Goal: Task Accomplishment & Management: Manage account settings

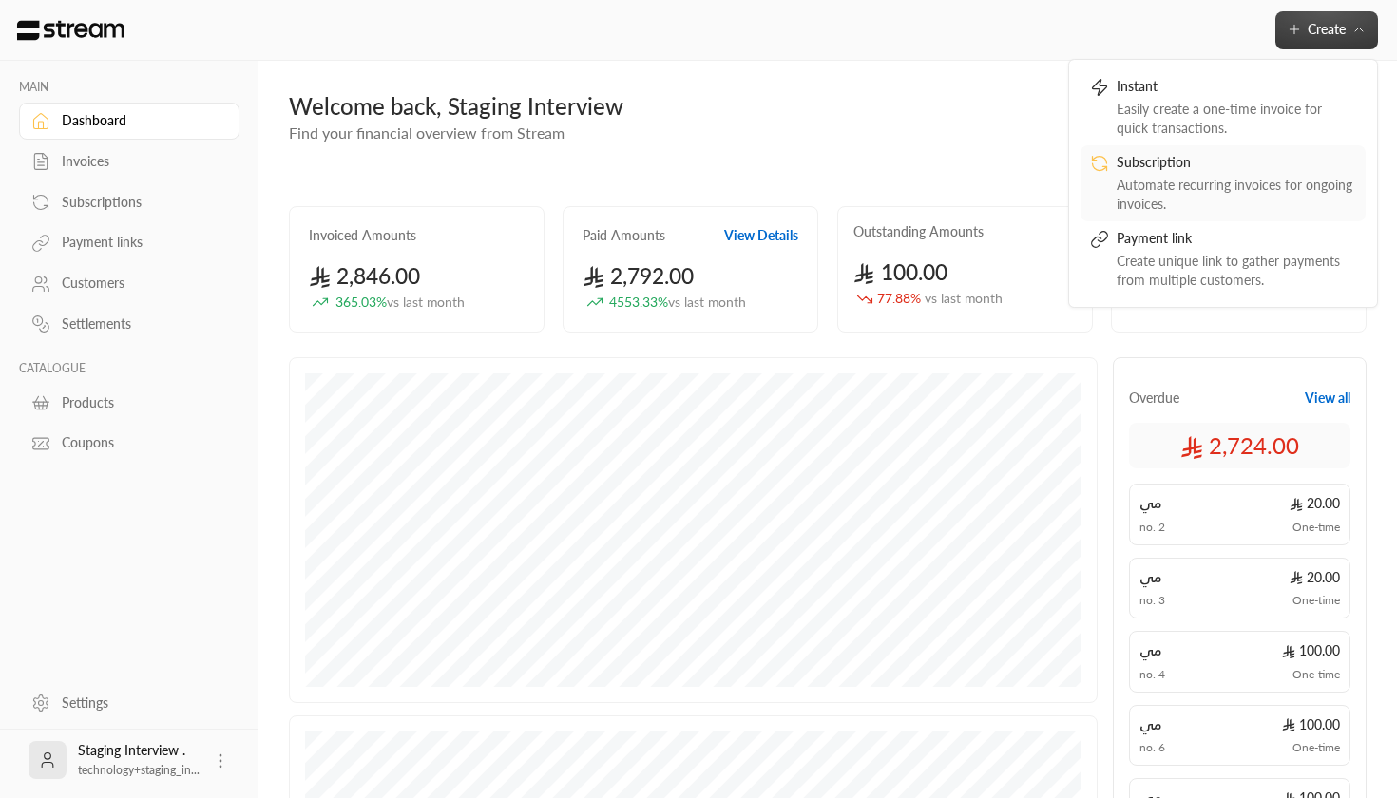
click at [1183, 187] on div "Automate recurring invoices for ongoing invoices." at bounding box center [1237, 195] width 240 height 38
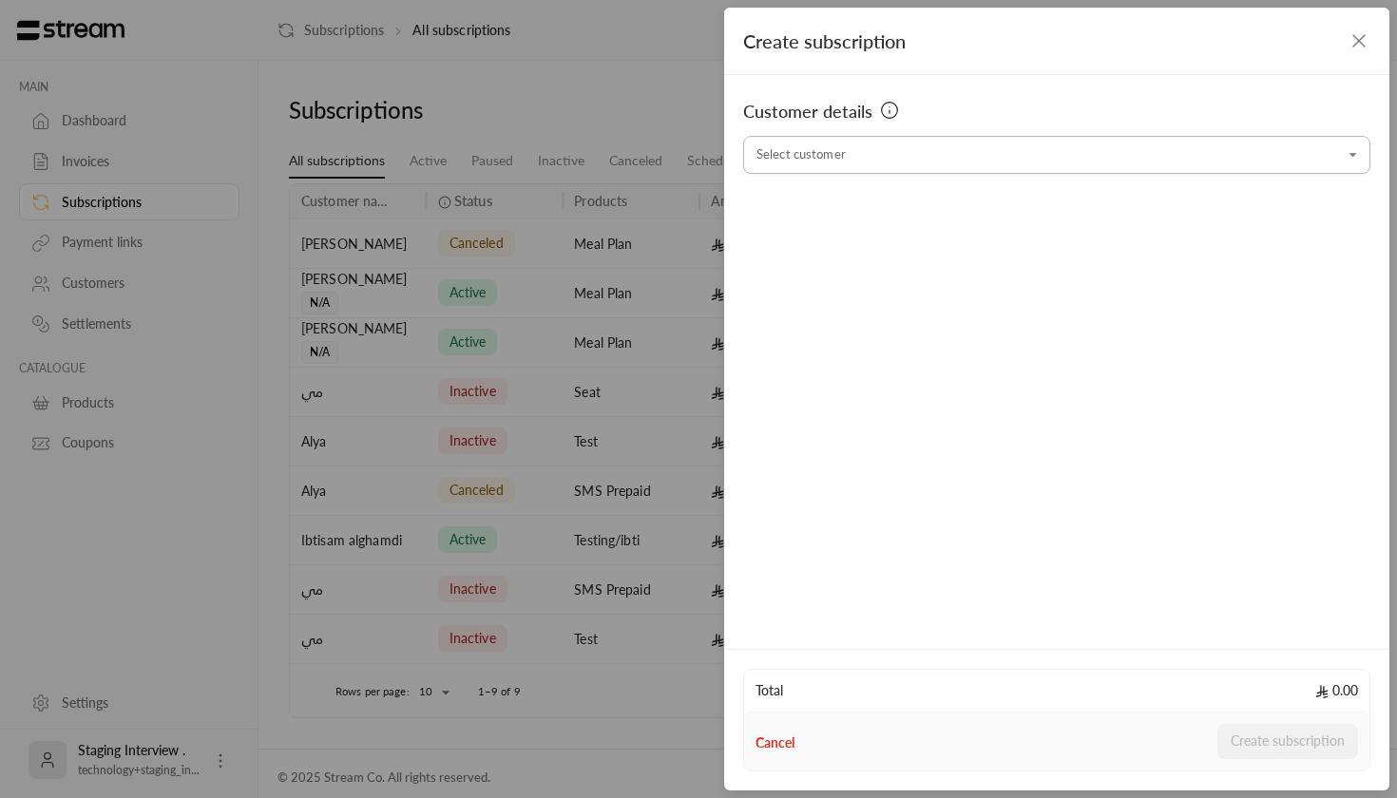
click at [970, 150] on input "Select customer" at bounding box center [1056, 155] width 627 height 33
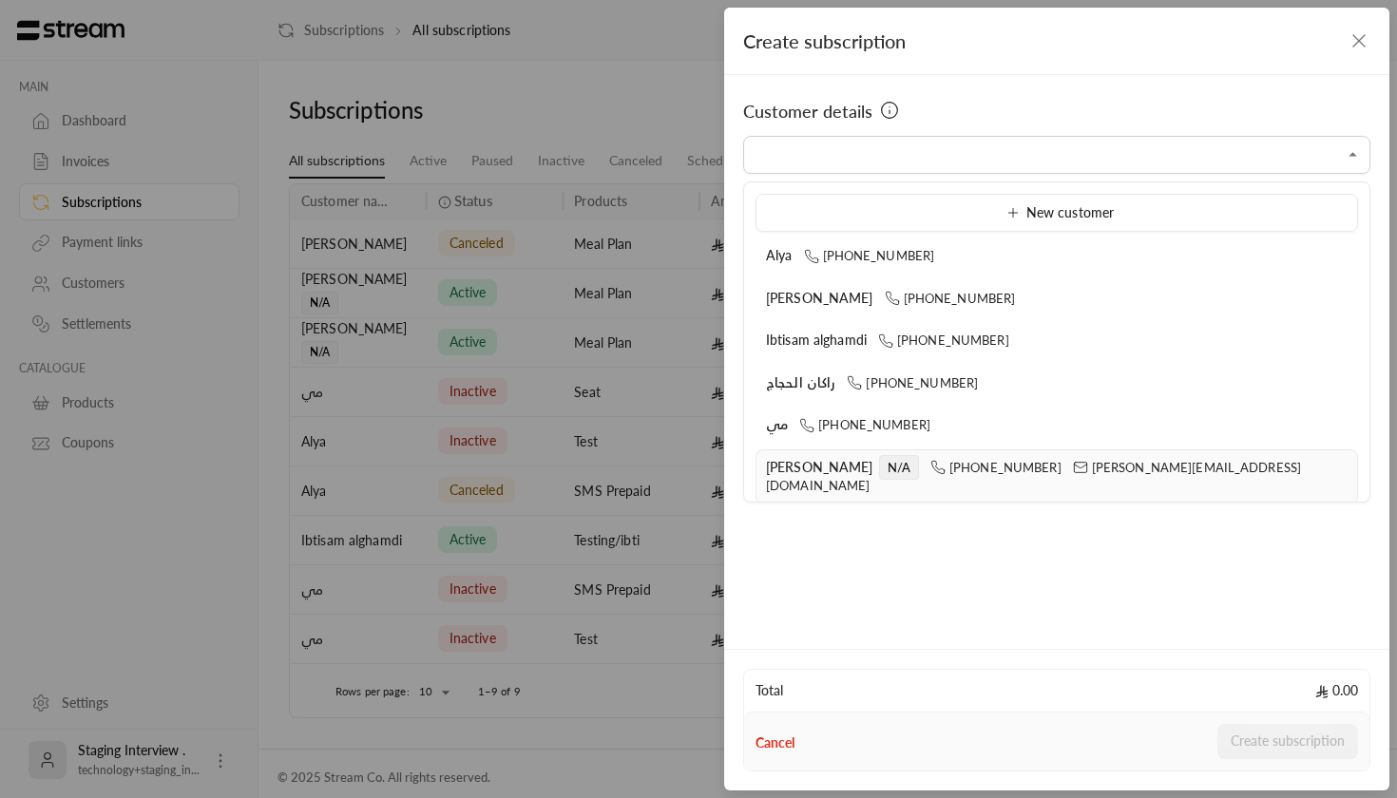
click at [795, 470] on span "[PERSON_NAME]" at bounding box center [819, 467] width 107 height 16
type input "**********"
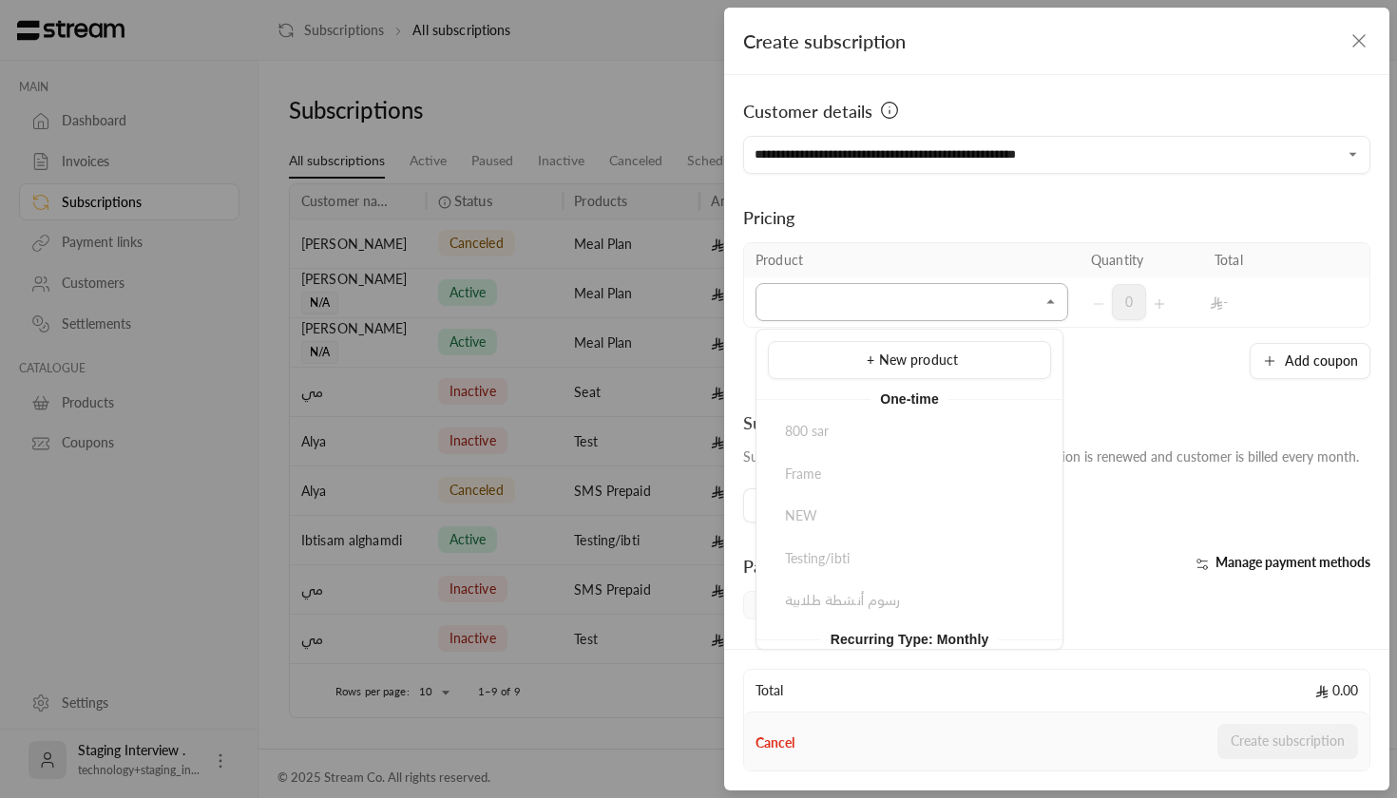
click at [887, 312] on input "Select customer" at bounding box center [912, 302] width 313 height 33
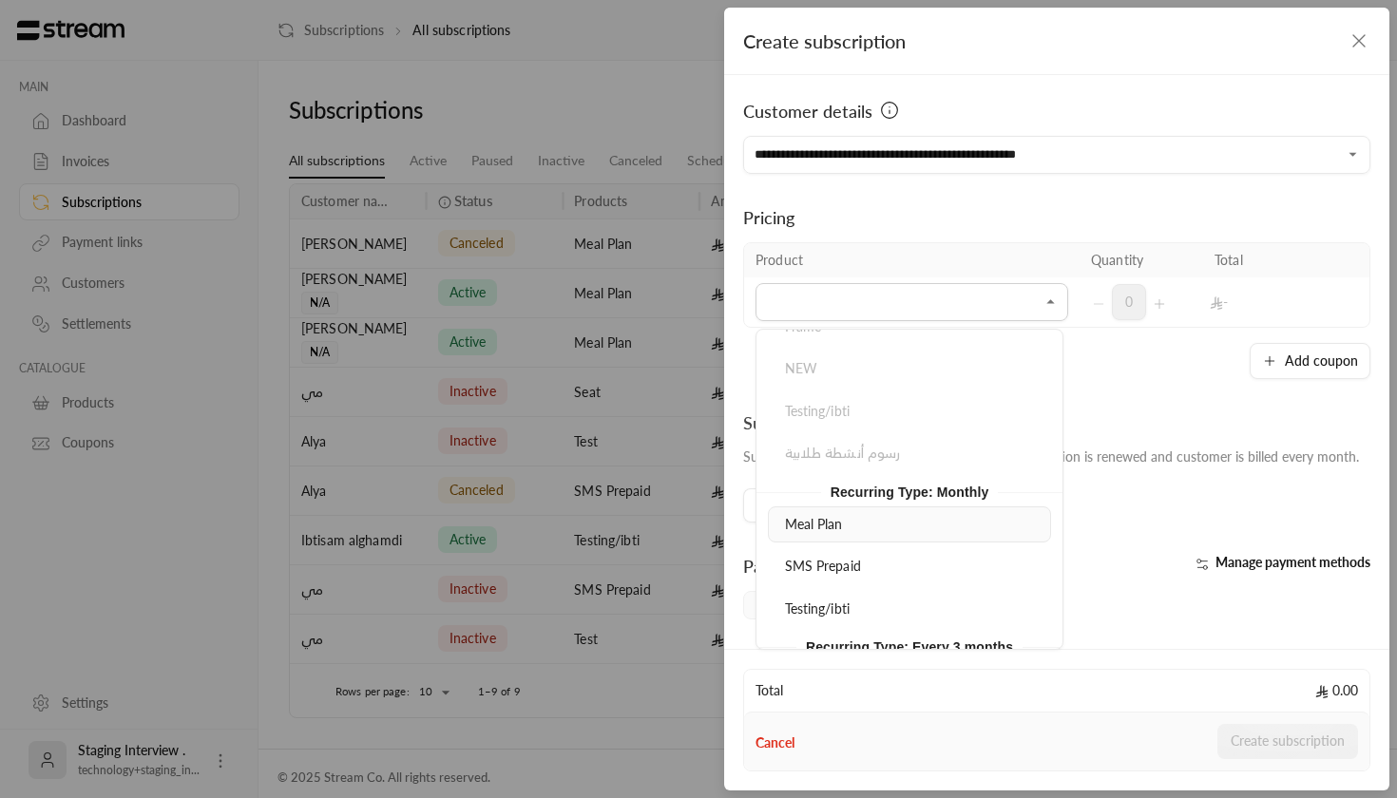
click at [849, 516] on div "Meal Plan" at bounding box center [910, 525] width 262 height 20
type input "*********"
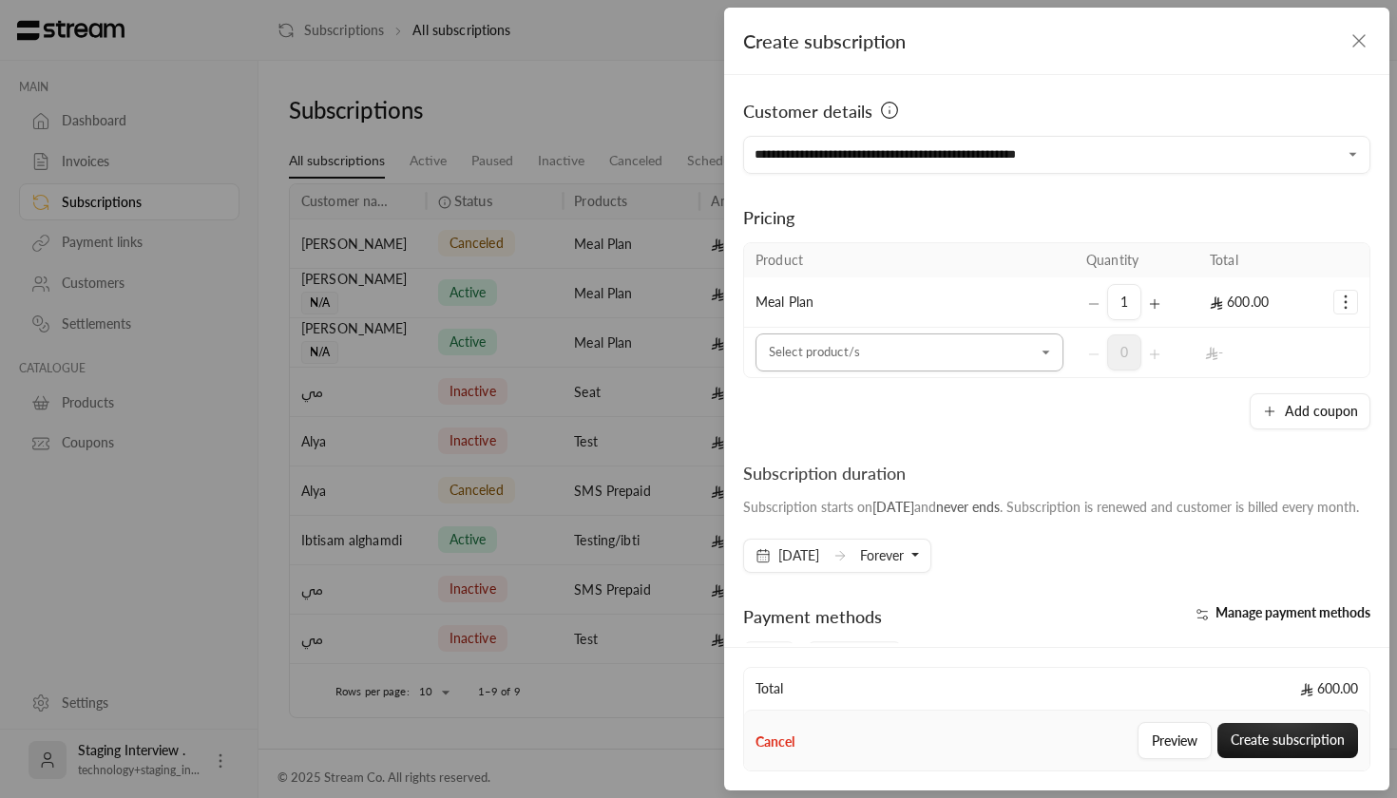
click at [902, 357] on input "Select customer" at bounding box center [910, 353] width 308 height 33
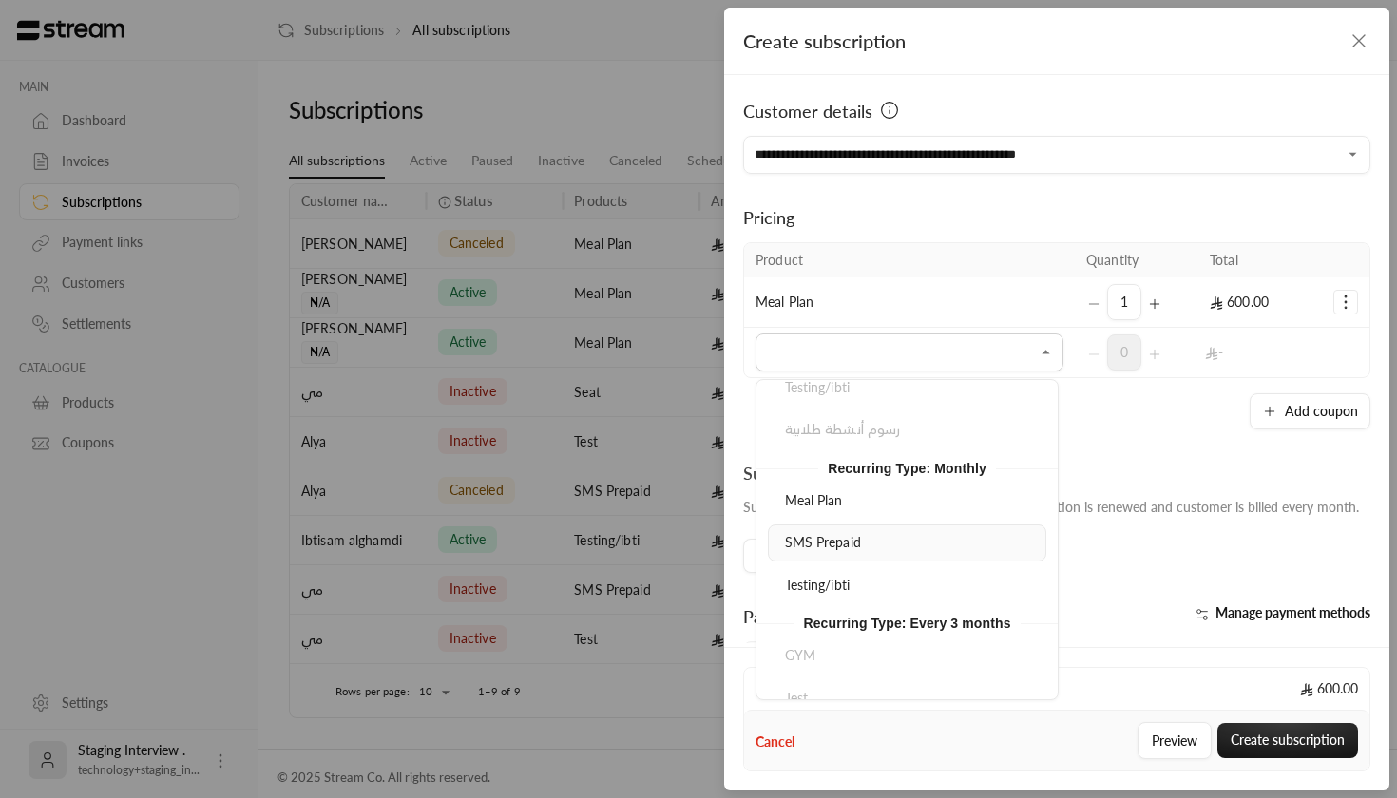
scroll to position [222, 0]
click at [908, 502] on div "Meal Plan" at bounding box center [908, 501] width 258 height 20
type input "*********"
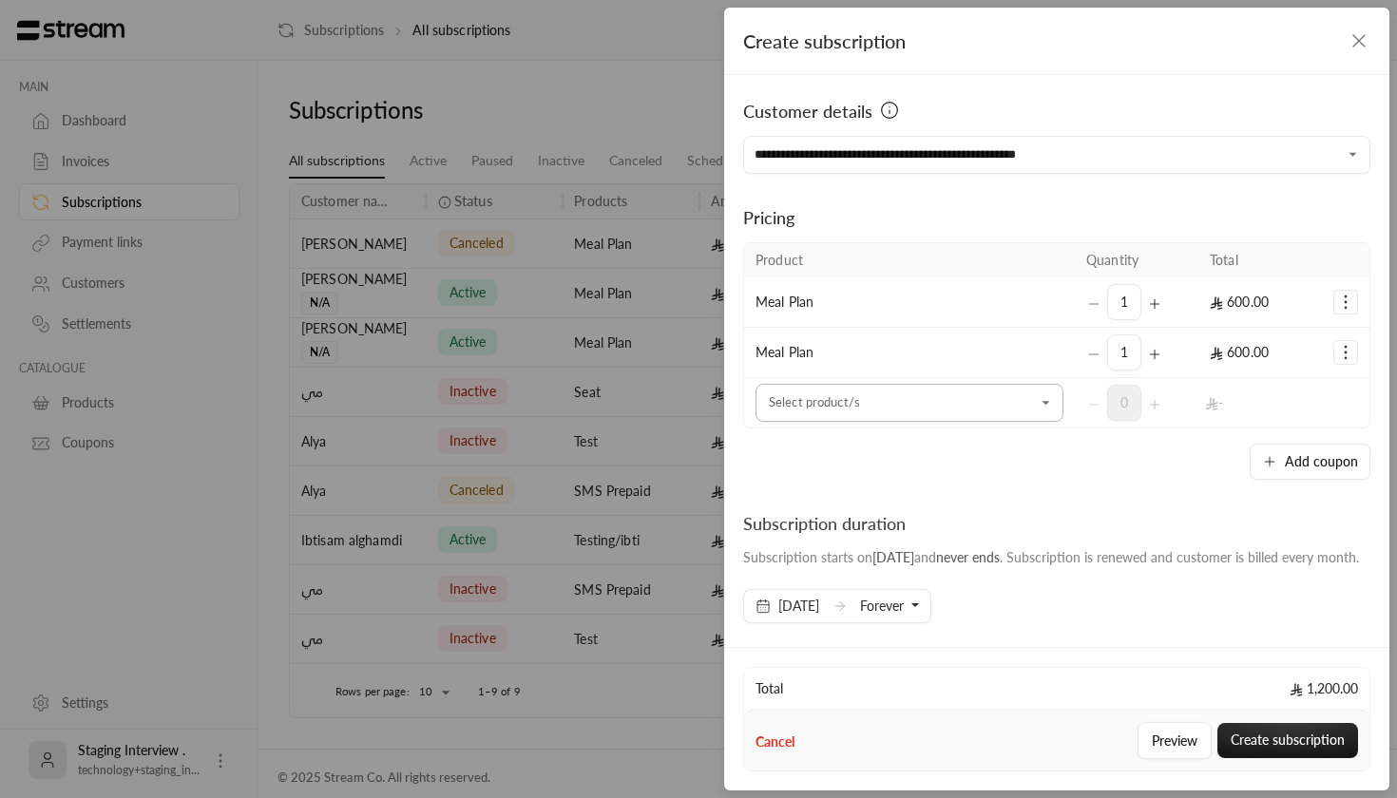
click at [1037, 406] on icon "Open" at bounding box center [1046, 403] width 19 height 19
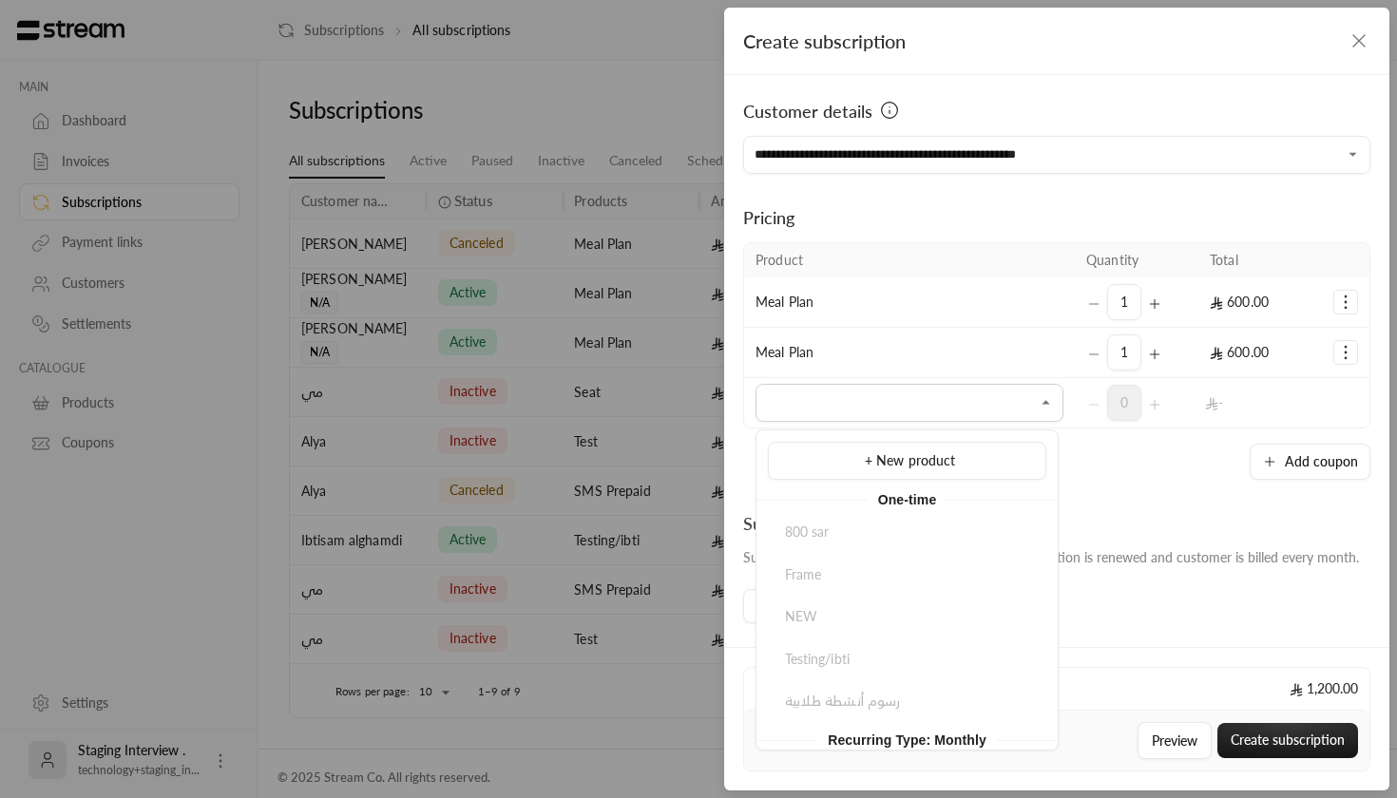
scroll to position [0, 0]
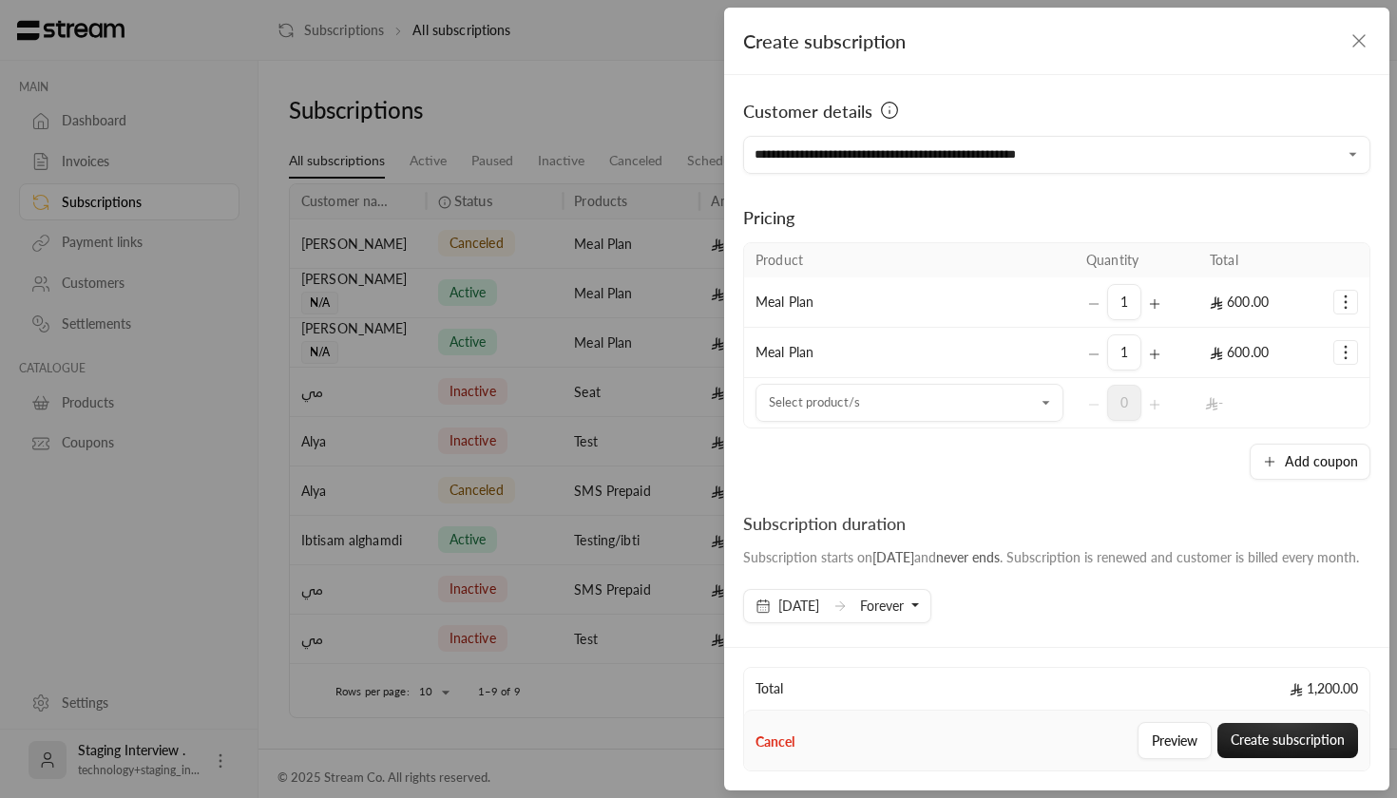
click at [1157, 516] on div "Subscription duration" at bounding box center [1051, 523] width 616 height 27
click at [1351, 356] on button "Selected Products" at bounding box center [1346, 352] width 23 height 23
click at [1302, 438] on span "Remove product" at bounding box center [1282, 433] width 91 height 15
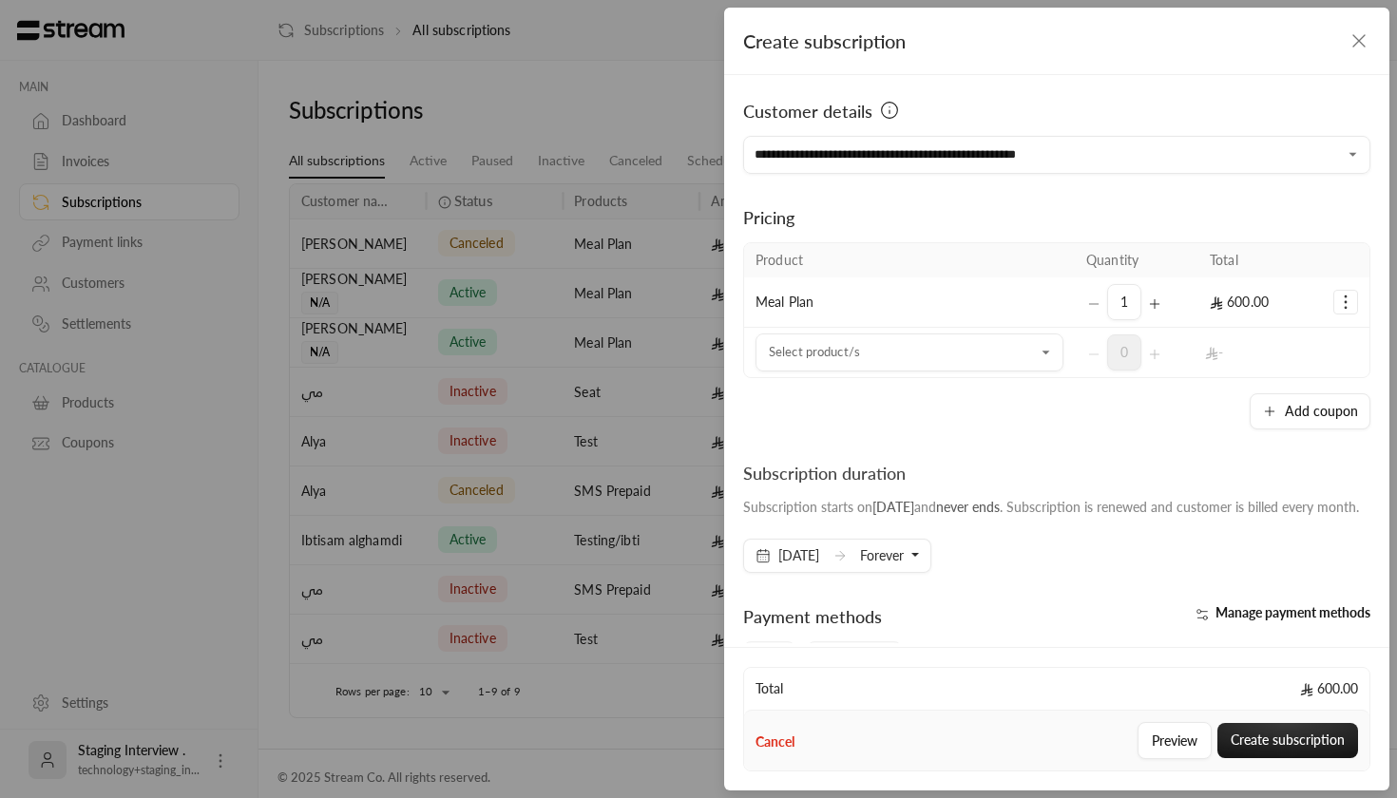
click at [1375, 37] on div "Create subscription" at bounding box center [1056, 41] width 665 height 67
click at [1363, 41] on icon "button" at bounding box center [1359, 40] width 23 height 23
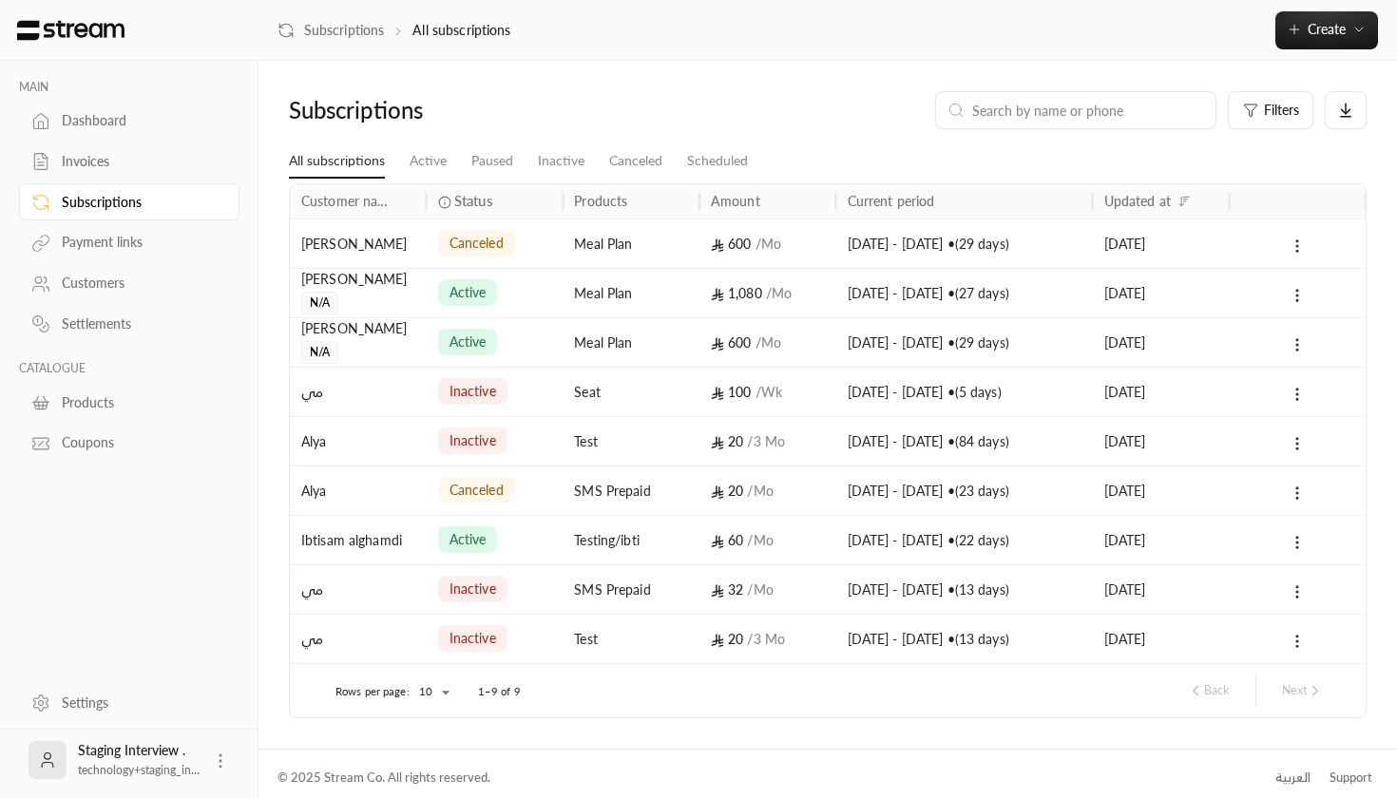
click at [75, 404] on div "Products" at bounding box center [139, 403] width 154 height 19
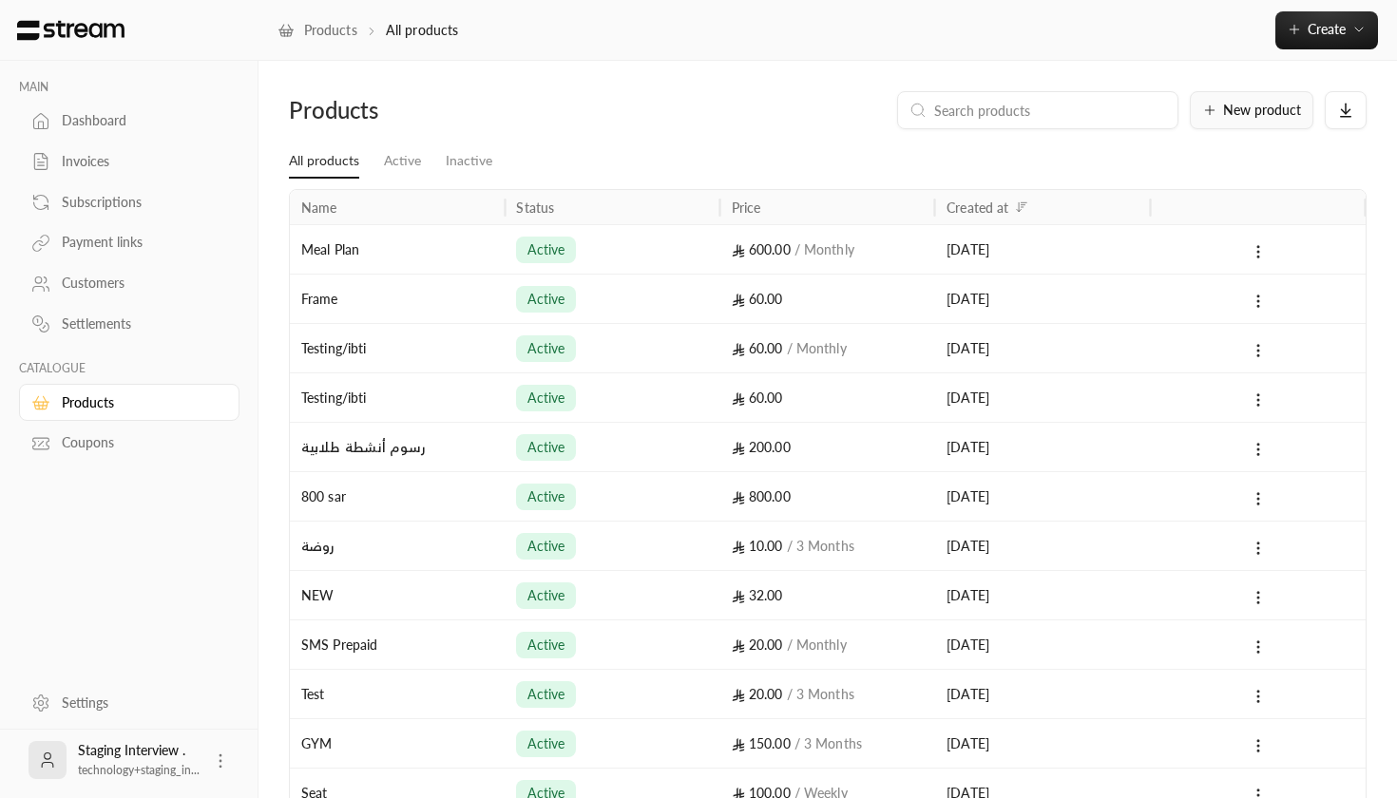
click at [1285, 104] on span "New product" at bounding box center [1262, 110] width 78 height 13
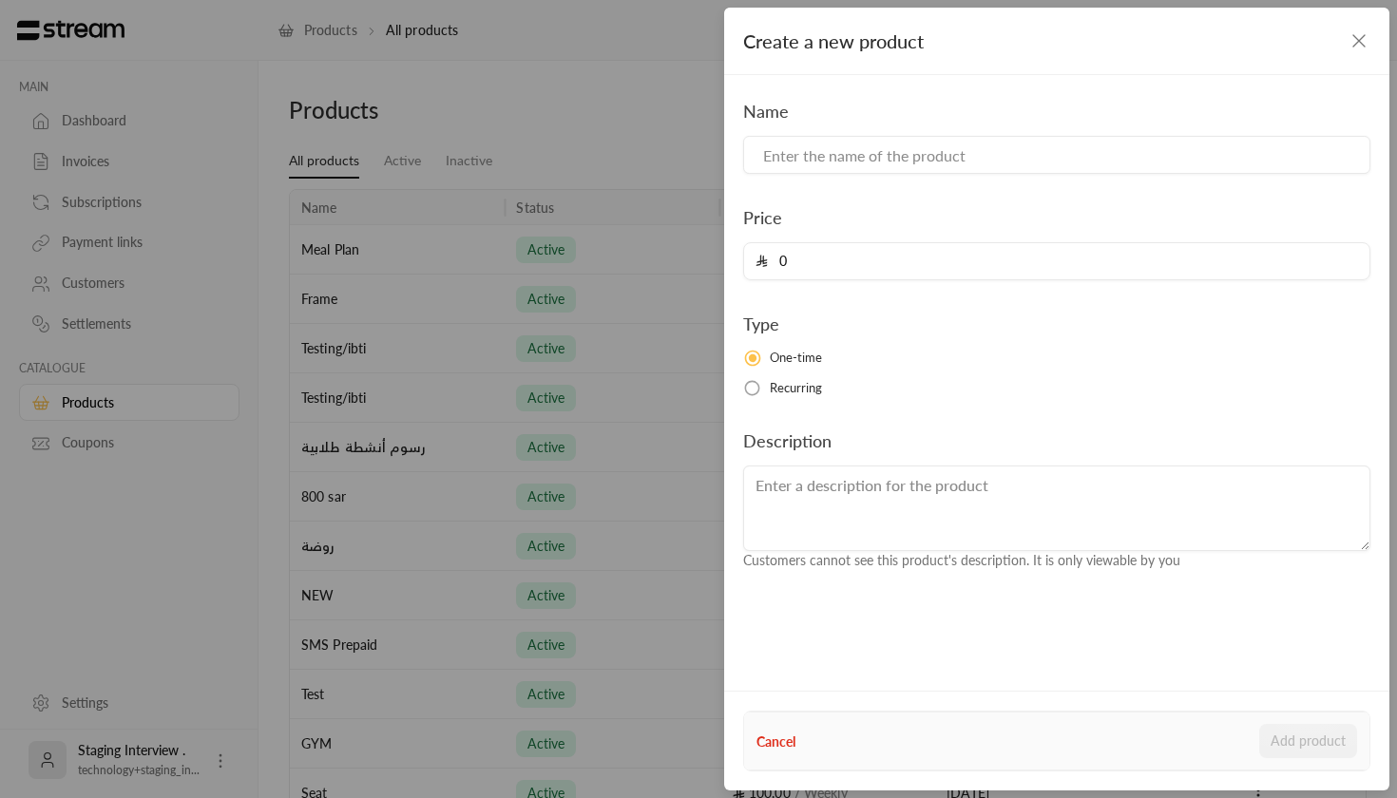
click at [818, 386] on span "Recurring" at bounding box center [796, 388] width 53 height 19
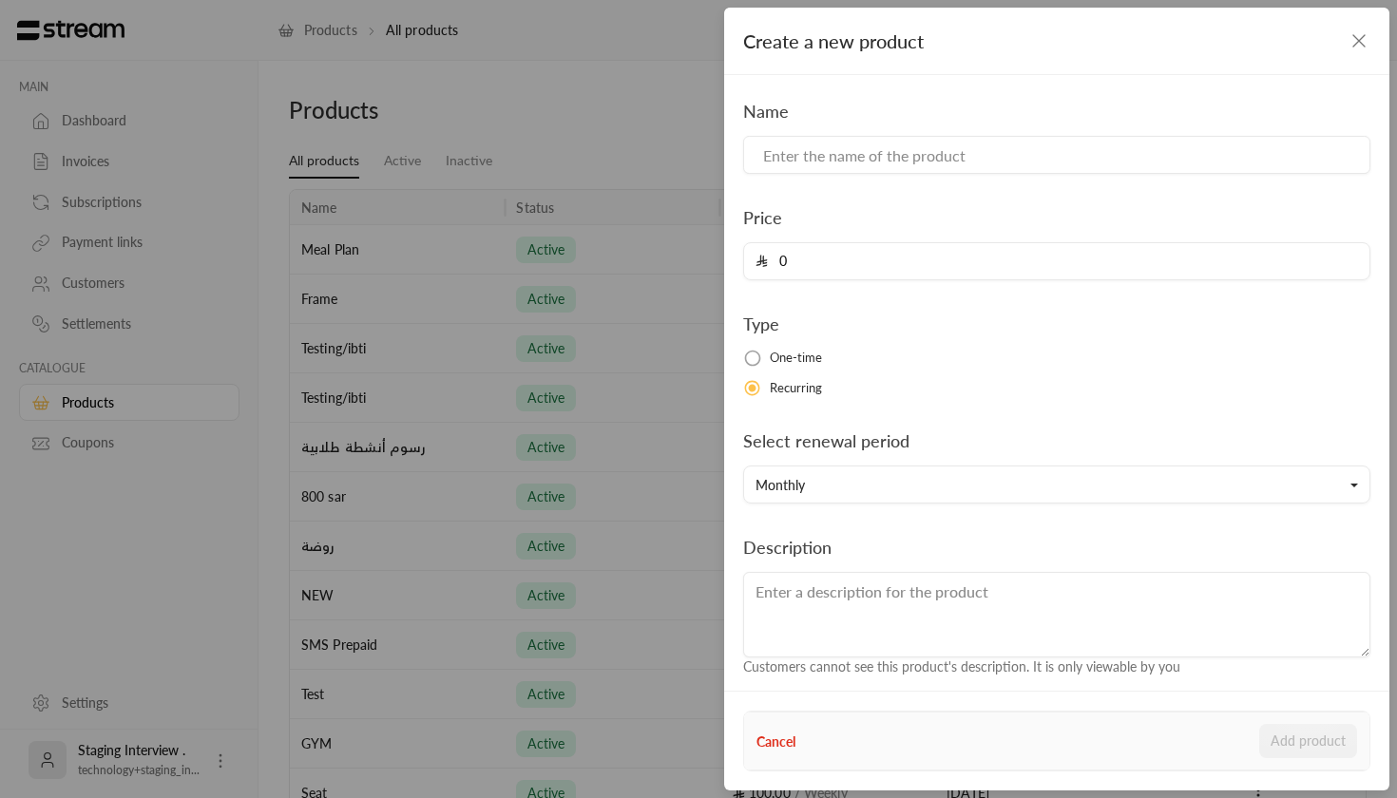
click at [531, 224] on div "Create a new product Name Price 0 Type One-time Recurring Select renewal period…" at bounding box center [698, 399] width 1397 height 798
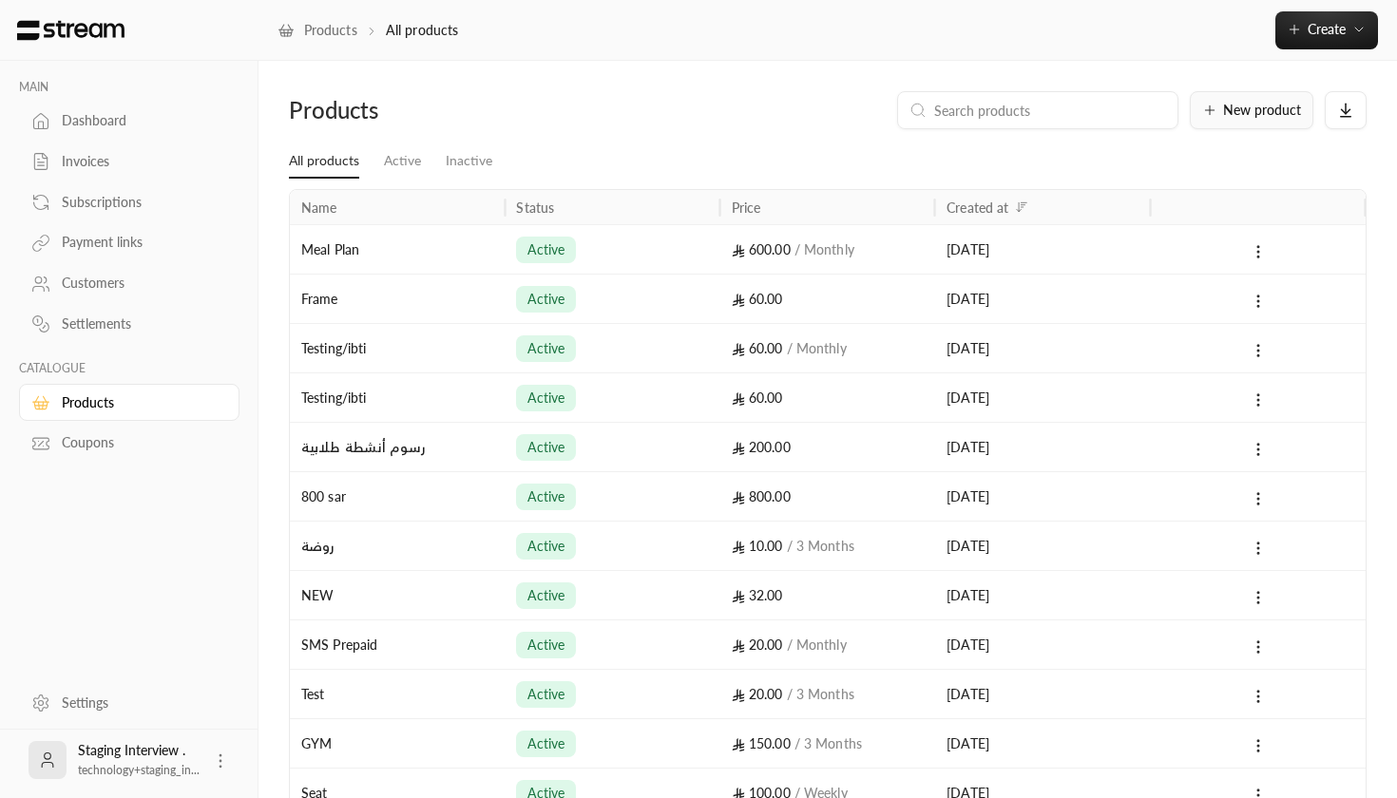
click at [1260, 115] on span "New product" at bounding box center [1262, 110] width 78 height 13
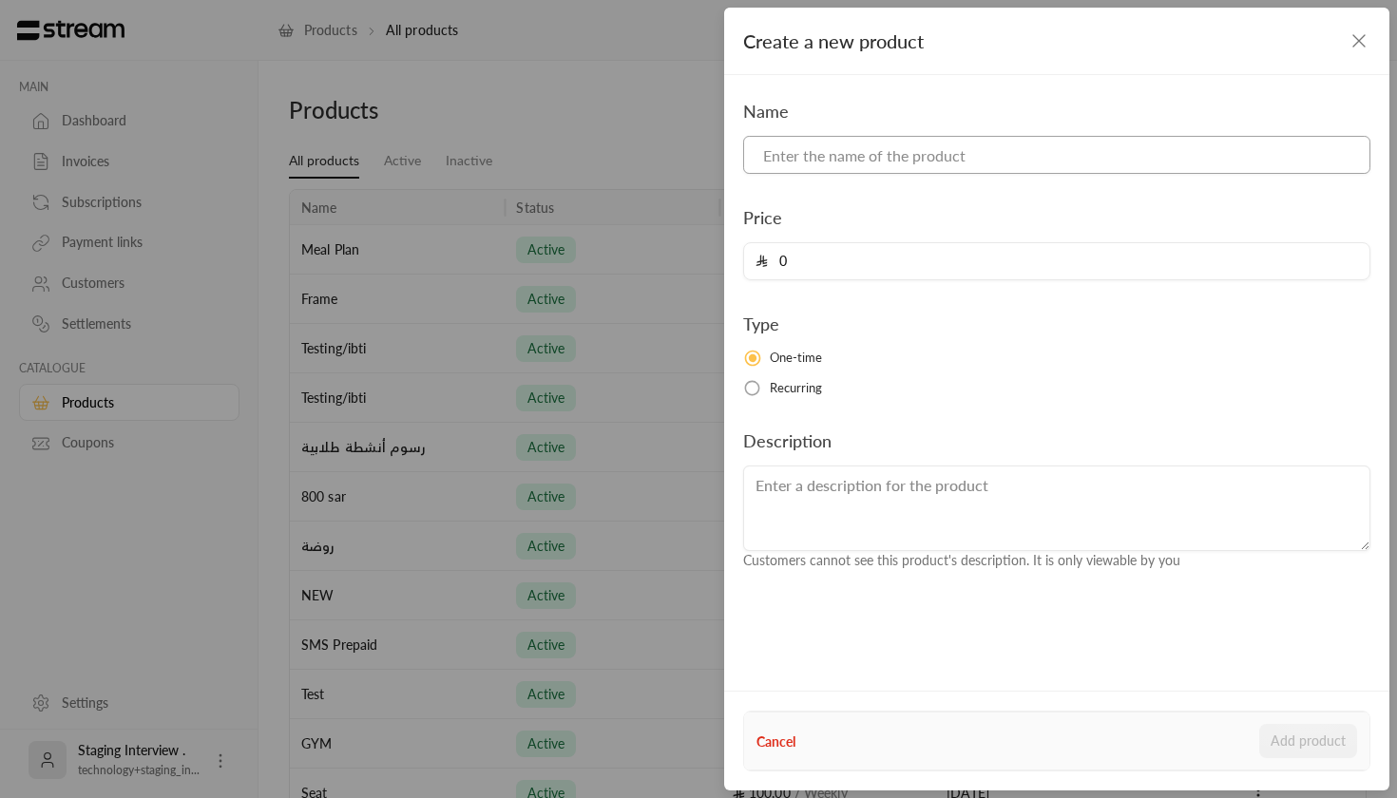
click at [930, 148] on input at bounding box center [1056, 155] width 627 height 38
click at [785, 387] on span "Recurring" at bounding box center [796, 388] width 53 height 19
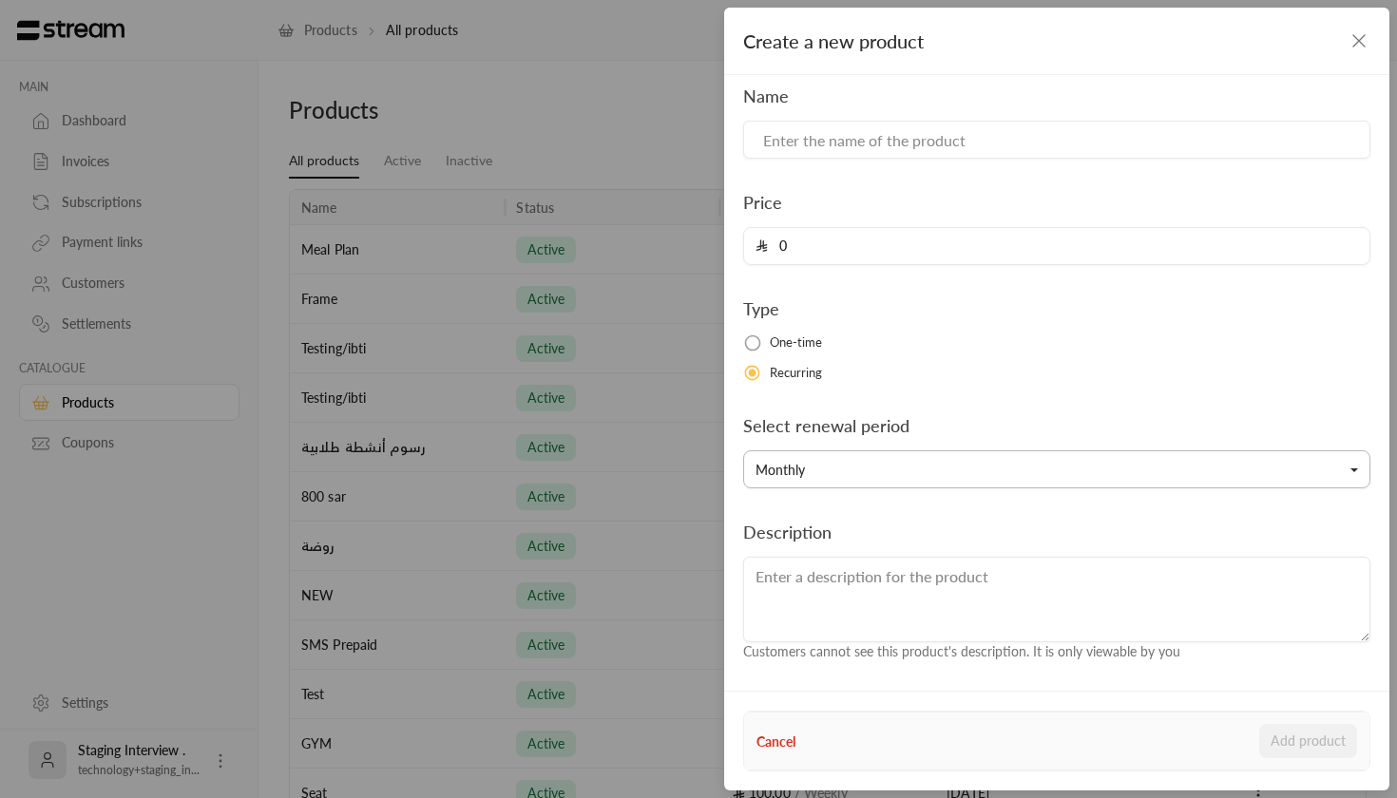
scroll to position [14, 0]
click at [824, 486] on button "Monthly" at bounding box center [1056, 471] width 627 height 38
click at [878, 288] on link "Monthly" at bounding box center [1057, 288] width 603 height 34
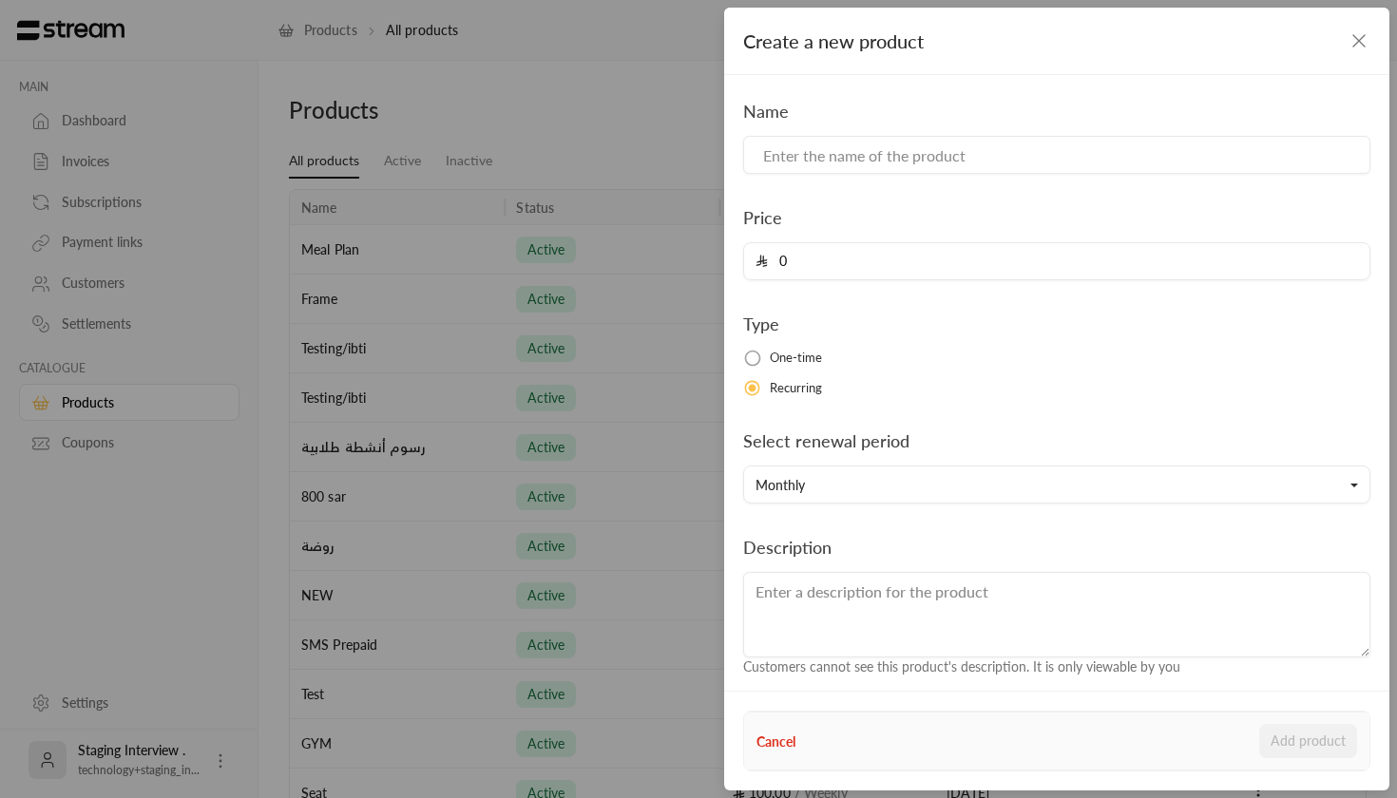
scroll to position [0, 0]
click at [854, 160] on input at bounding box center [1056, 155] width 627 height 38
type input "Extra classes"
click at [814, 264] on input "0" at bounding box center [1063, 261] width 590 height 36
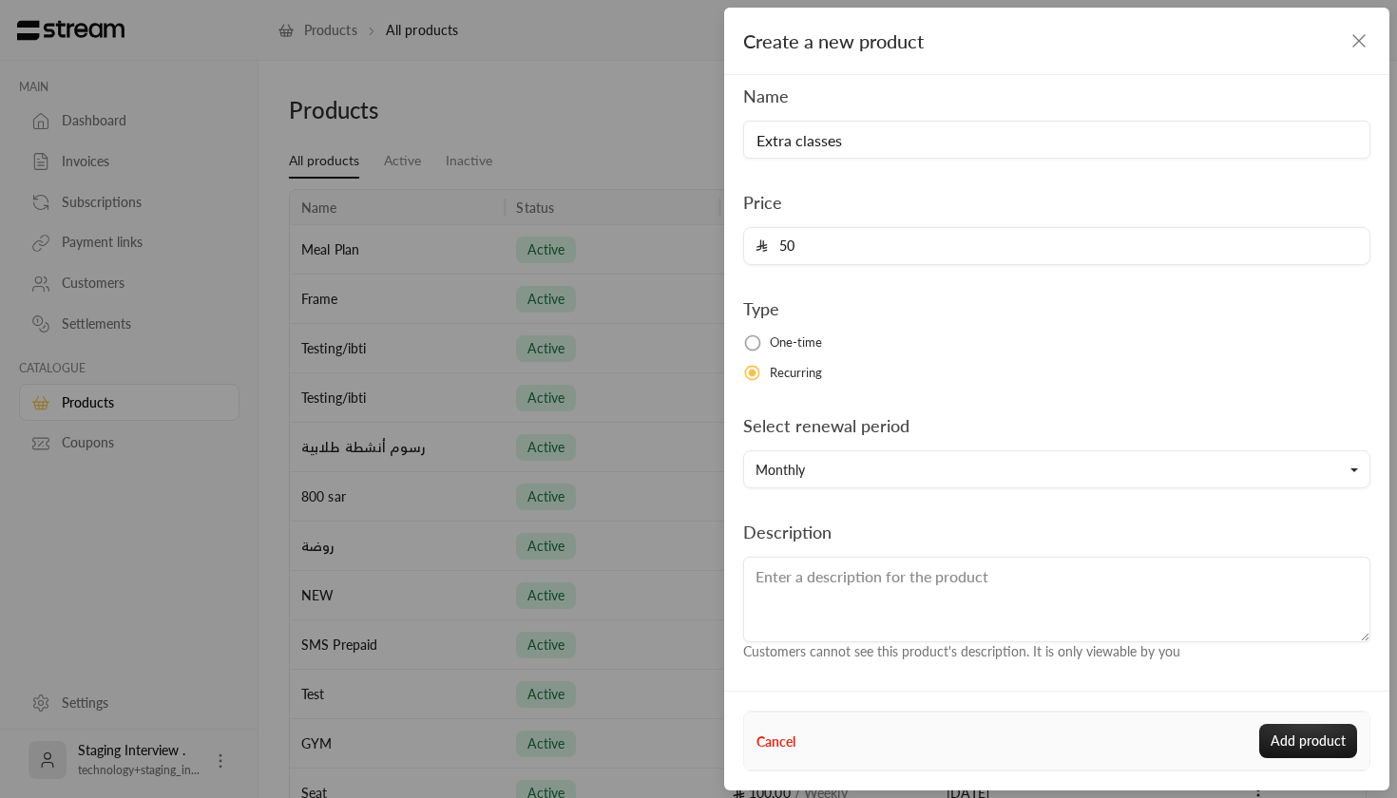
scroll to position [14, 0]
type input "50"
click at [768, 745] on button "Cancel" at bounding box center [776, 742] width 39 height 20
type input "0"
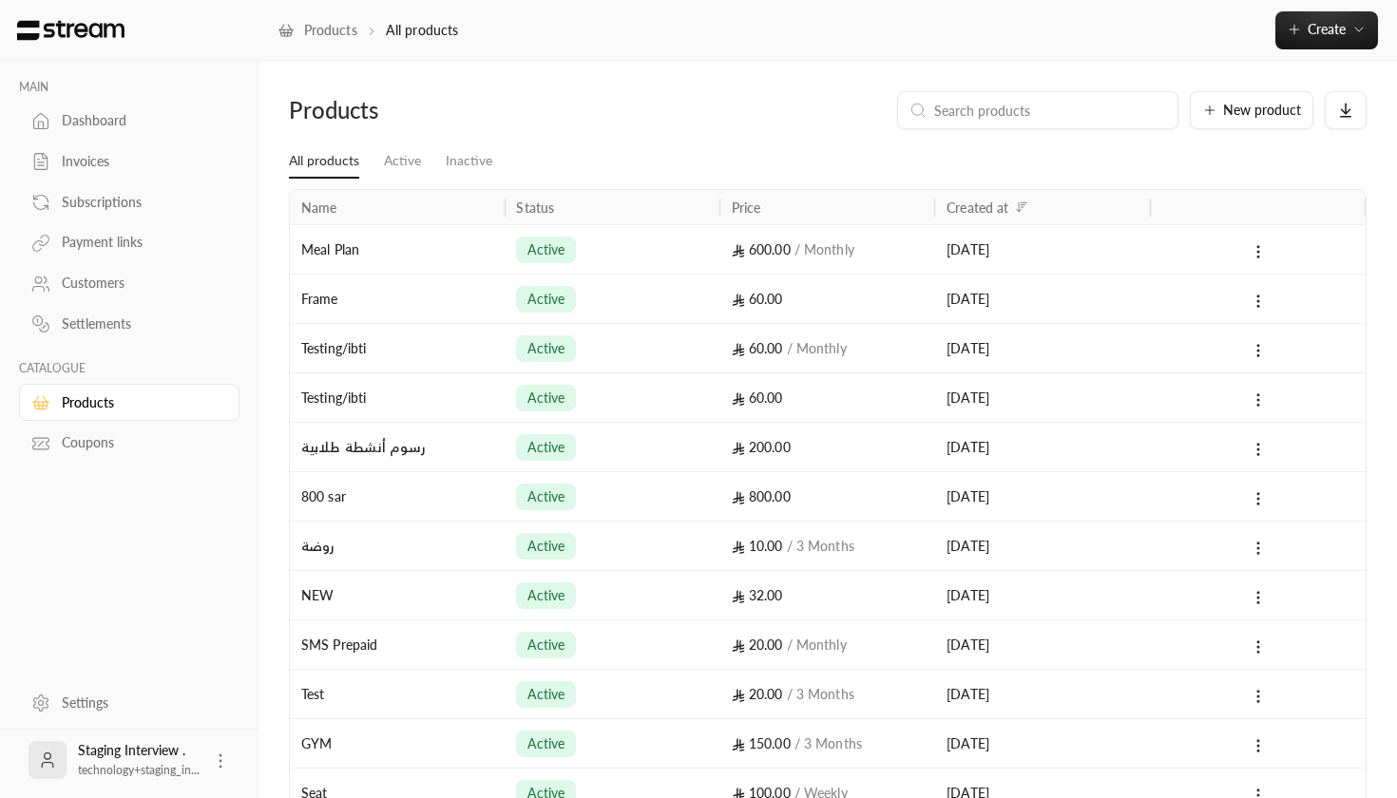
scroll to position [0, 0]
click at [95, 248] on div "Payment links" at bounding box center [139, 242] width 154 height 19
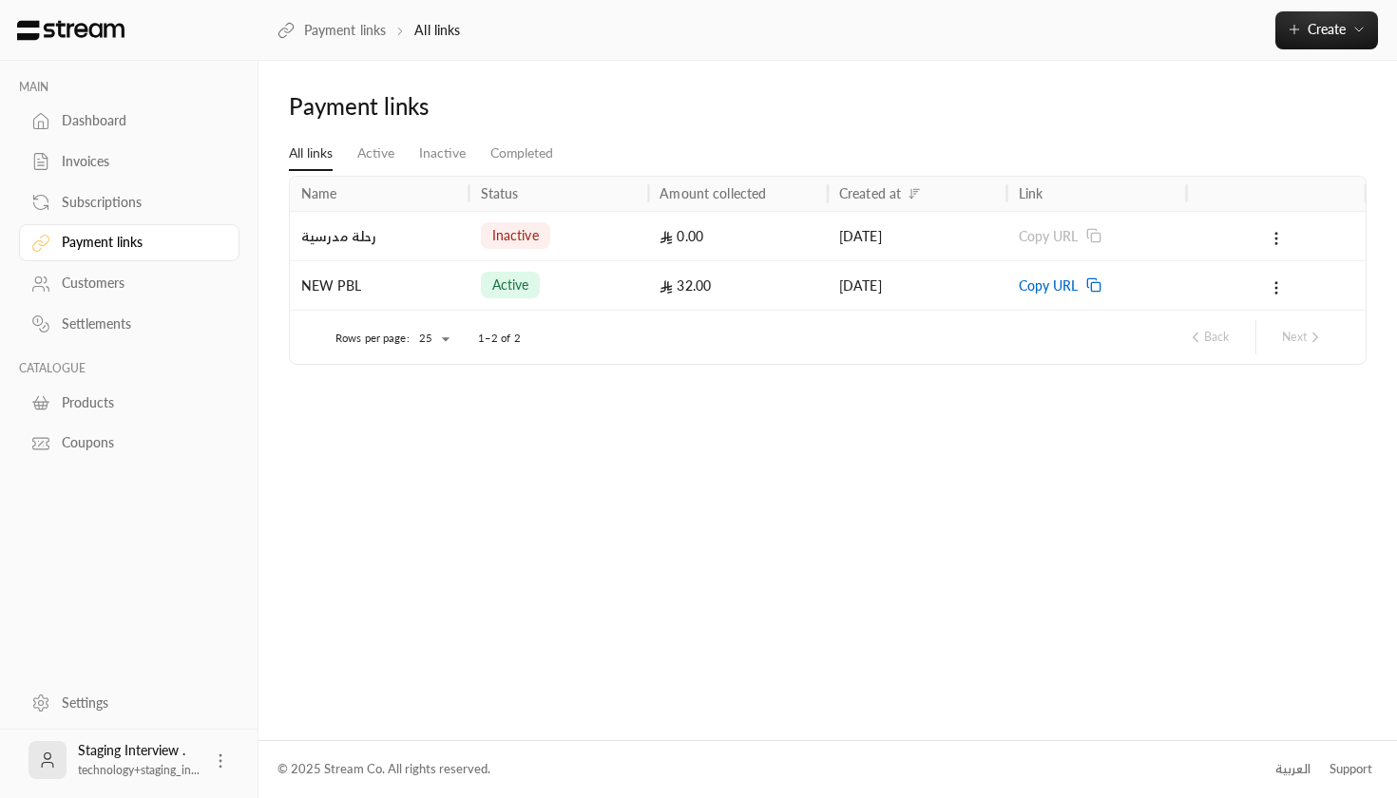
click at [91, 287] on div "Customers" at bounding box center [139, 283] width 154 height 19
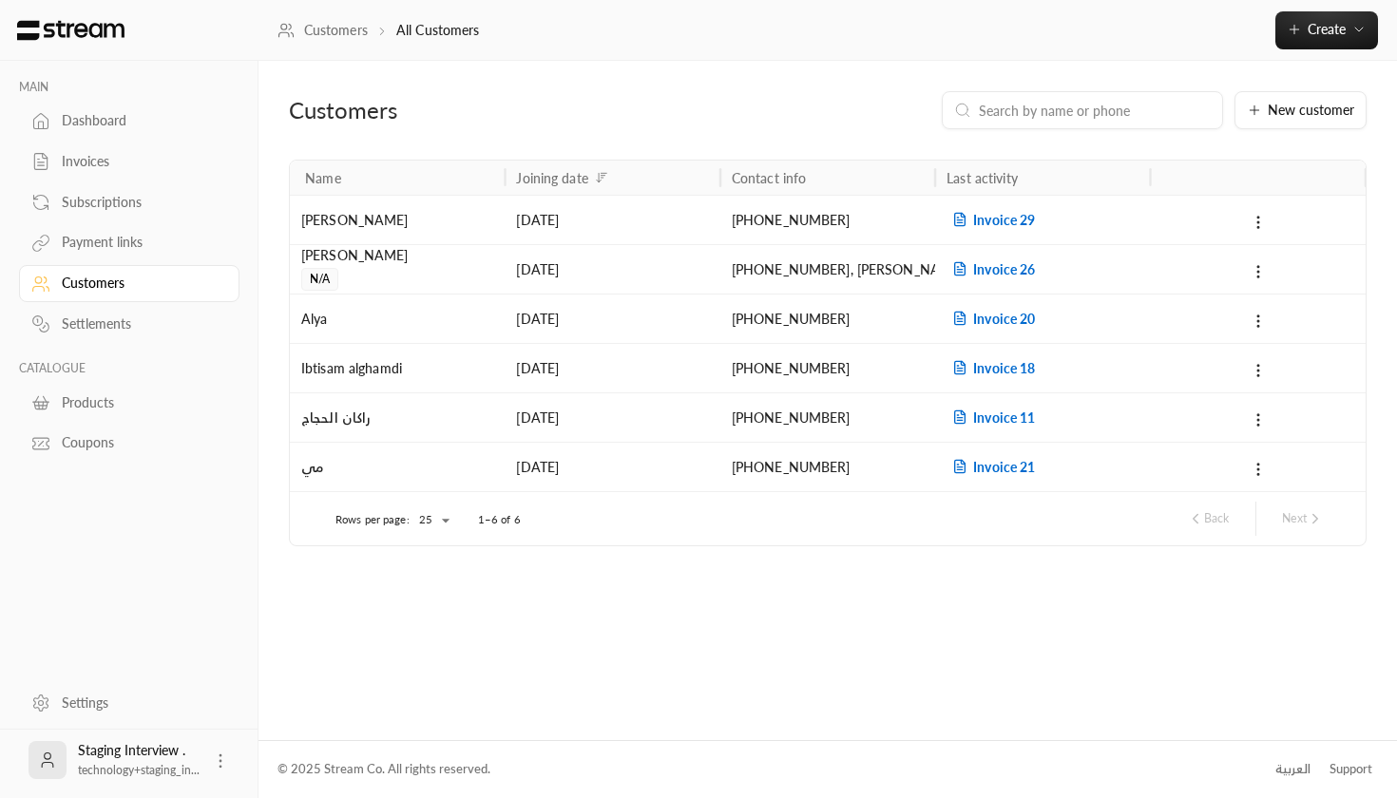
click at [115, 116] on div "Dashboard" at bounding box center [139, 120] width 154 height 19
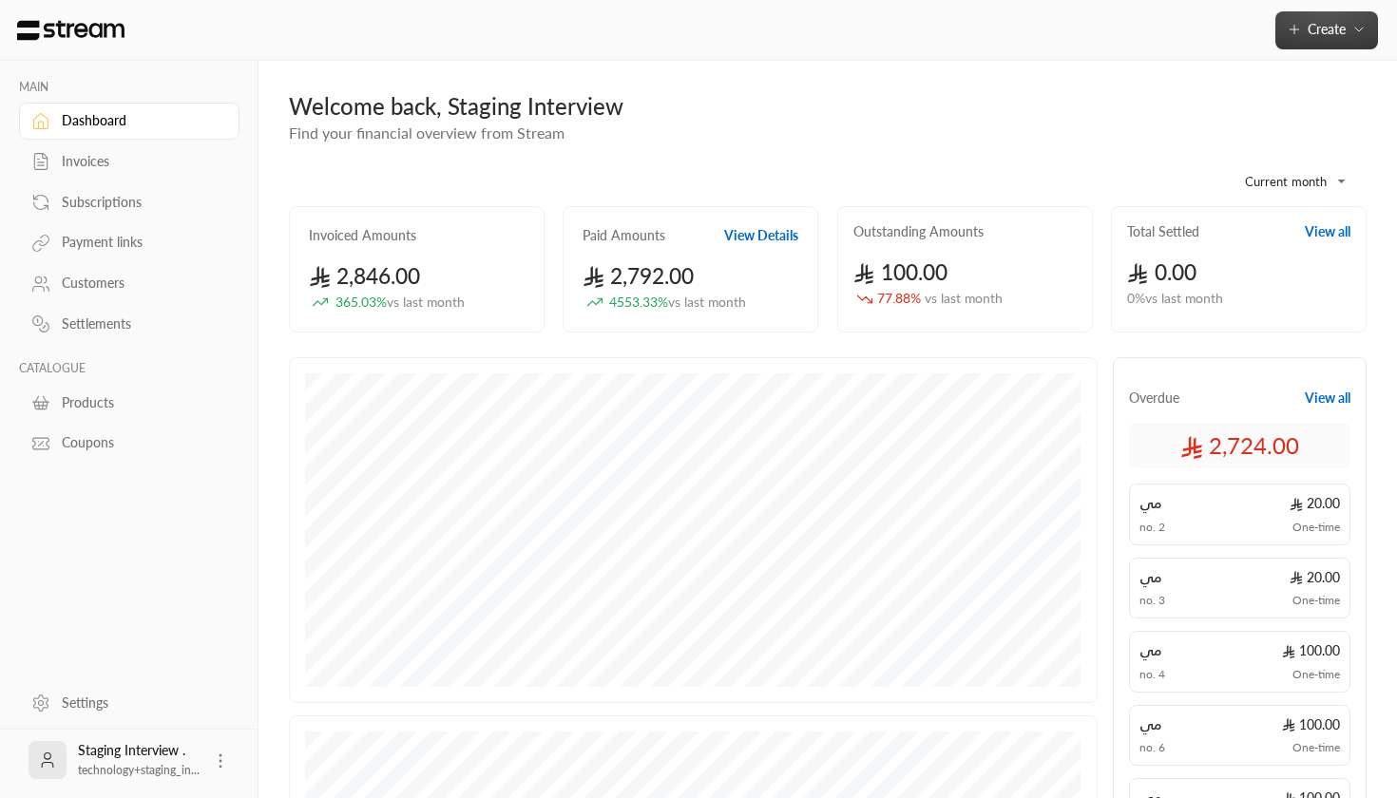
click at [1345, 37] on span "Create" at bounding box center [1327, 29] width 38 height 16
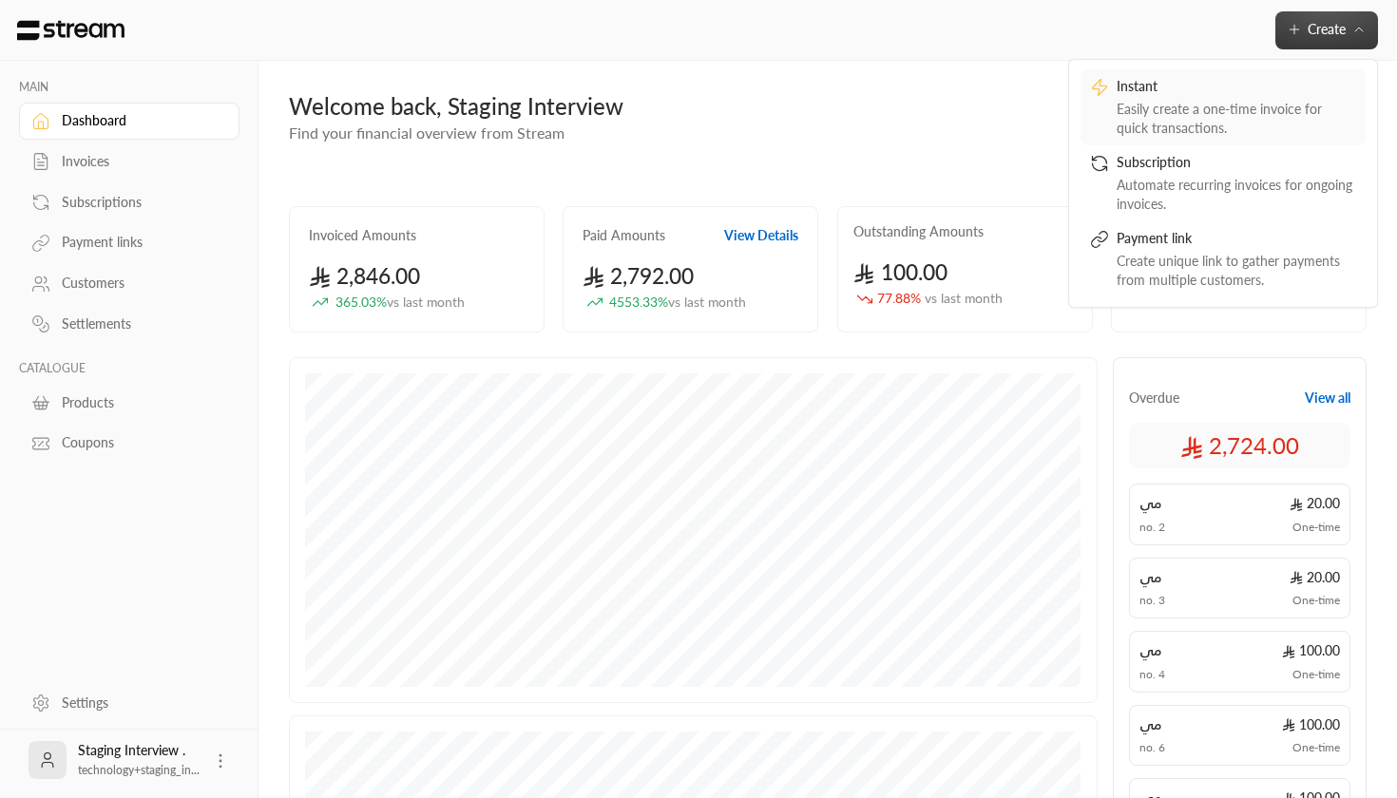
click at [1194, 105] on div "Easily create a one-time invoice for quick transactions." at bounding box center [1237, 119] width 240 height 38
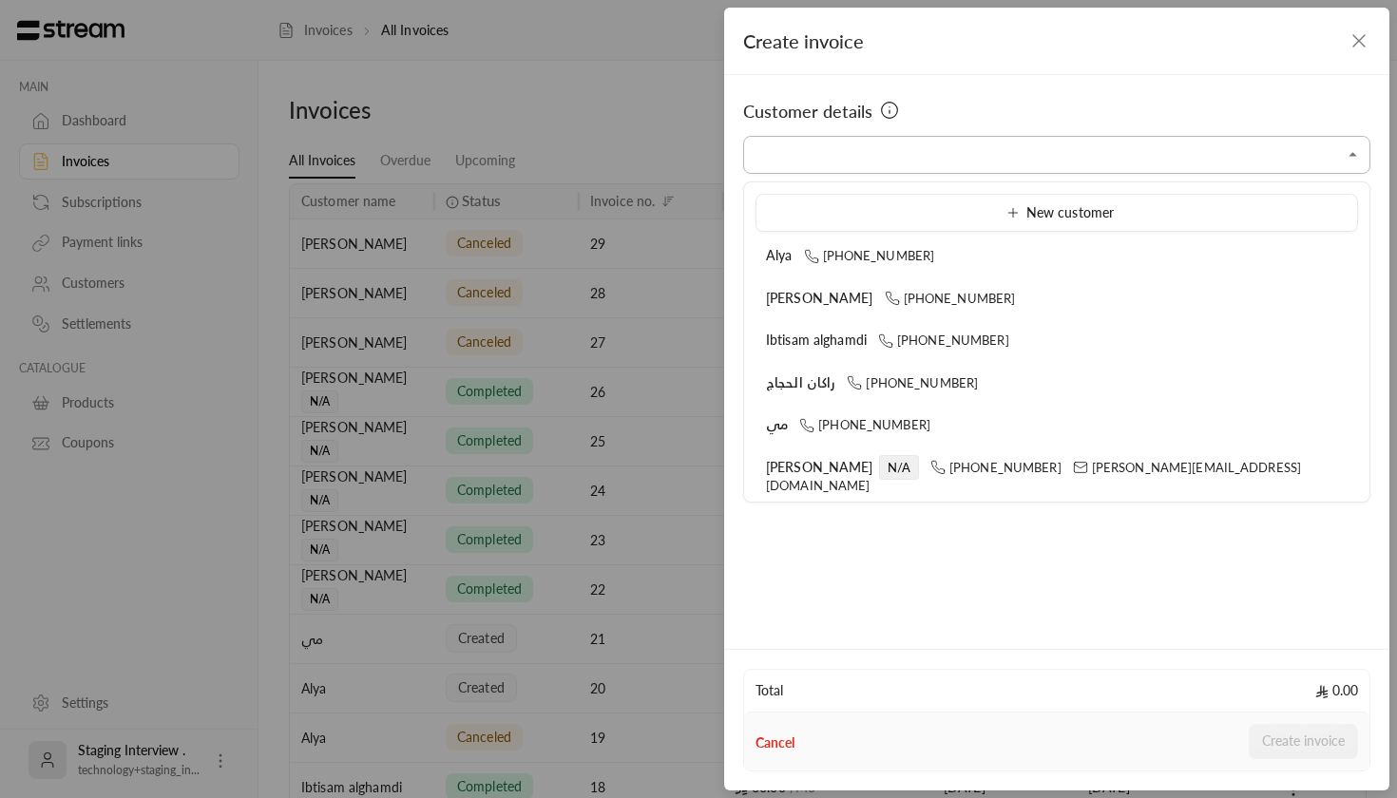
click at [937, 164] on input "Select customer" at bounding box center [1056, 155] width 627 height 33
click at [880, 261] on span "[PHONE_NUMBER]" at bounding box center [869, 255] width 131 height 15
type input "**********"
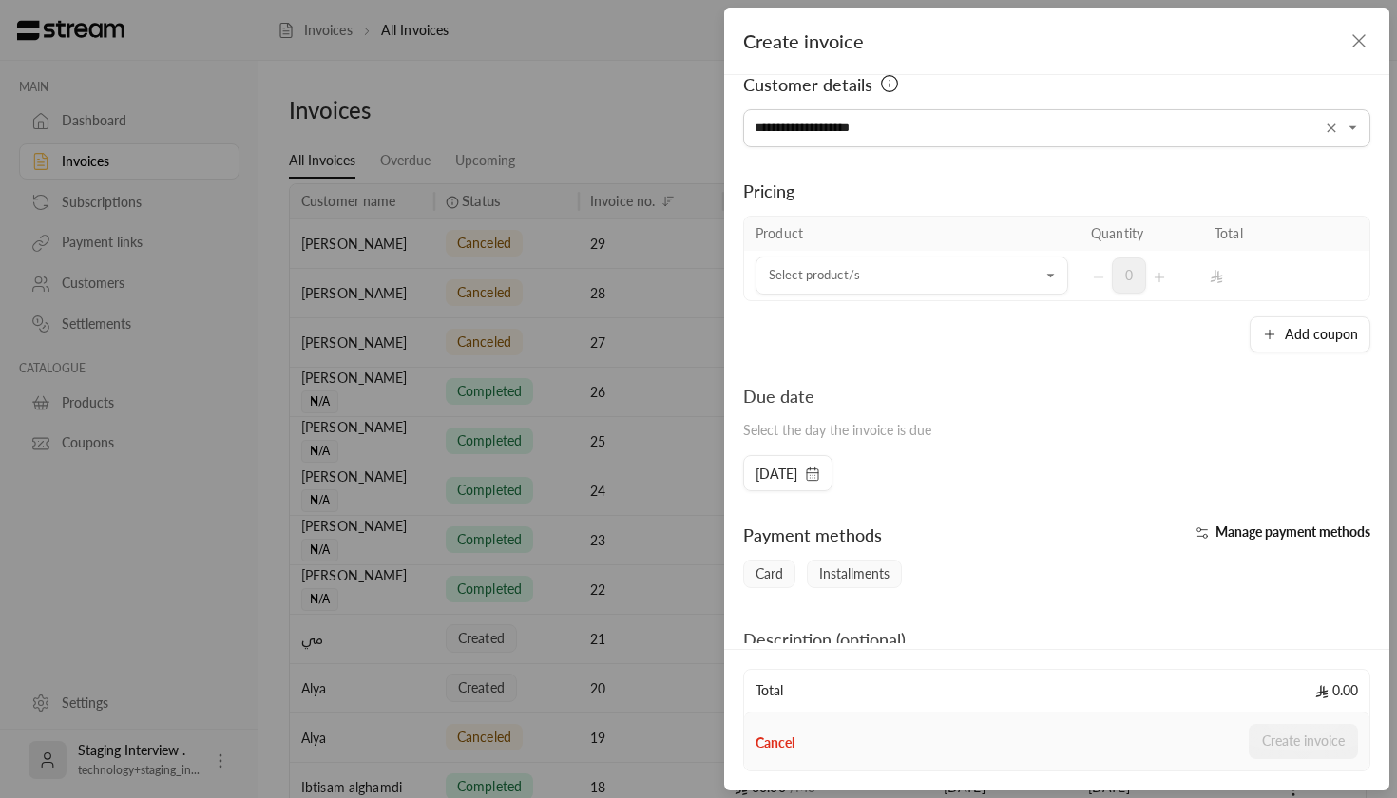
scroll to position [30, 0]
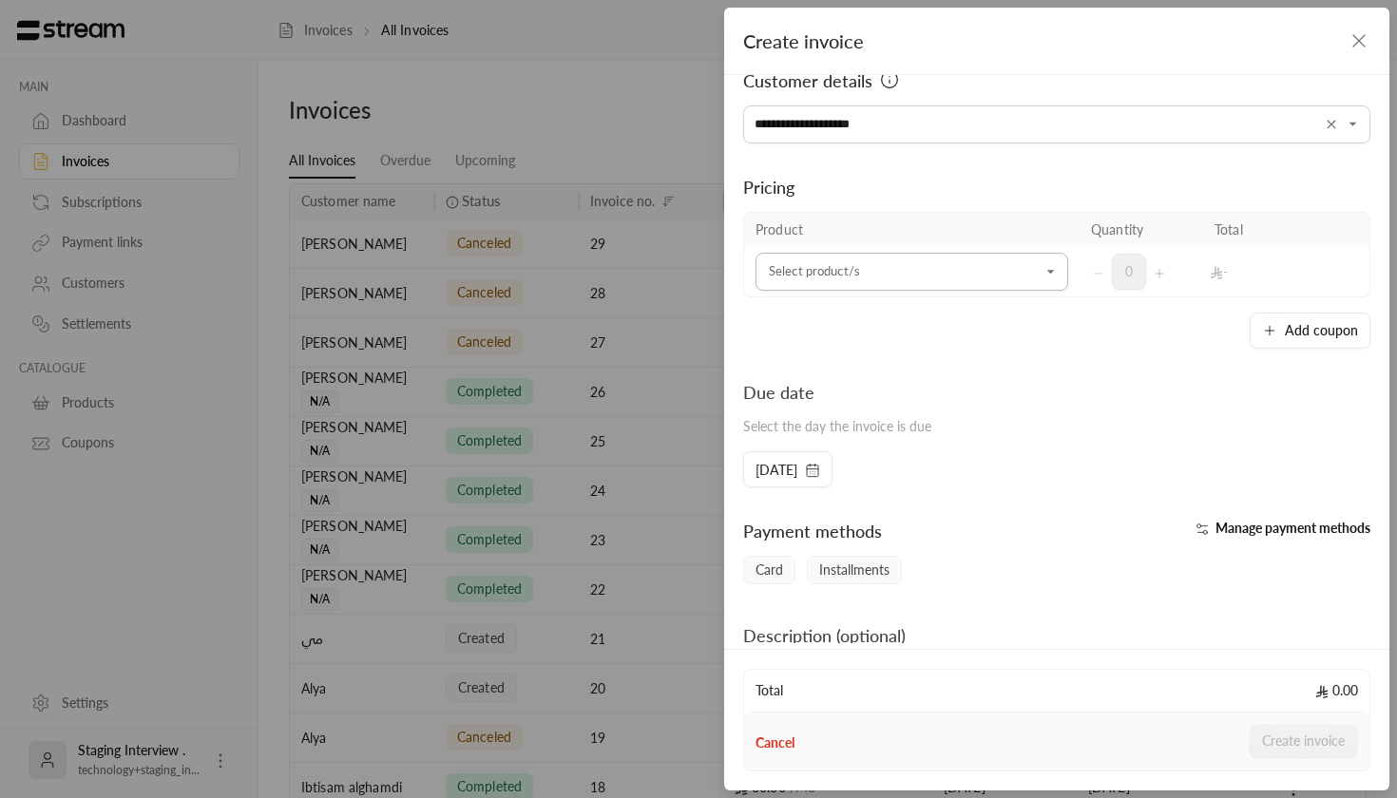
click at [831, 288] on input "Select customer" at bounding box center [912, 272] width 313 height 33
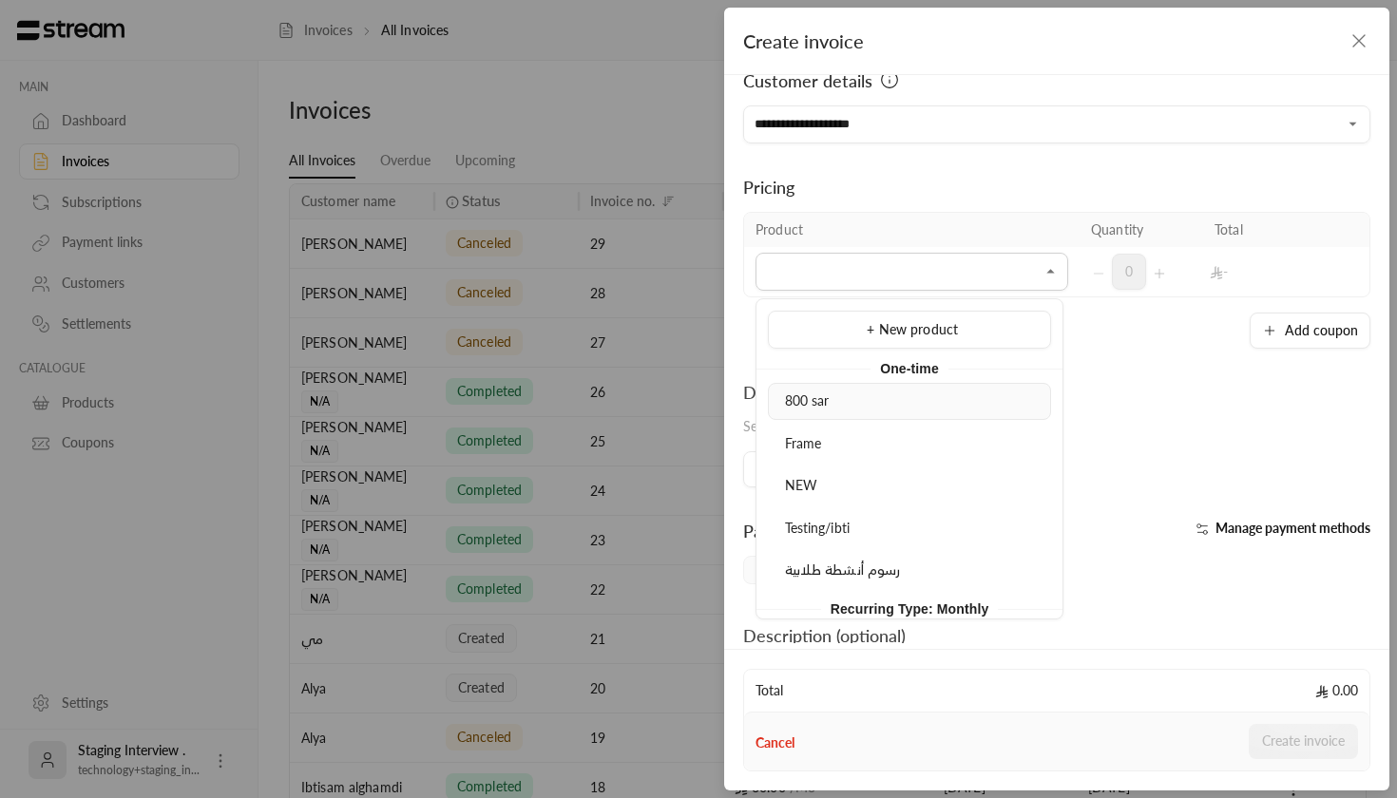
click at [818, 415] on li "800 sar" at bounding box center [909, 401] width 283 height 37
type input "*******"
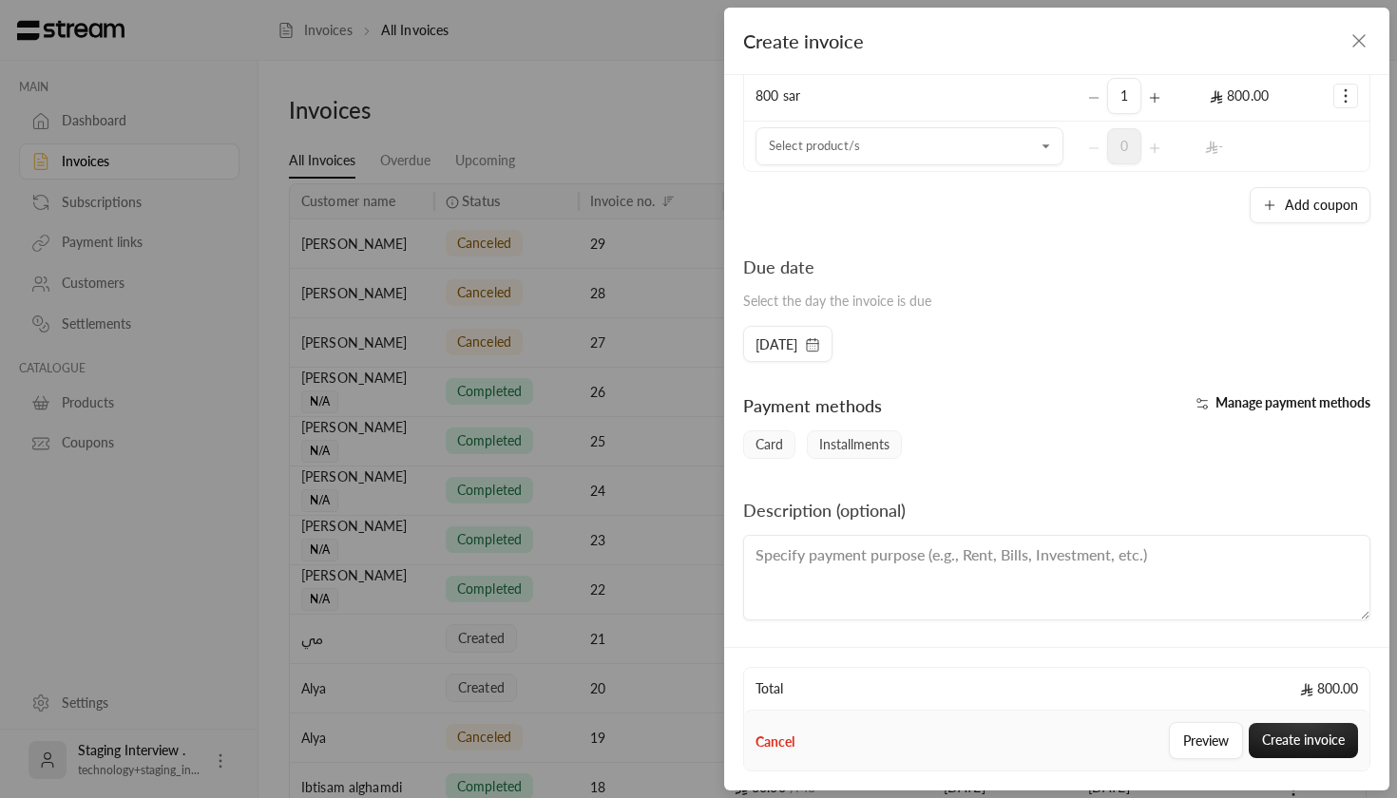
scroll to position [206, 0]
click at [1264, 398] on span "Manage payment methods" at bounding box center [1293, 402] width 155 height 16
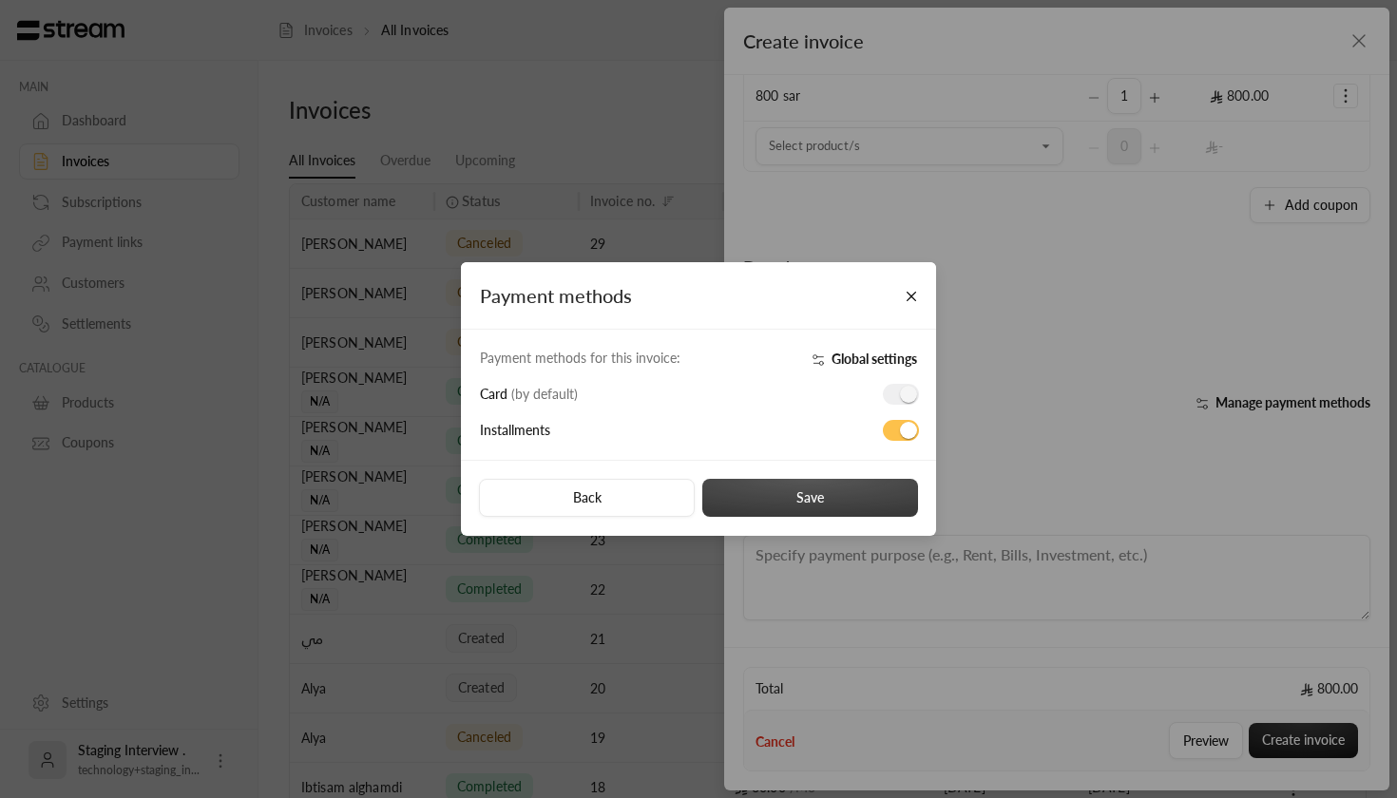
click at [875, 506] on button "Save" at bounding box center [810, 498] width 216 height 38
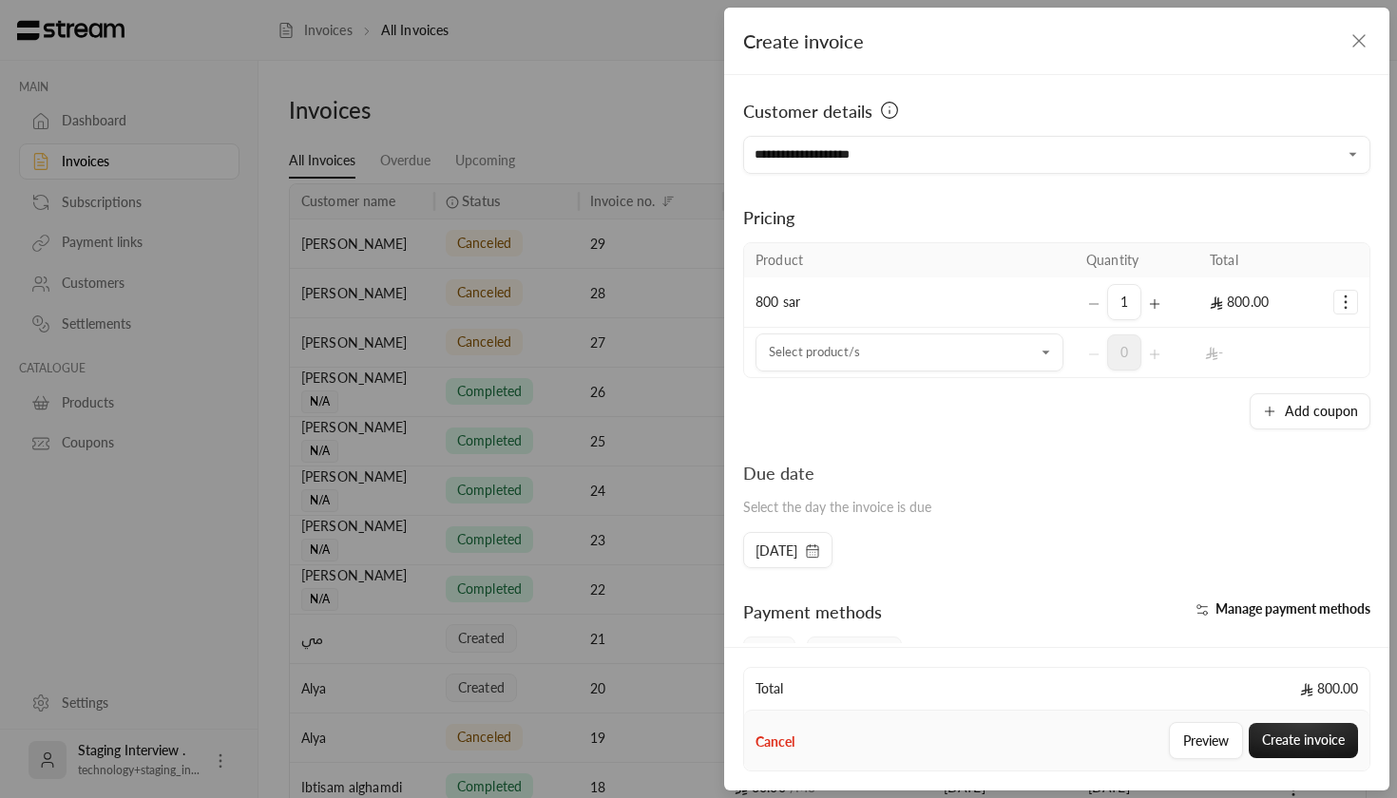
scroll to position [0, 0]
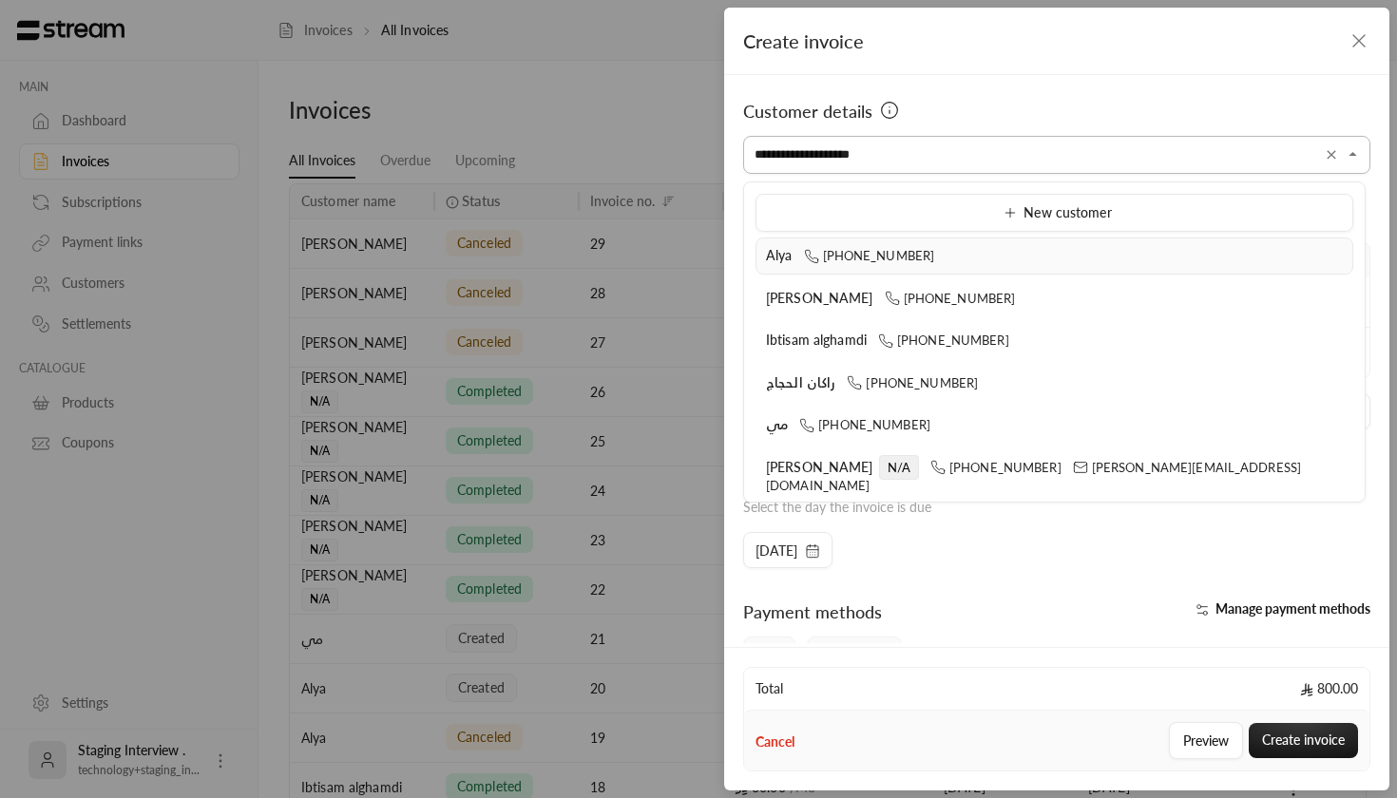
click at [899, 160] on input "**********" at bounding box center [1056, 155] width 627 height 33
click at [931, 471] on span "[PHONE_NUMBER]" at bounding box center [996, 467] width 131 height 15
type input "**********"
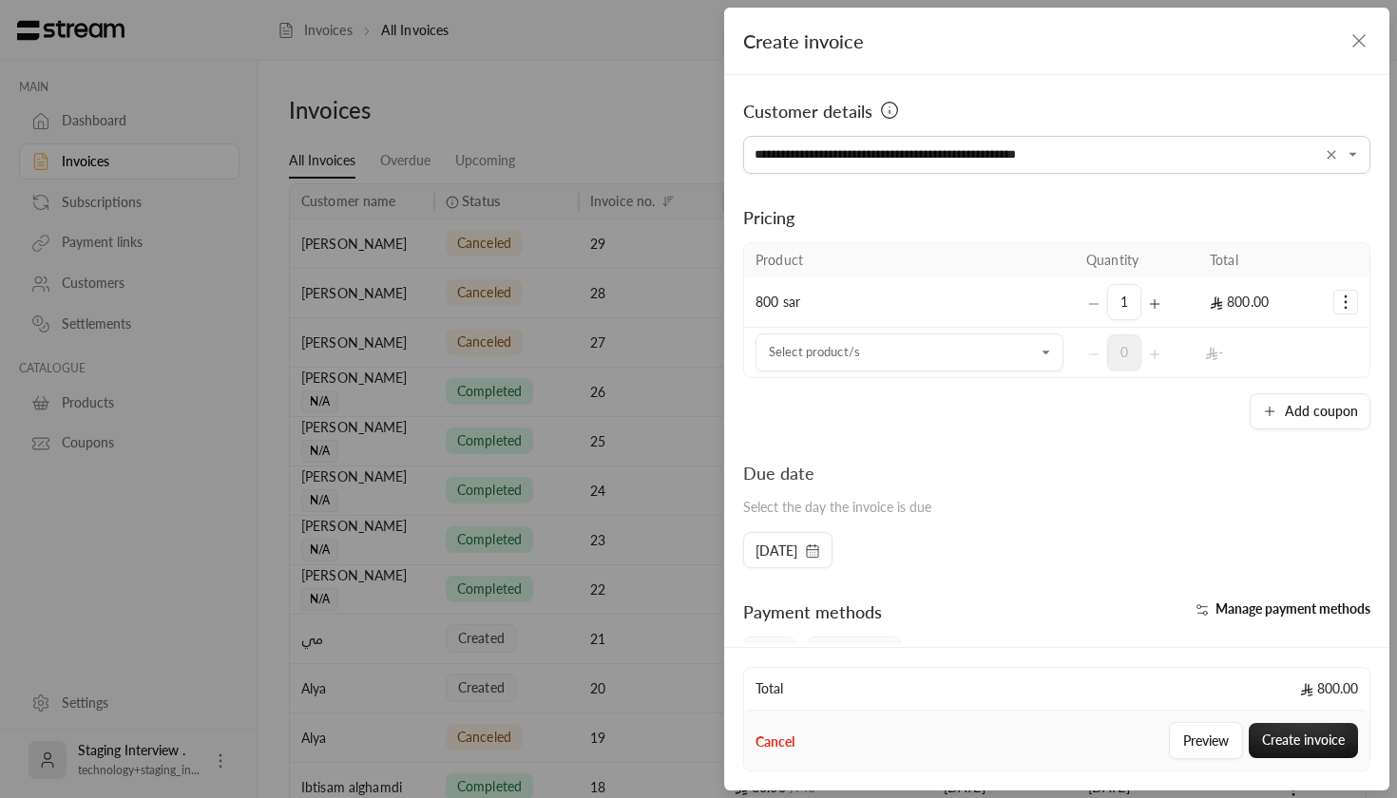
click at [1342, 299] on icon "Selected Products" at bounding box center [1346, 302] width 19 height 19
click at [1129, 421] on div "Add coupon" at bounding box center [1056, 412] width 627 height 36
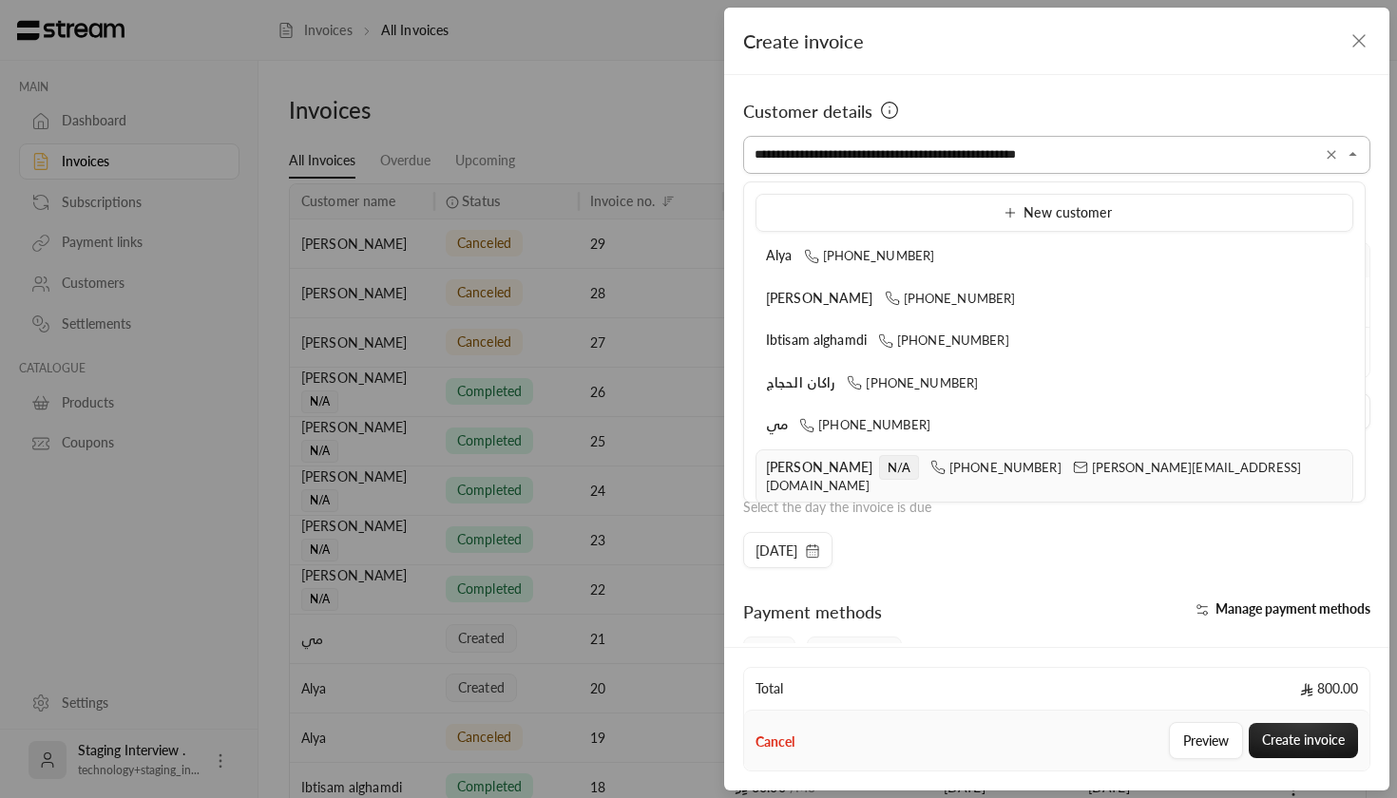
click at [1033, 149] on input "**********" at bounding box center [1056, 155] width 627 height 33
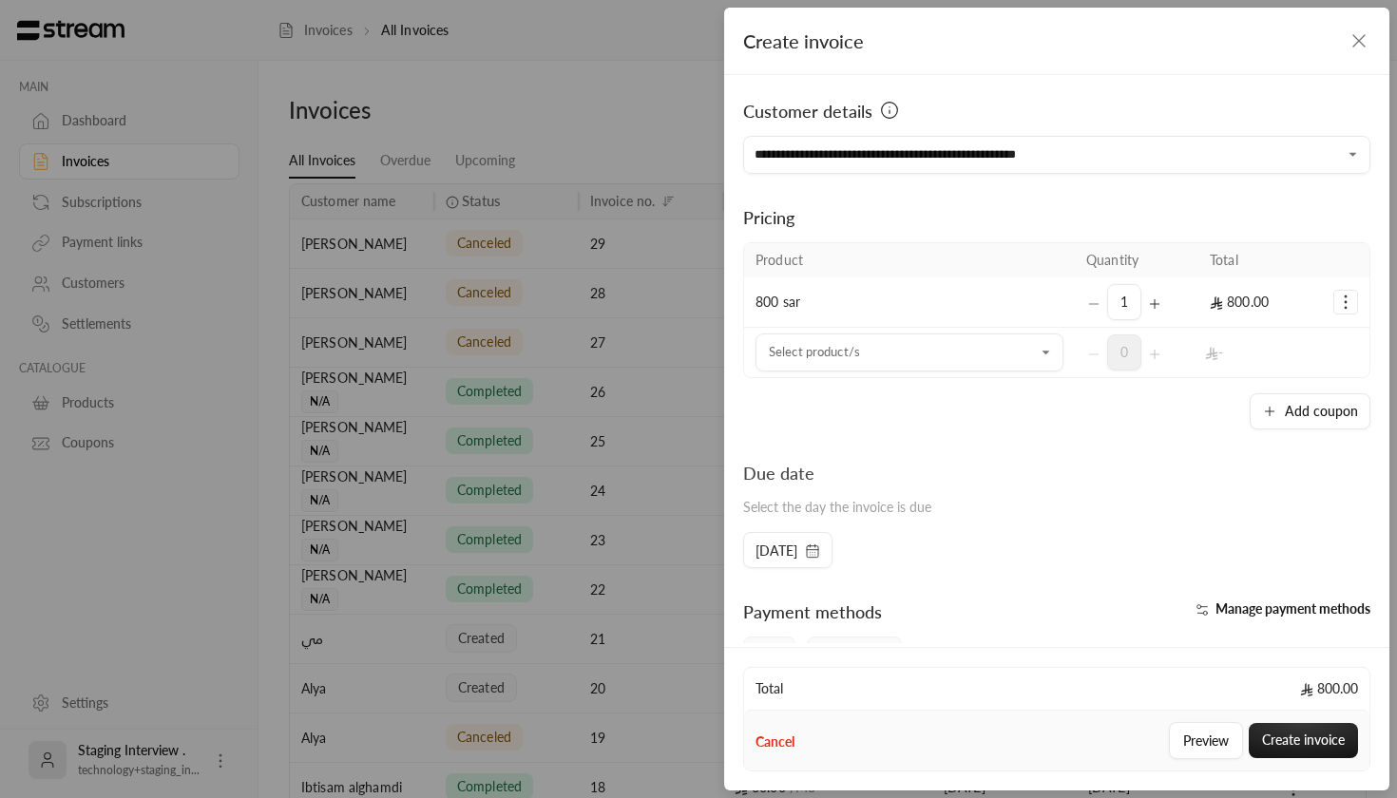
click at [1039, 613] on div "Payment methods" at bounding box center [895, 618] width 323 height 38
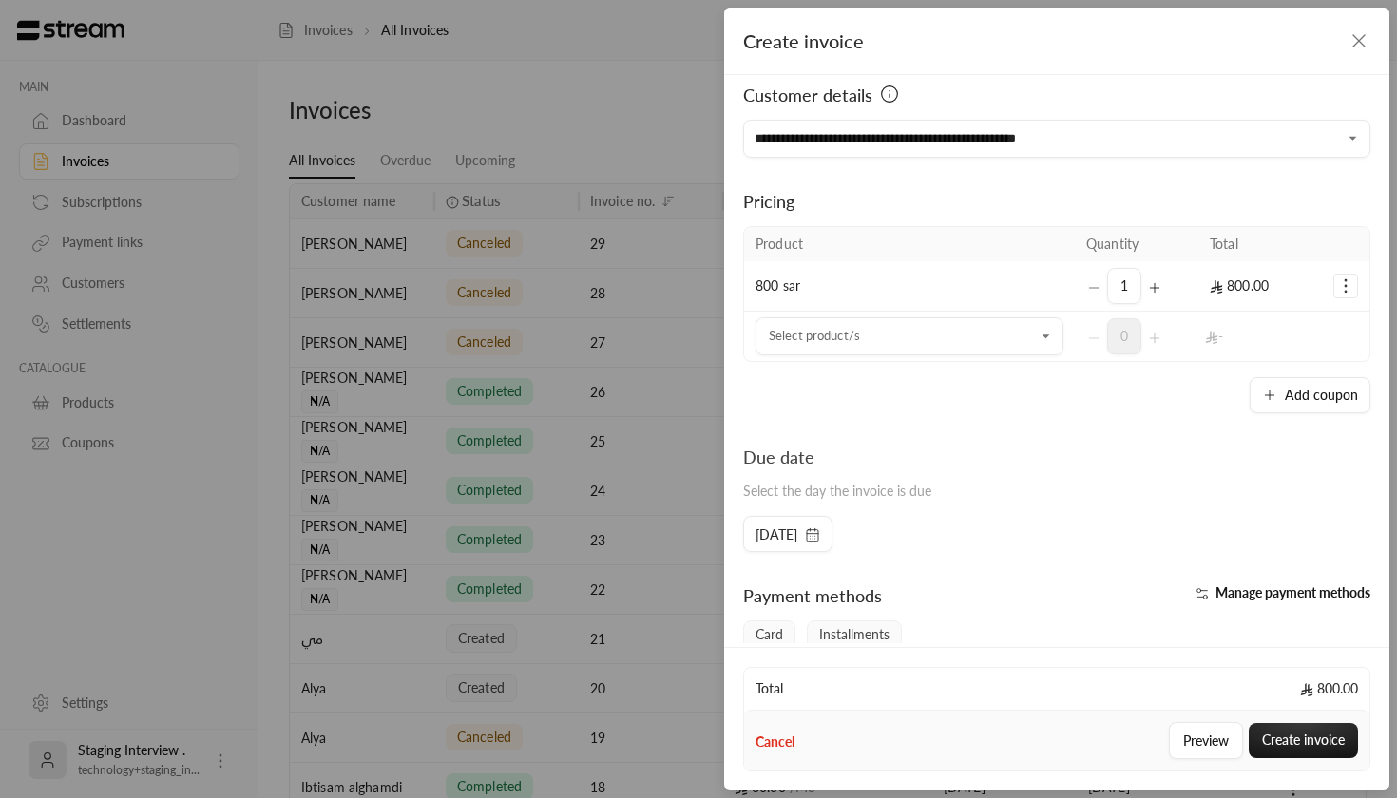
click at [833, 539] on div "[DATE]" at bounding box center [787, 534] width 89 height 36
click at [774, 534] on span "[DATE]" at bounding box center [777, 535] width 42 height 19
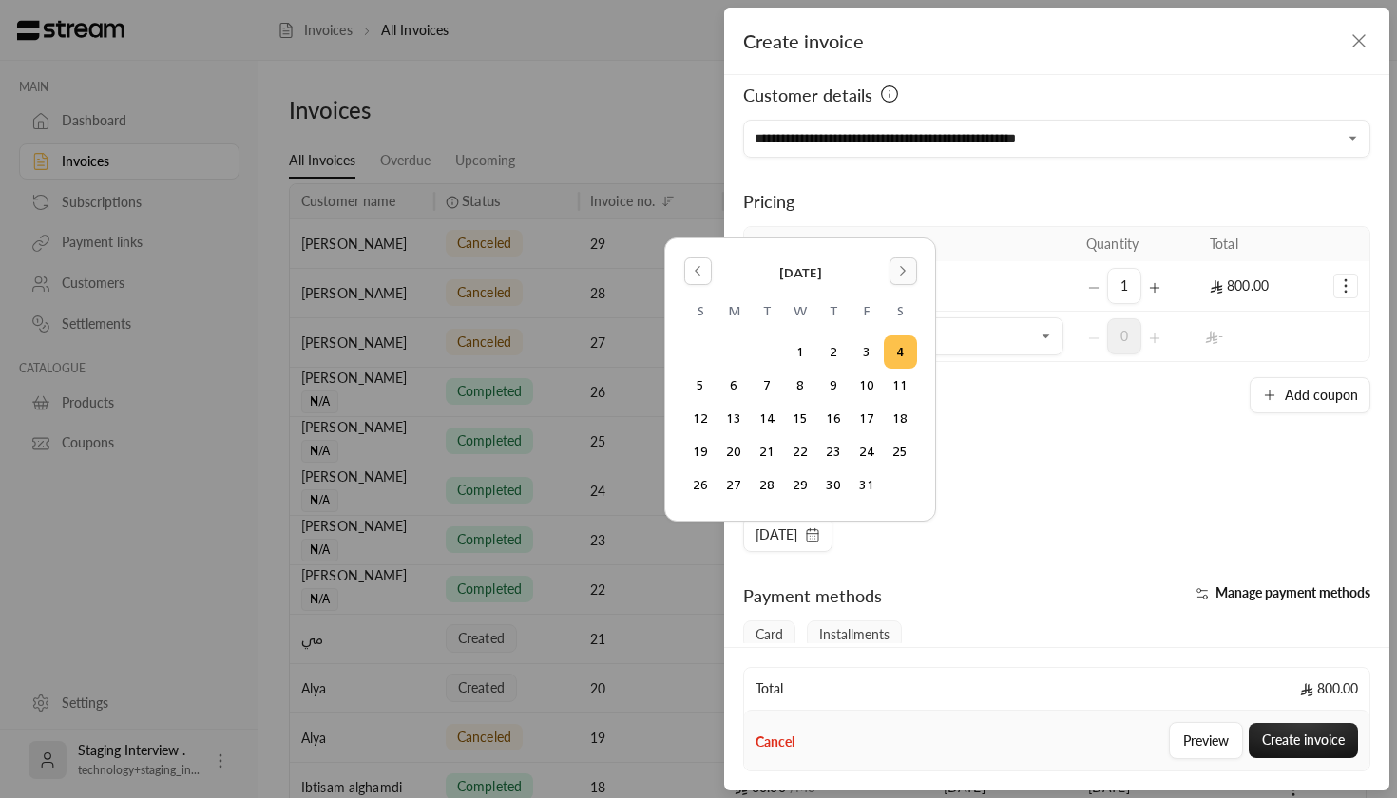
click at [895, 280] on button "Go to the Next Month" at bounding box center [904, 272] width 28 height 28
click at [1077, 483] on div "Due date Select the day the invoice is due" at bounding box center [1057, 480] width 646 height 72
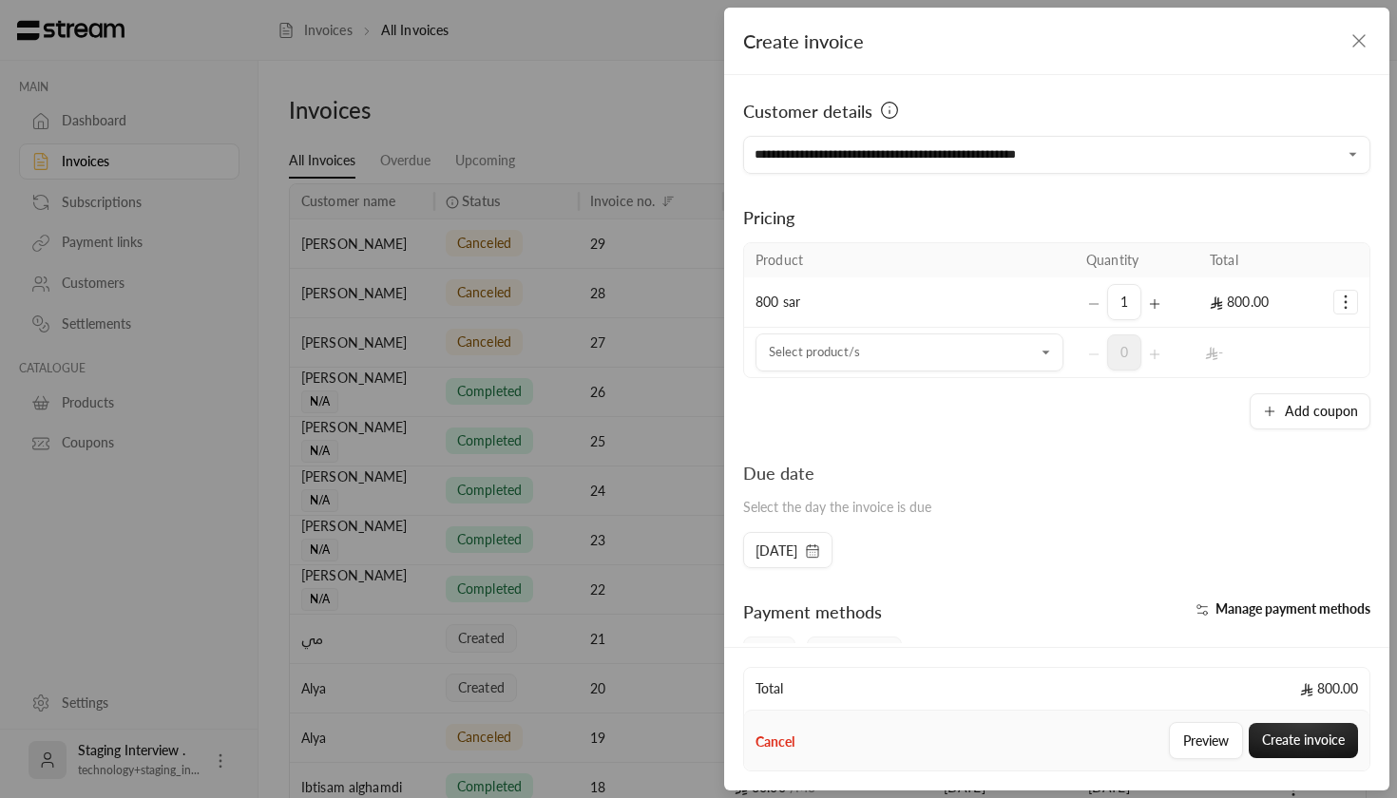
scroll to position [0, 0]
click at [1302, 742] on button "Create invoice" at bounding box center [1303, 740] width 109 height 35
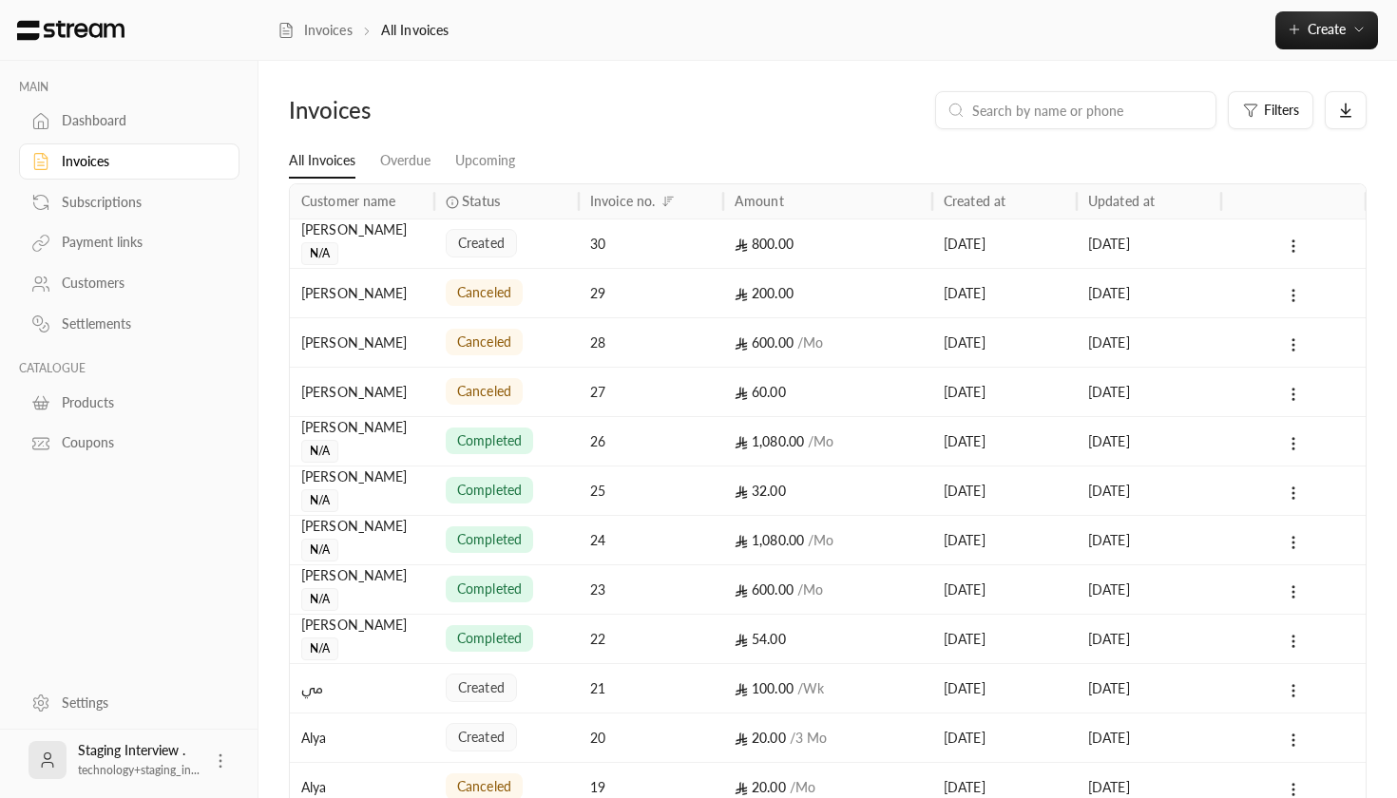
click at [860, 233] on div "800.00" at bounding box center [828, 244] width 186 height 48
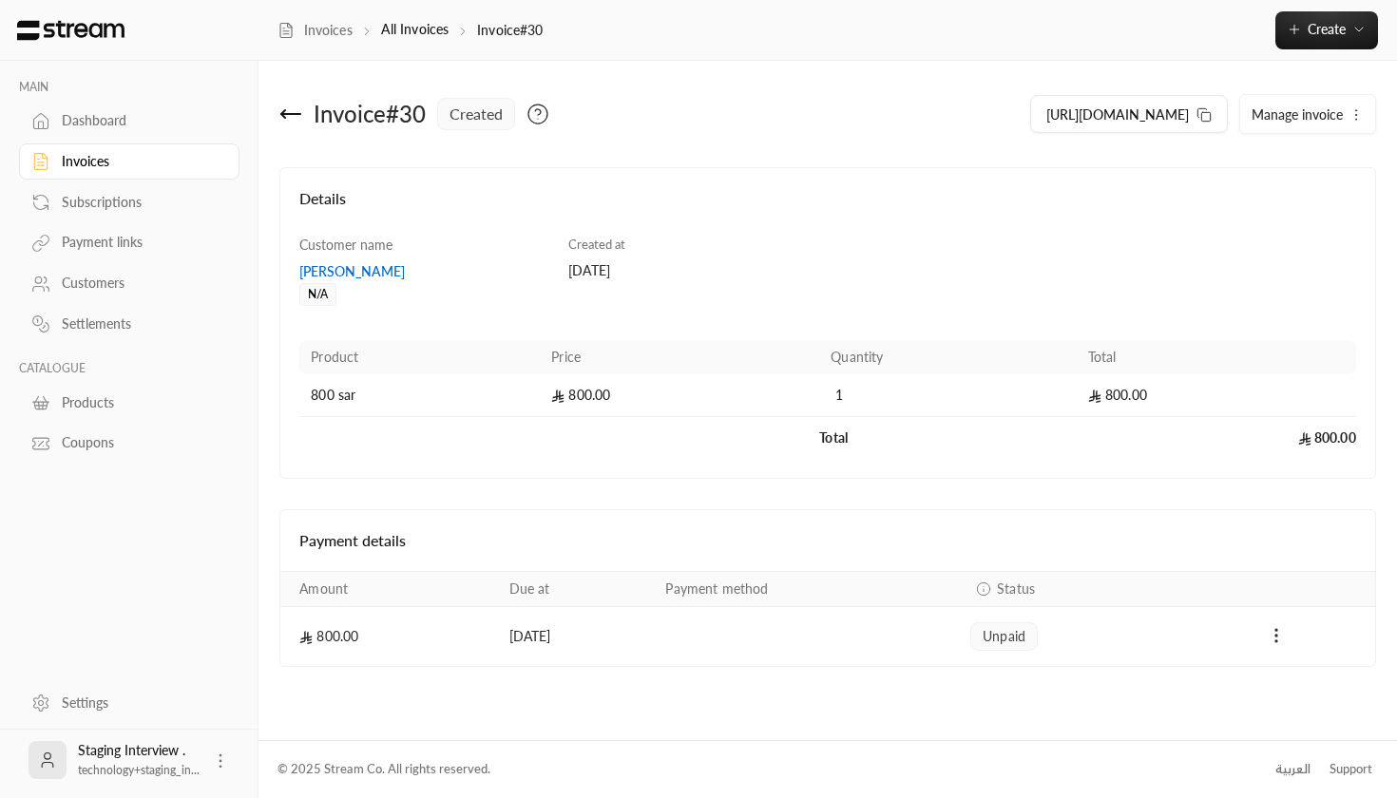
click at [1354, 111] on icon "button" at bounding box center [1356, 114] width 15 height 15
click at [1315, 168] on link "Edit" at bounding box center [1312, 170] width 118 height 34
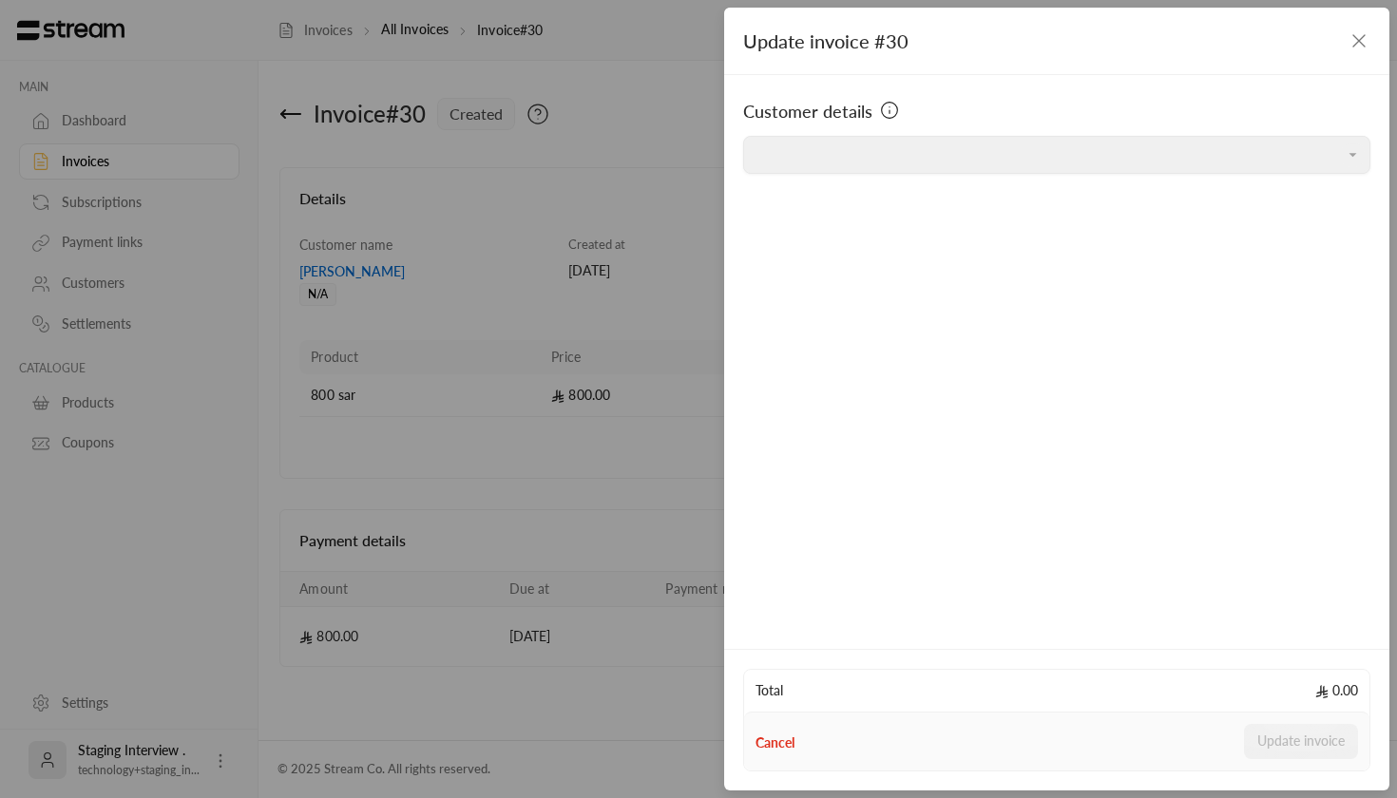
click at [777, 739] on button "Cancel" at bounding box center [775, 743] width 39 height 19
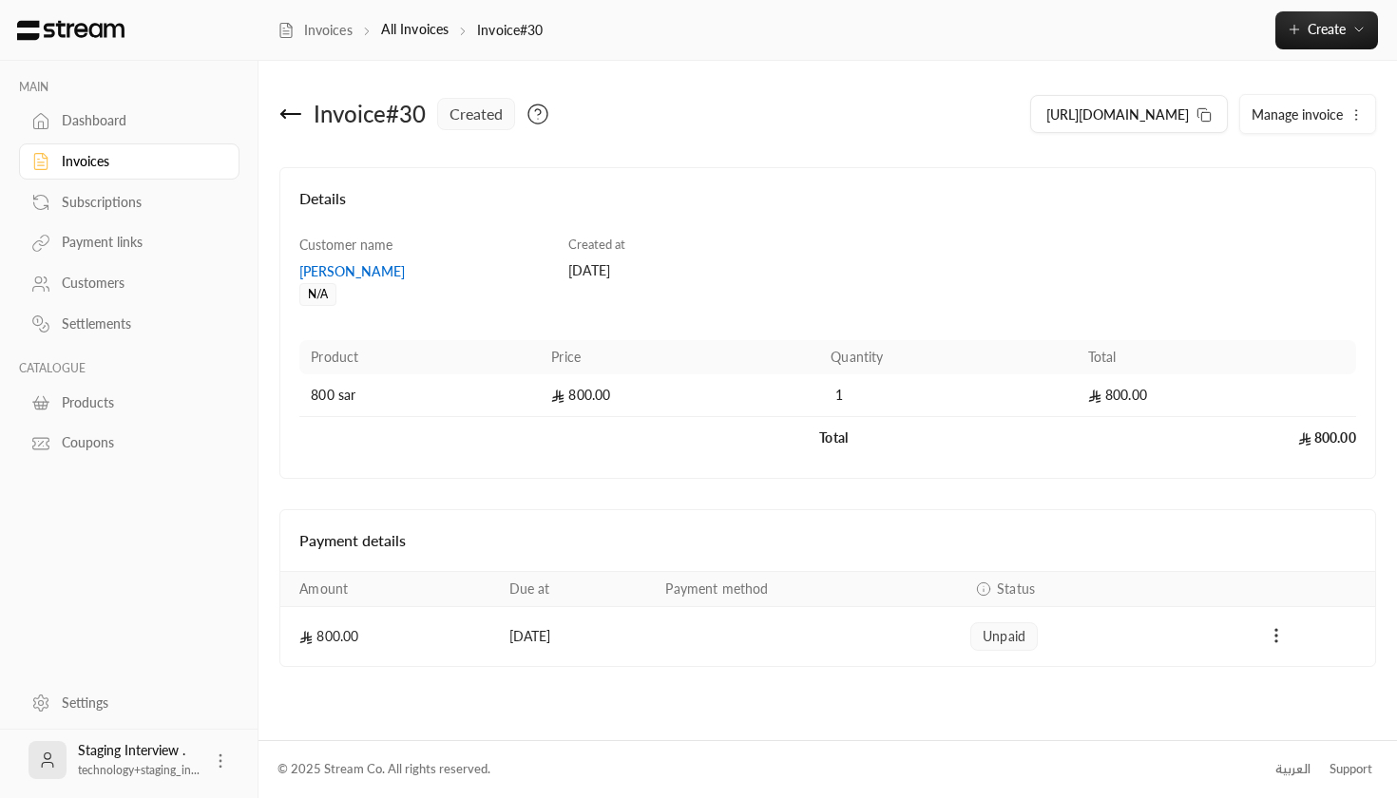
click at [1276, 628] on icon "Payments" at bounding box center [1276, 635] width 19 height 19
click at [1175, 565] on div at bounding box center [698, 399] width 1397 height 798
click at [292, 114] on icon at bounding box center [290, 114] width 19 height 0
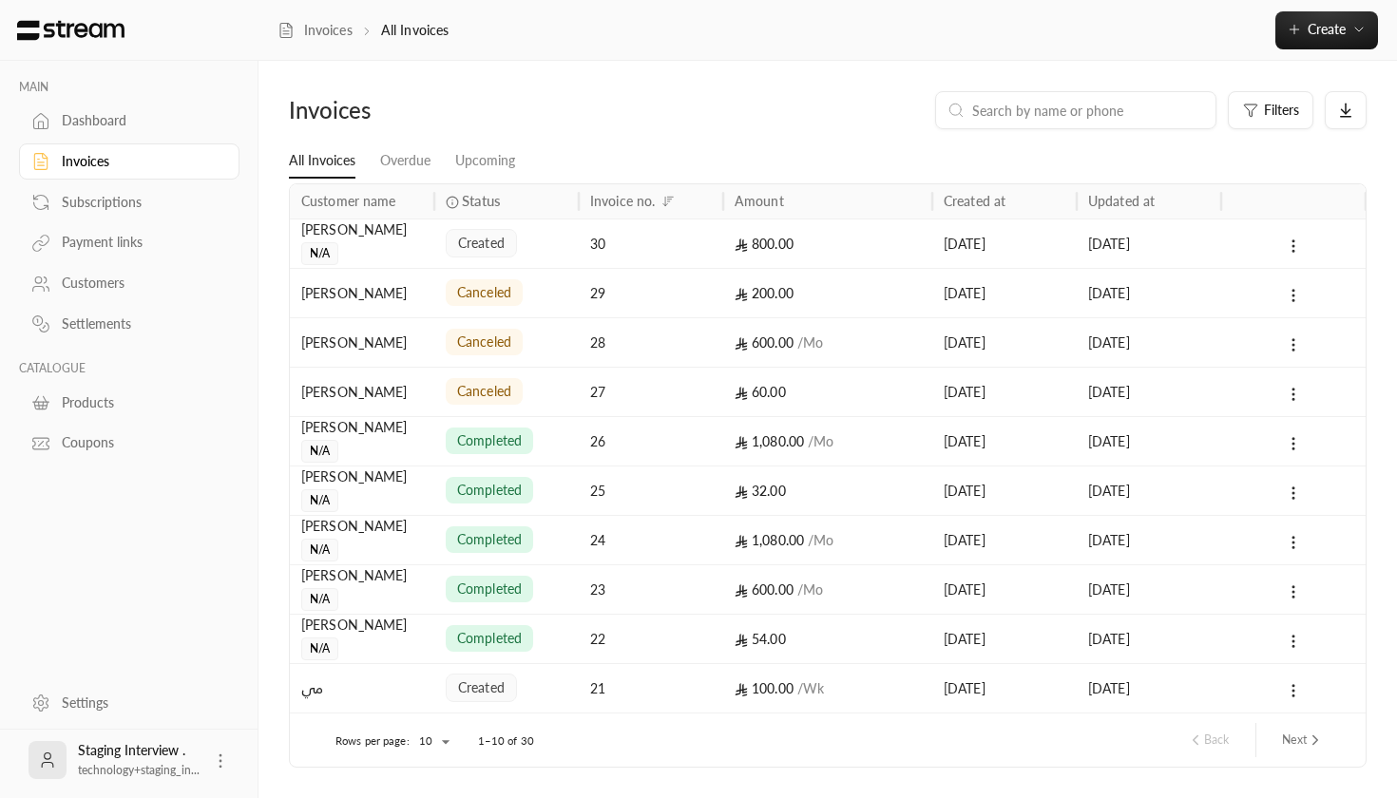
click at [1046, 114] on input at bounding box center [1088, 110] width 232 height 21
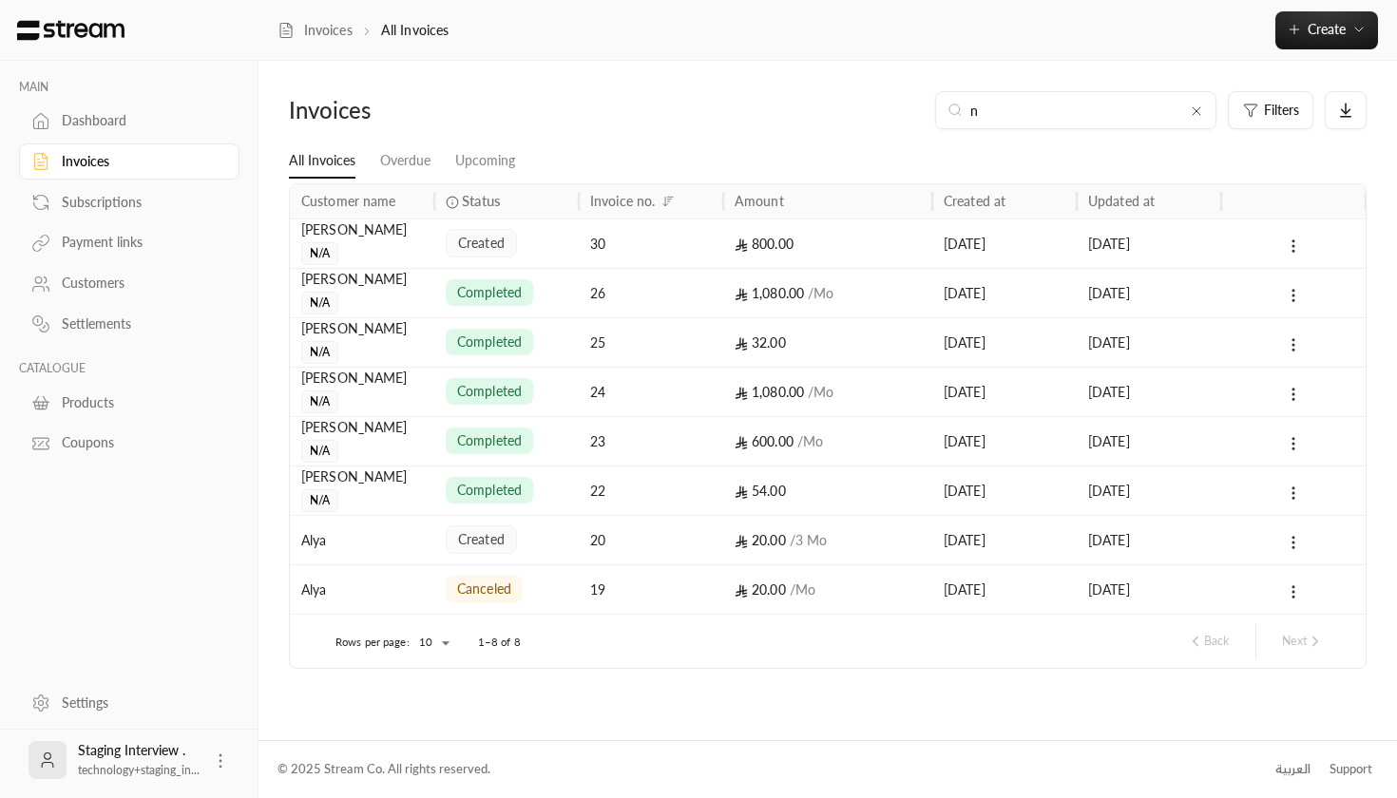
type input "n"
click at [1195, 109] on icon at bounding box center [1196, 111] width 15 height 15
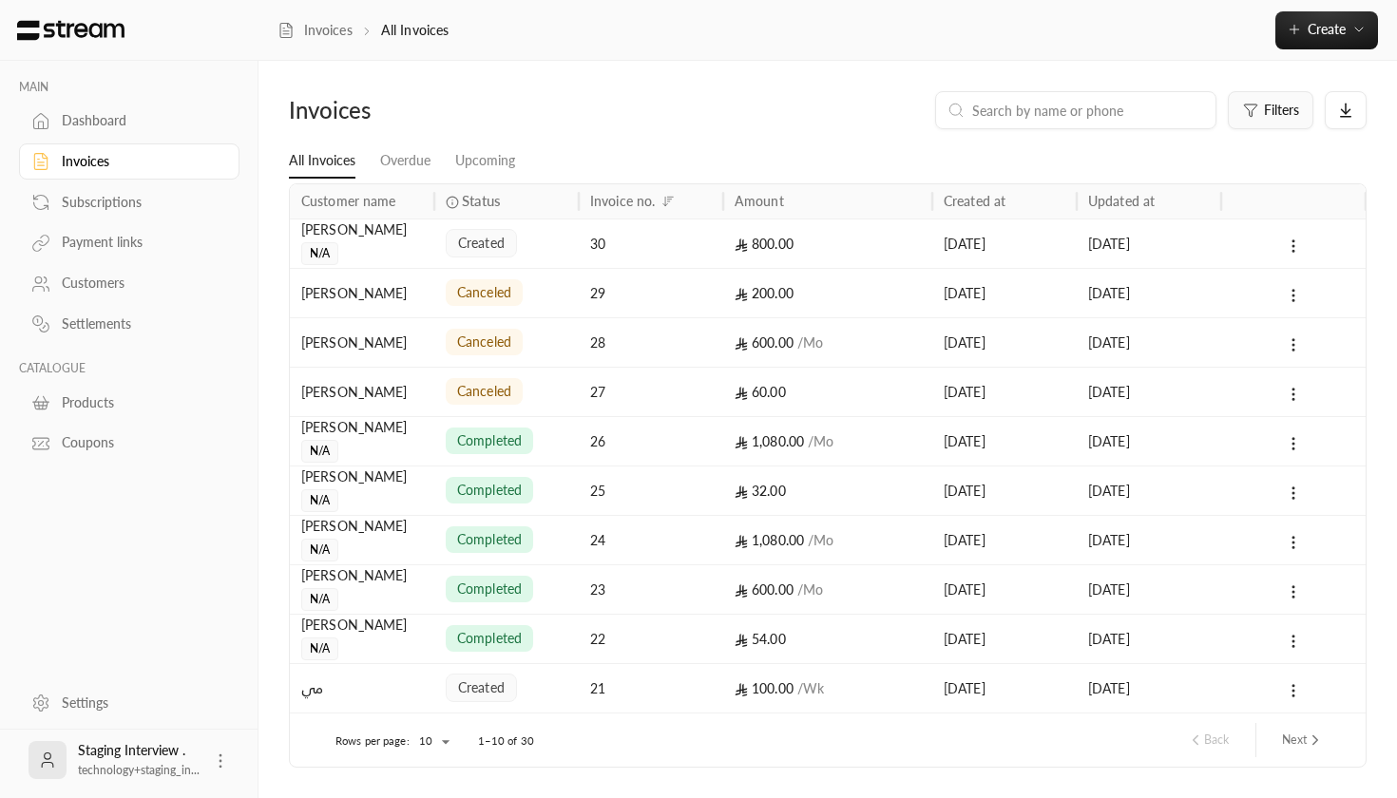
click at [1260, 117] on div "Filters" at bounding box center [1271, 110] width 56 height 15
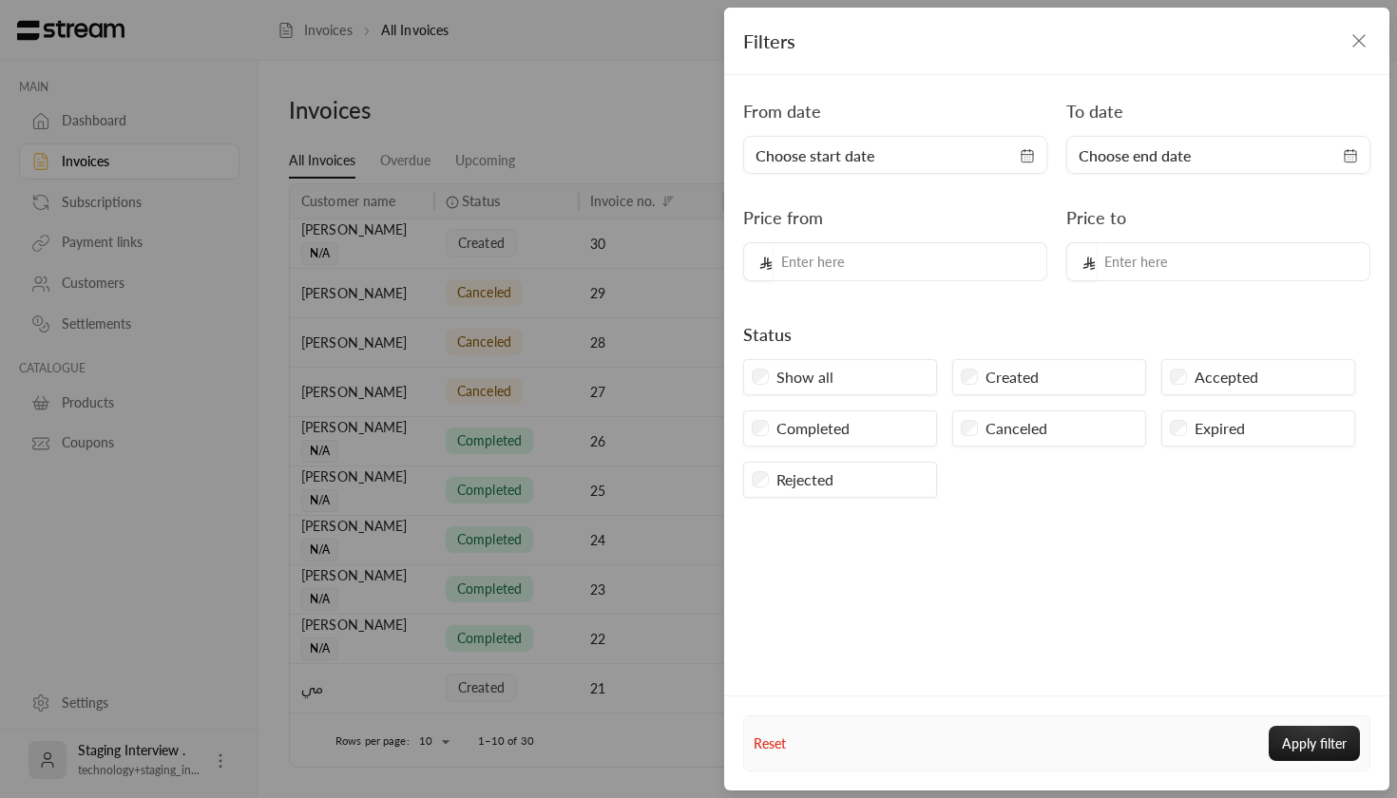
click at [1348, 39] on icon "button" at bounding box center [1359, 40] width 23 height 23
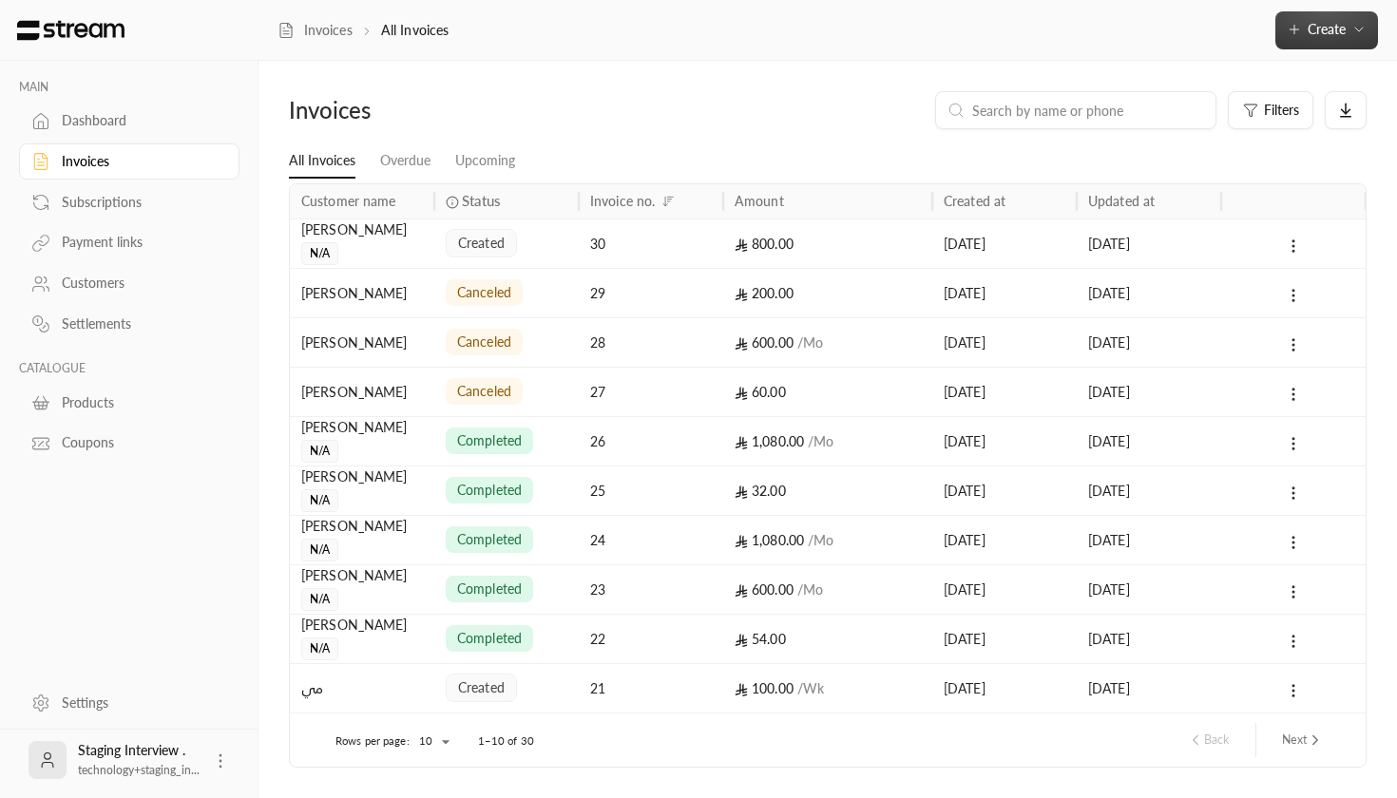
click at [1308, 32] on span "Create" at bounding box center [1327, 29] width 38 height 16
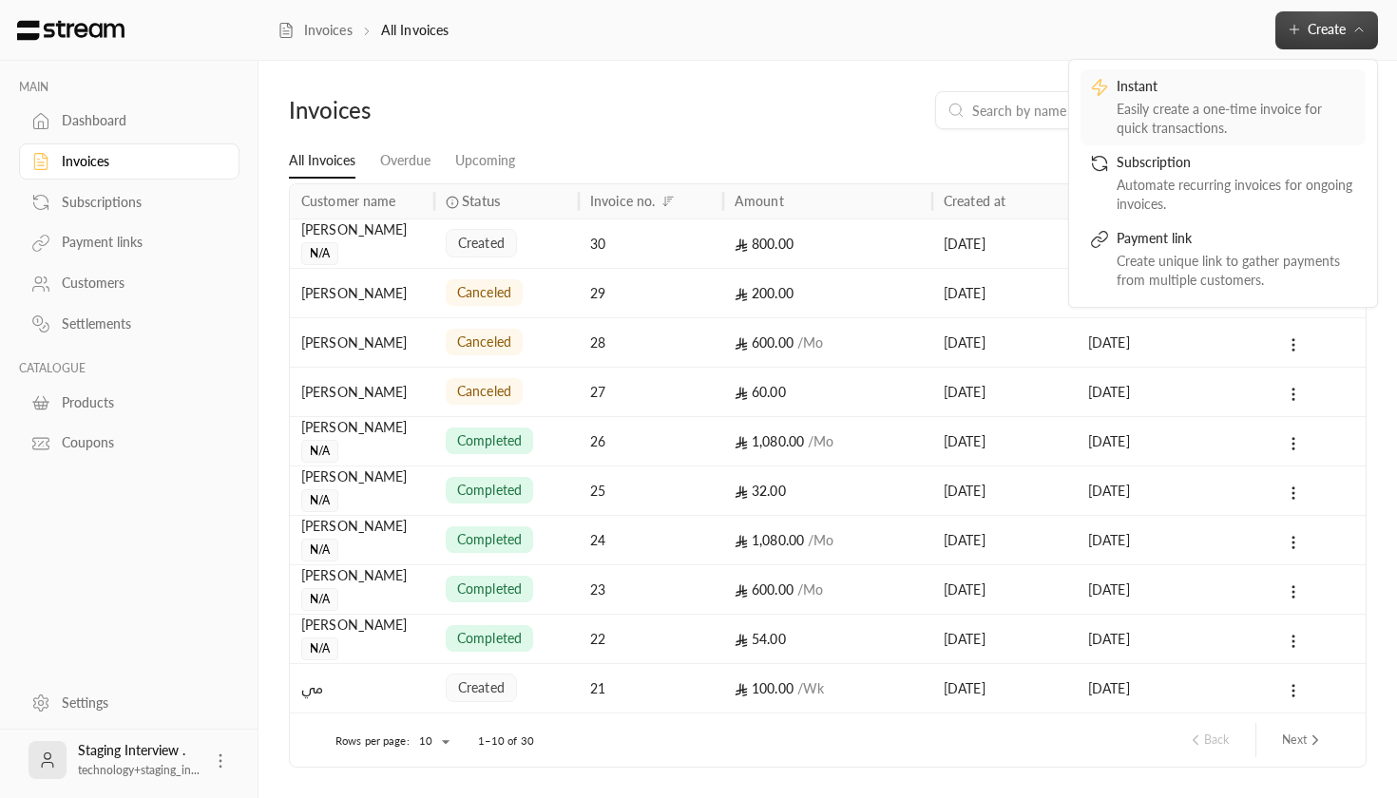
click at [1203, 120] on div "Easily create a one-time invoice for quick transactions." at bounding box center [1237, 119] width 240 height 38
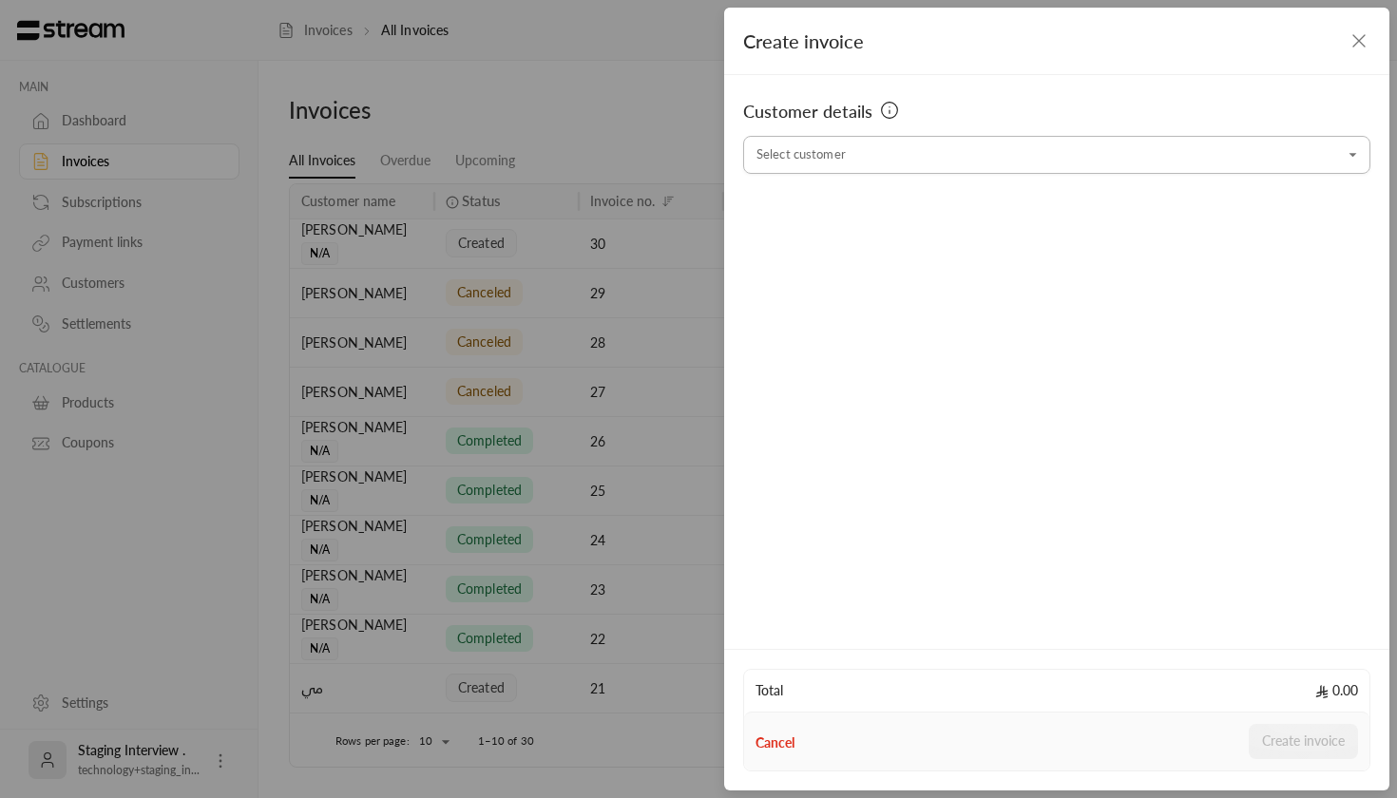
click at [993, 155] on input "Select customer" at bounding box center [1056, 155] width 627 height 33
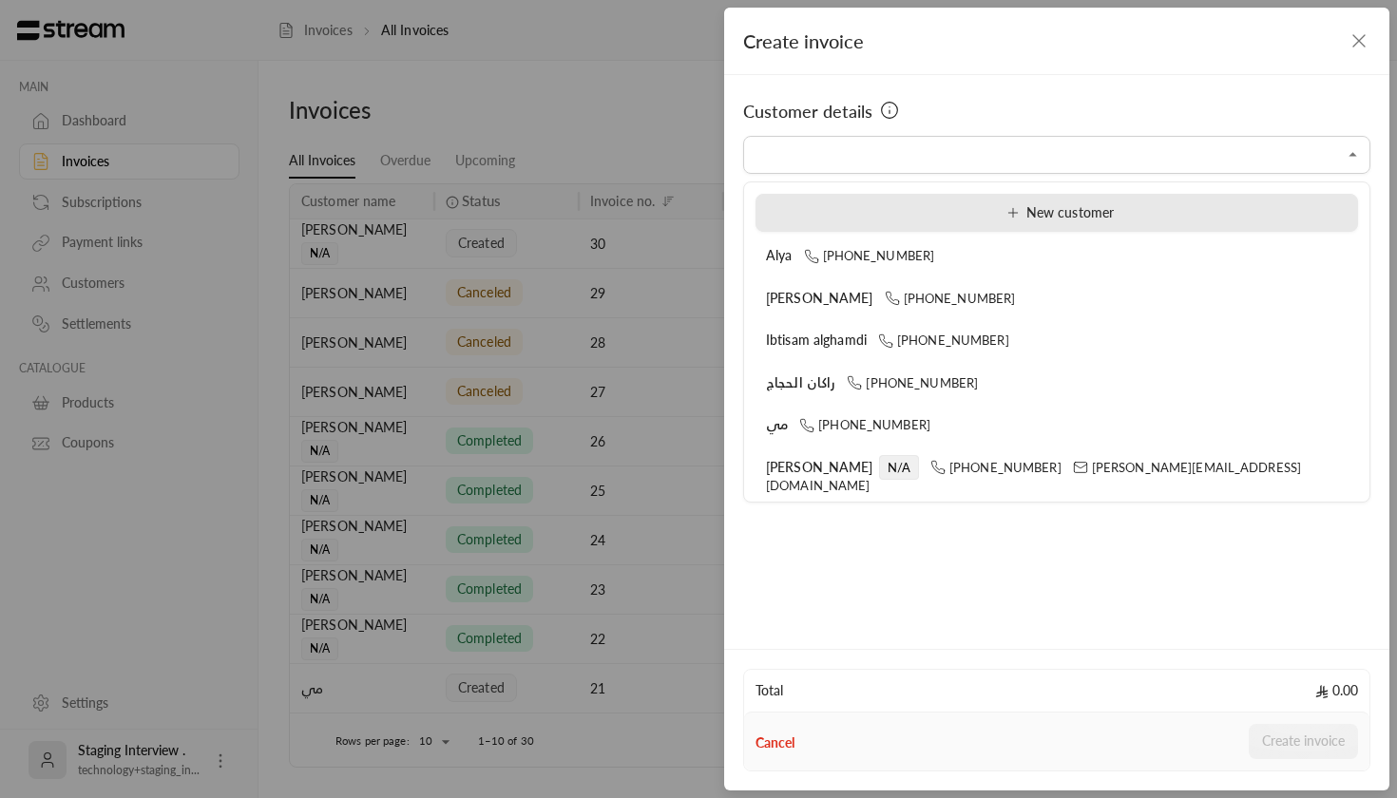
click at [1037, 218] on span "New customer" at bounding box center [1057, 212] width 114 height 16
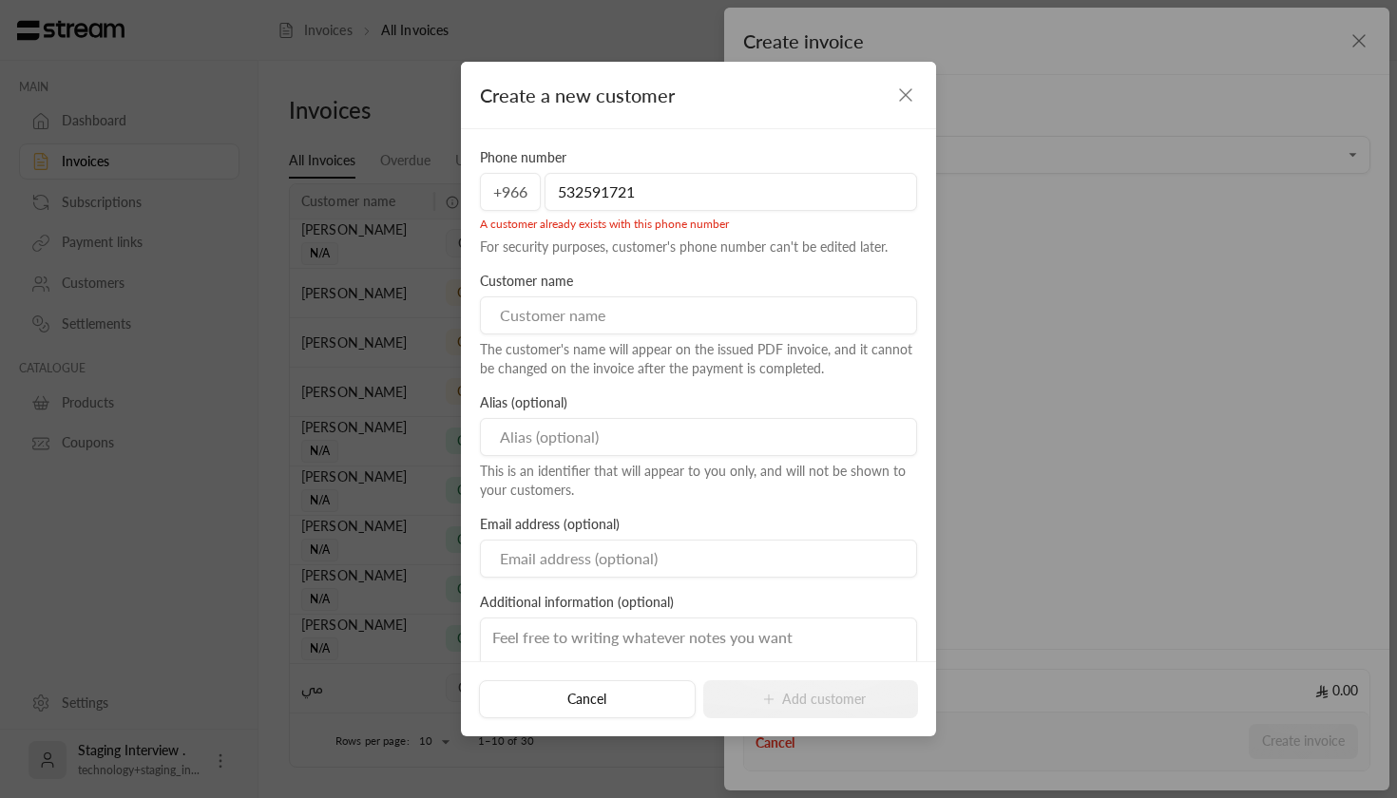
type input "532591721"
click at [824, 130] on div "Phone number [PHONE_NUMBER] A customer already exists with this phone number Fo…" at bounding box center [698, 395] width 475 height 532
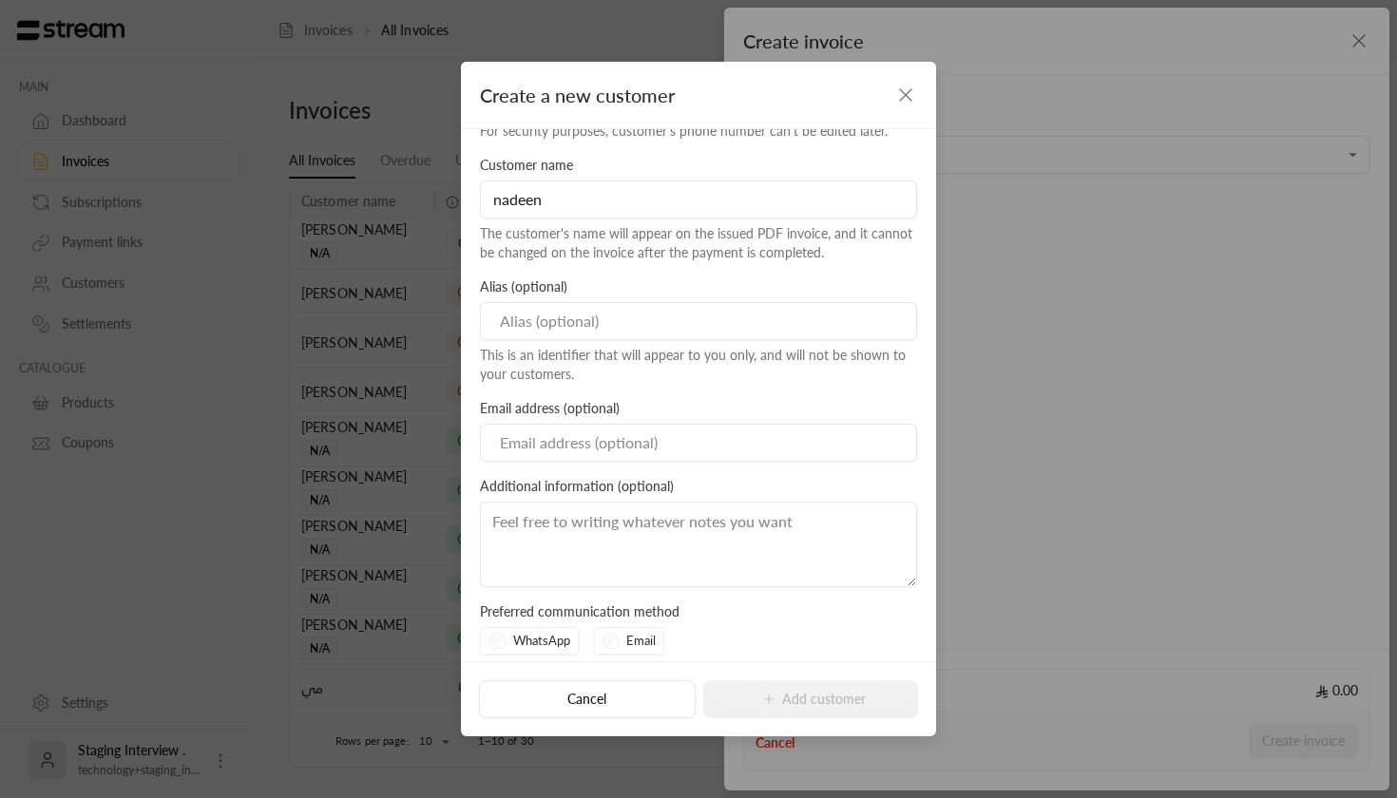
scroll to position [125, 0]
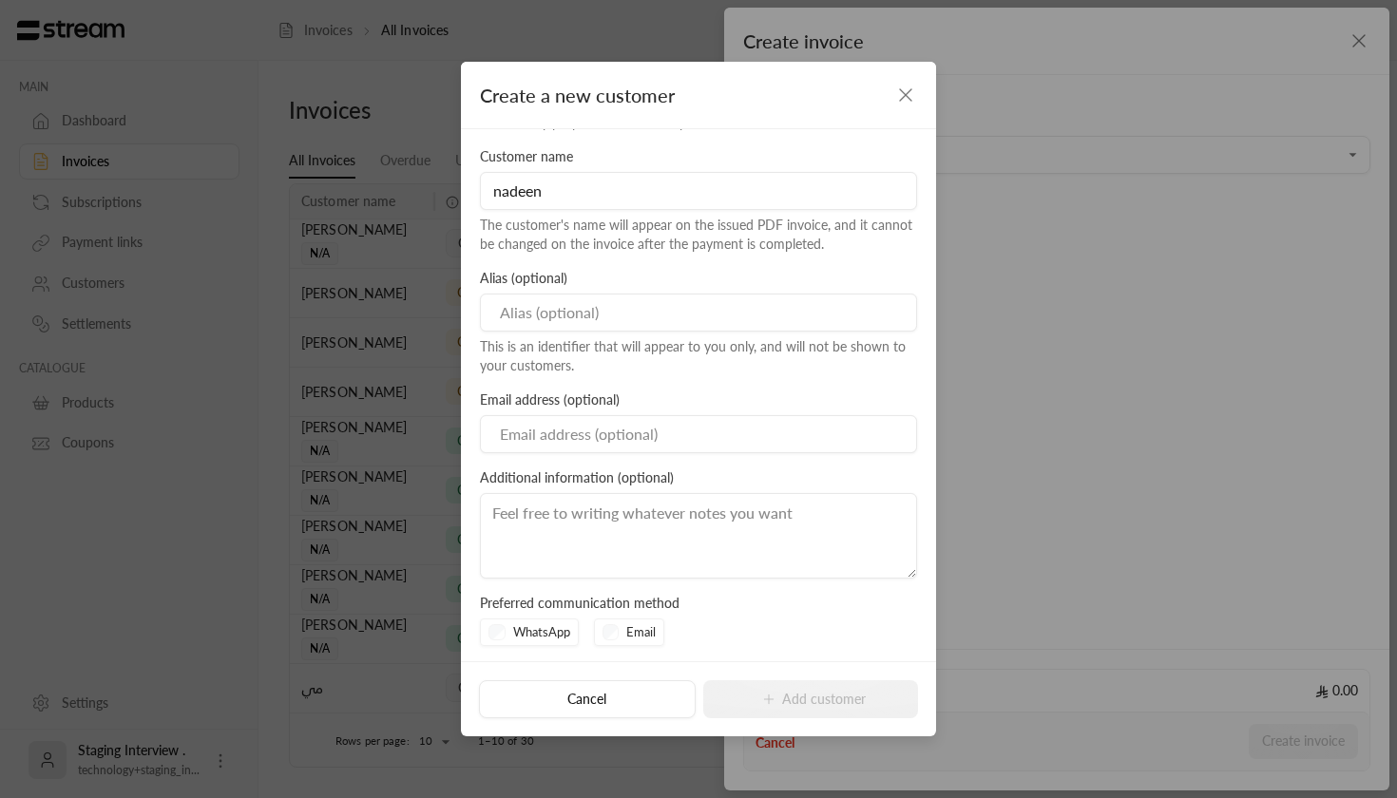
type input "nadeen"
click at [684, 303] on input at bounding box center [698, 313] width 437 height 38
click at [612, 630] on div "Email" at bounding box center [629, 629] width 71 height 29
click at [491, 627] on div "WhatsApp" at bounding box center [529, 629] width 99 height 29
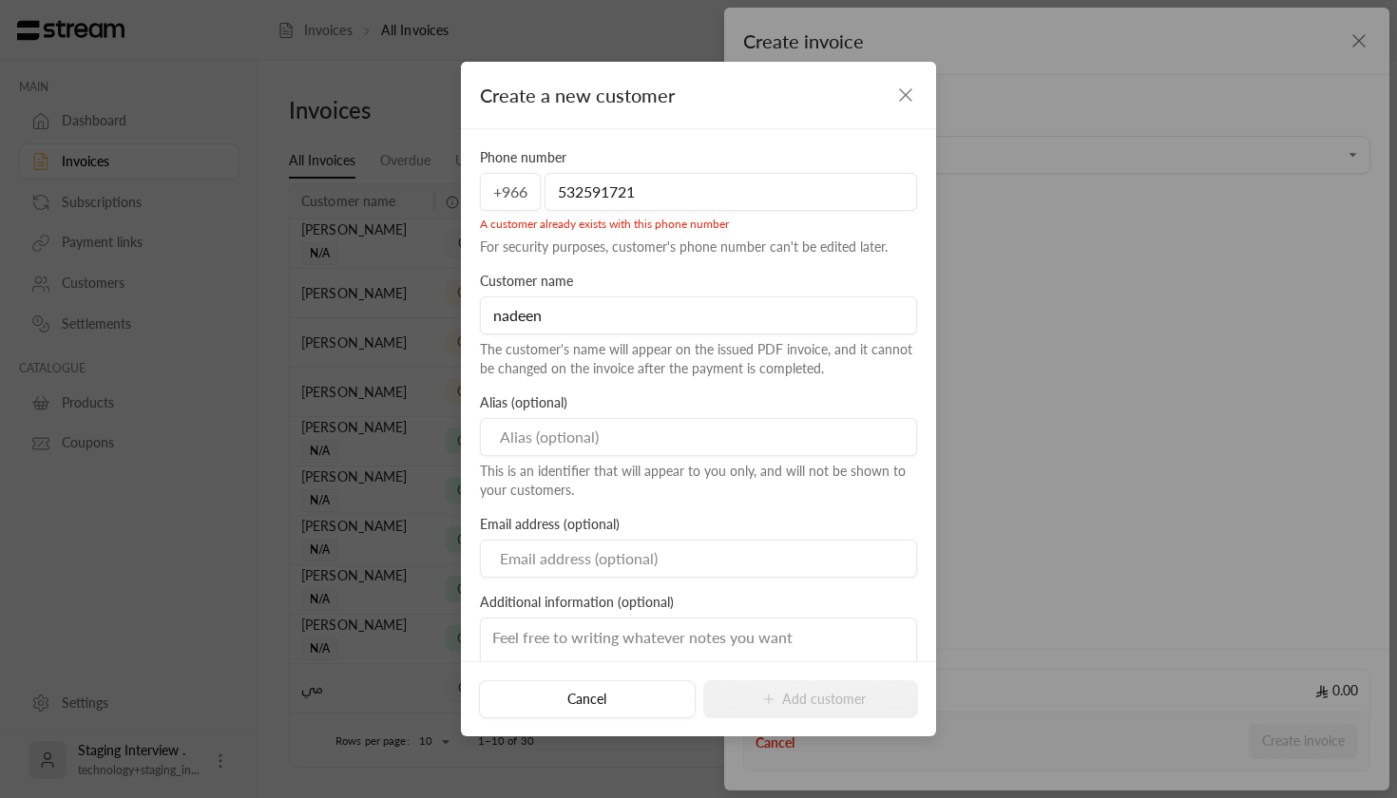
scroll to position [0, 0]
click at [741, 200] on input "532591721" at bounding box center [731, 192] width 373 height 38
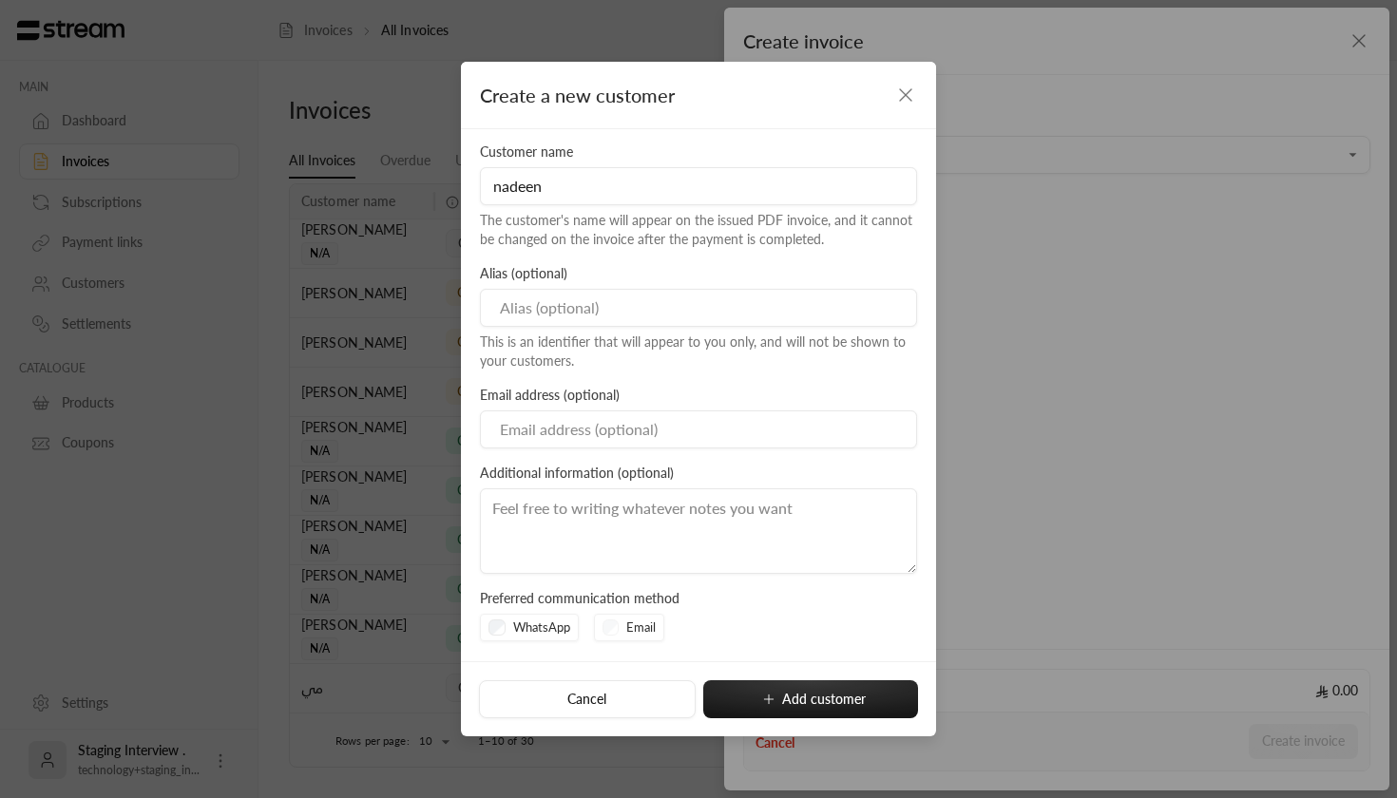
scroll to position [107, 0]
type input "532591722"
click at [610, 625] on div "Email" at bounding box center [629, 629] width 71 height 29
click at [488, 627] on div "WhatsApp" at bounding box center [529, 629] width 99 height 29
type input "[PERSON_NAME][EMAIL_ADDRESS][DOMAIN_NAME]"
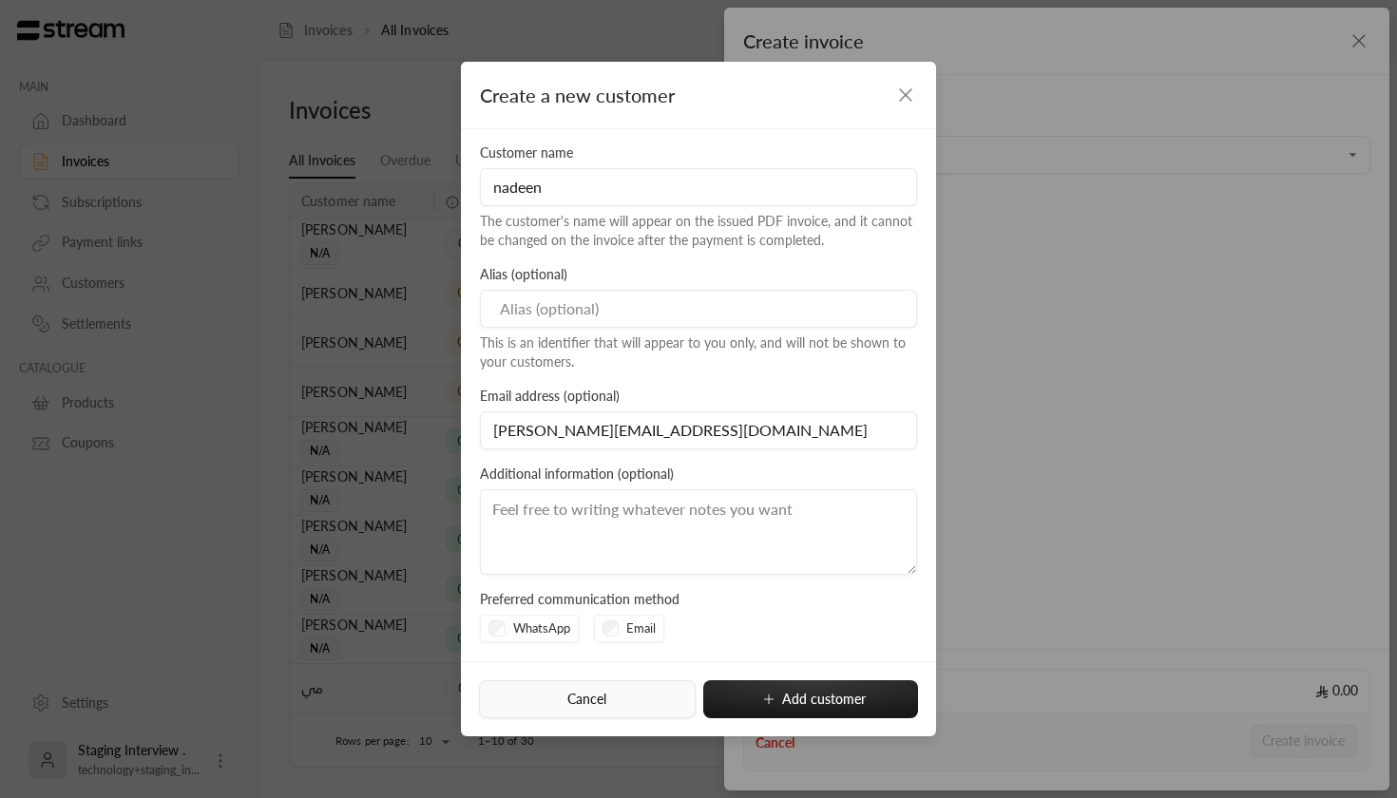
click at [611, 704] on button "Cancel" at bounding box center [587, 700] width 216 height 38
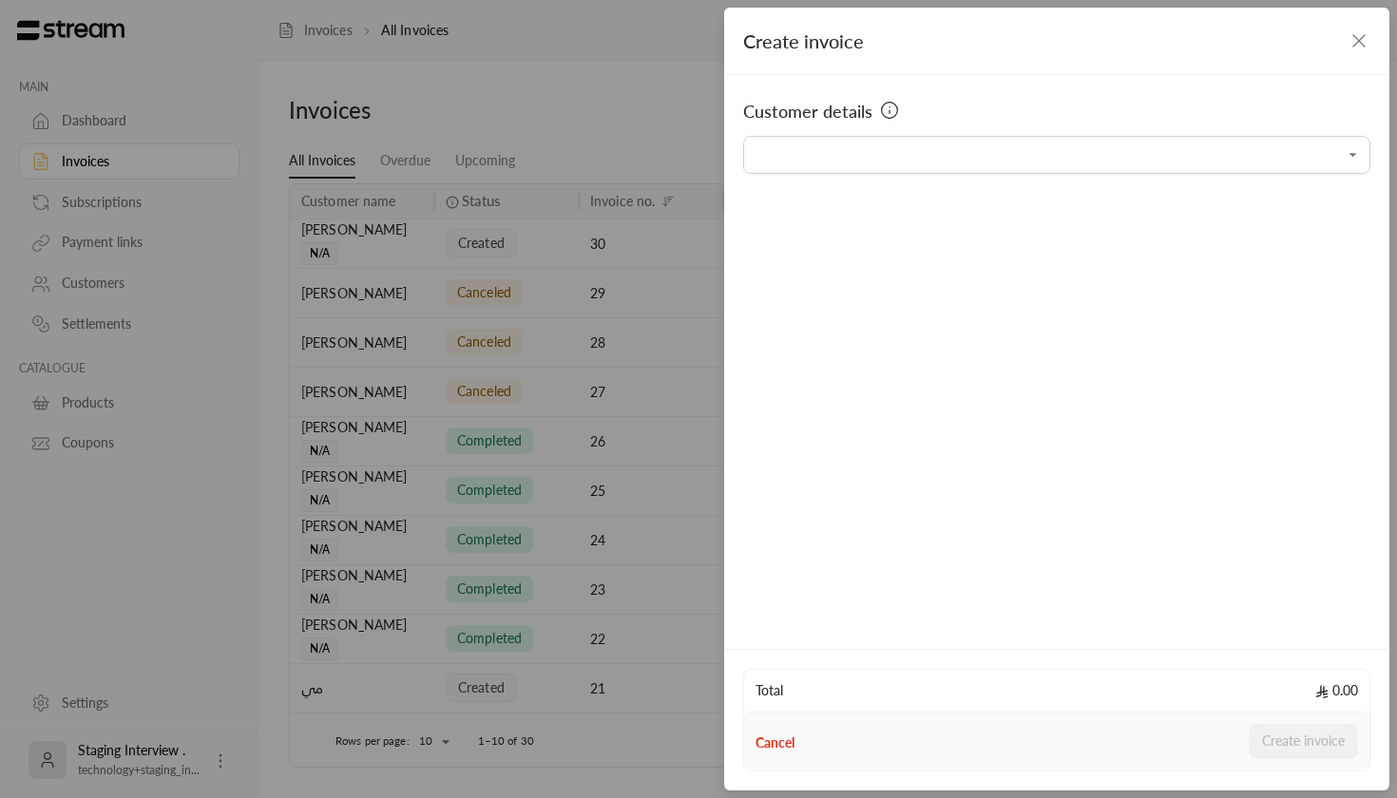
click at [1361, 42] on icon "button" at bounding box center [1359, 40] width 23 height 23
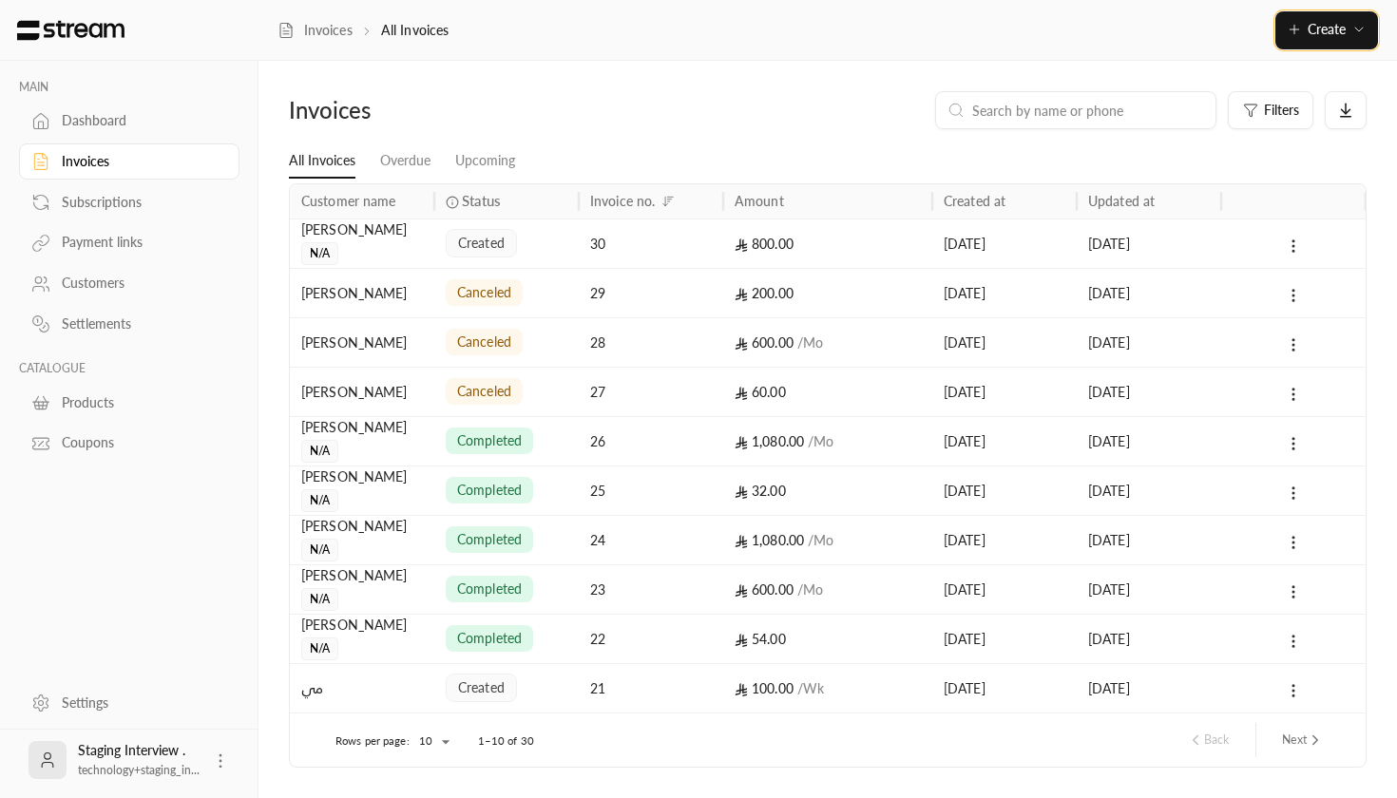
scroll to position [0, 0]
click at [183, 117] on div "Dashboard" at bounding box center [139, 120] width 154 height 19
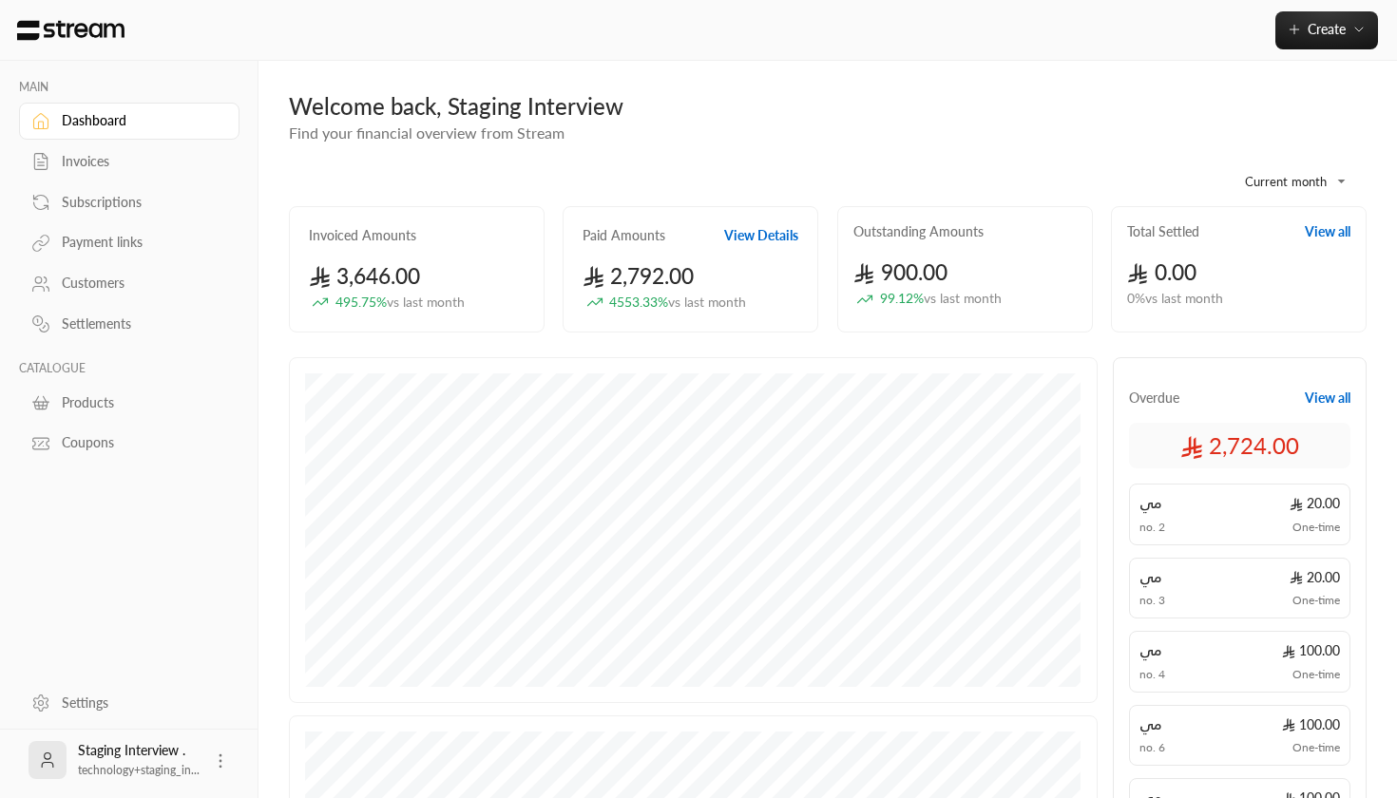
click at [1344, 194] on body "**********" at bounding box center [698, 399] width 1397 height 798
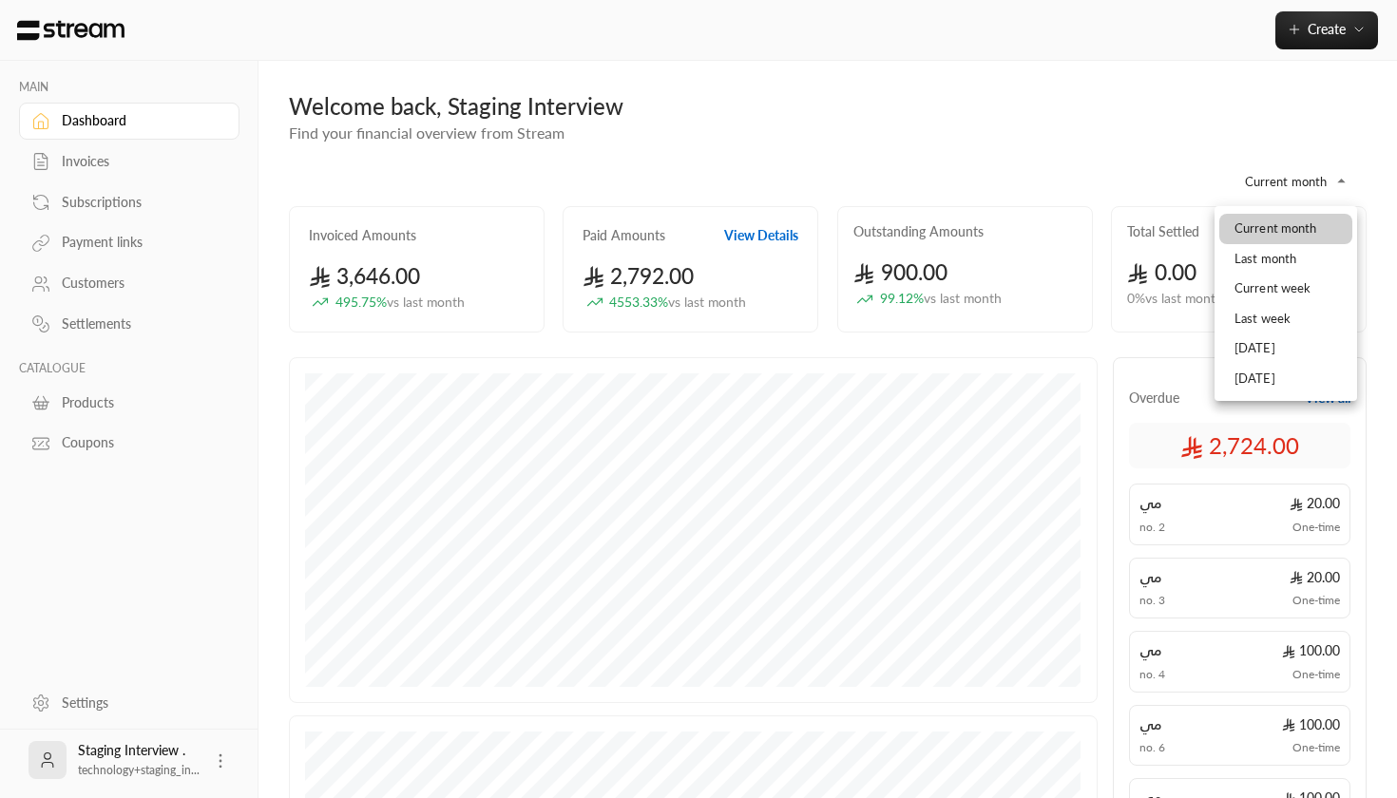
click at [1320, 183] on div at bounding box center [698, 399] width 1397 height 798
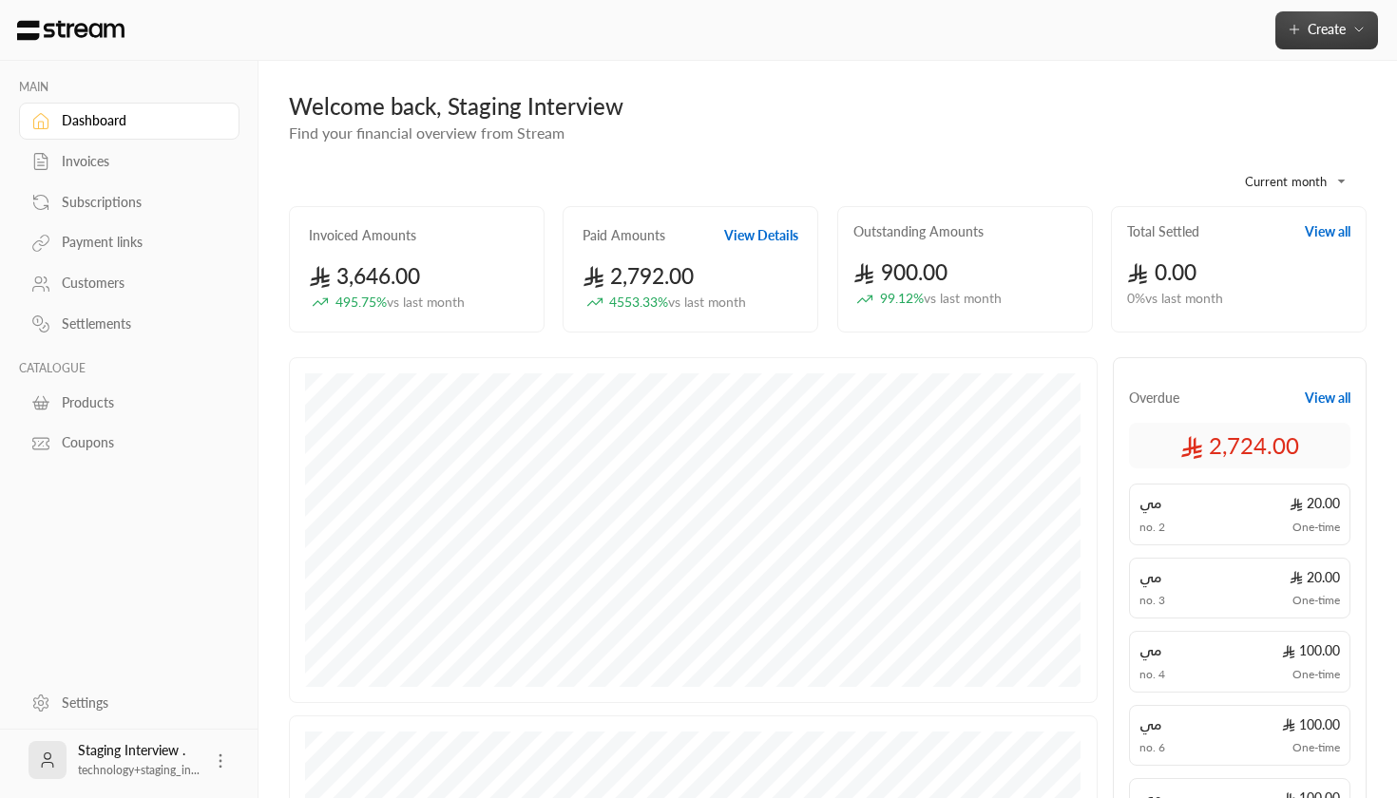
click at [1331, 41] on button "Create" at bounding box center [1327, 30] width 103 height 38
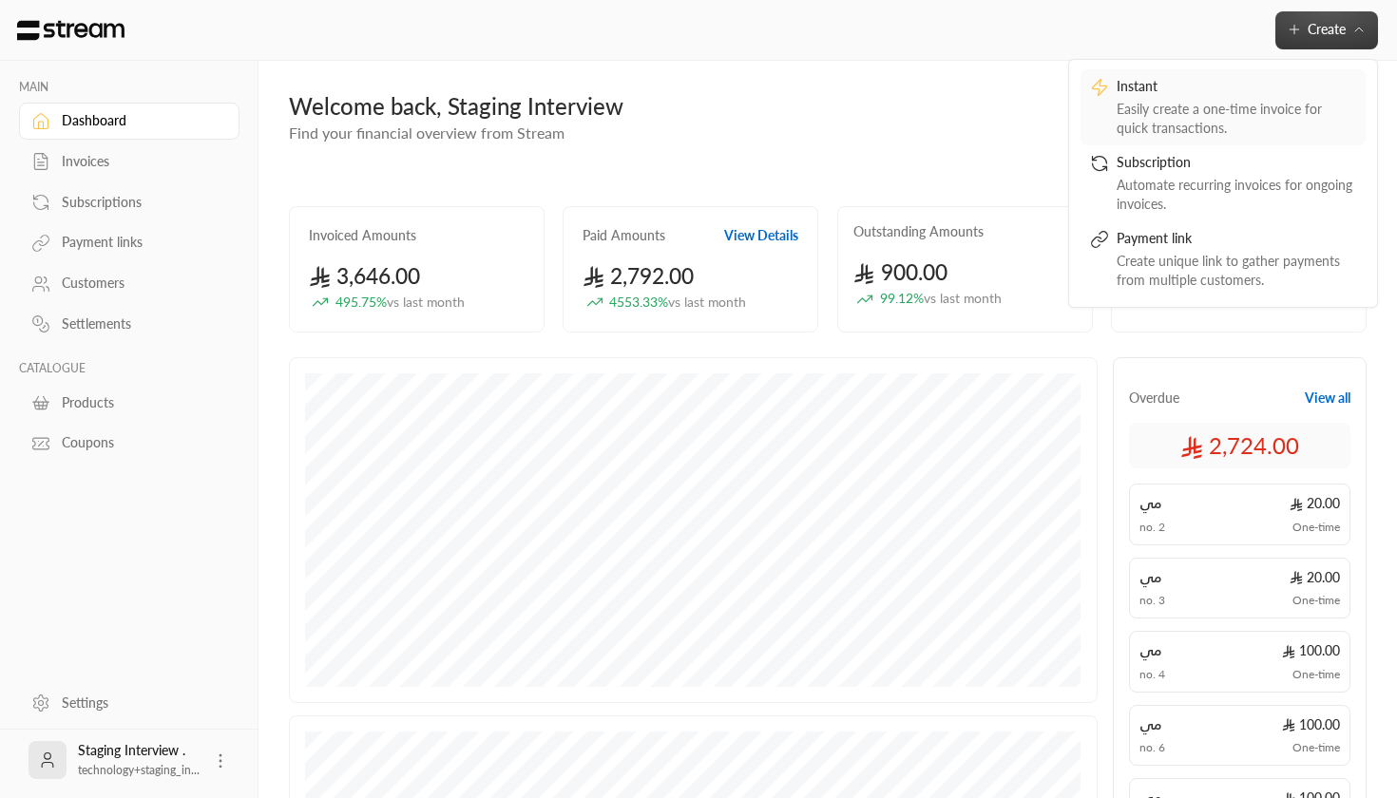
click at [1150, 125] on div "Easily create a one-time invoice for quick transactions." at bounding box center [1237, 119] width 240 height 38
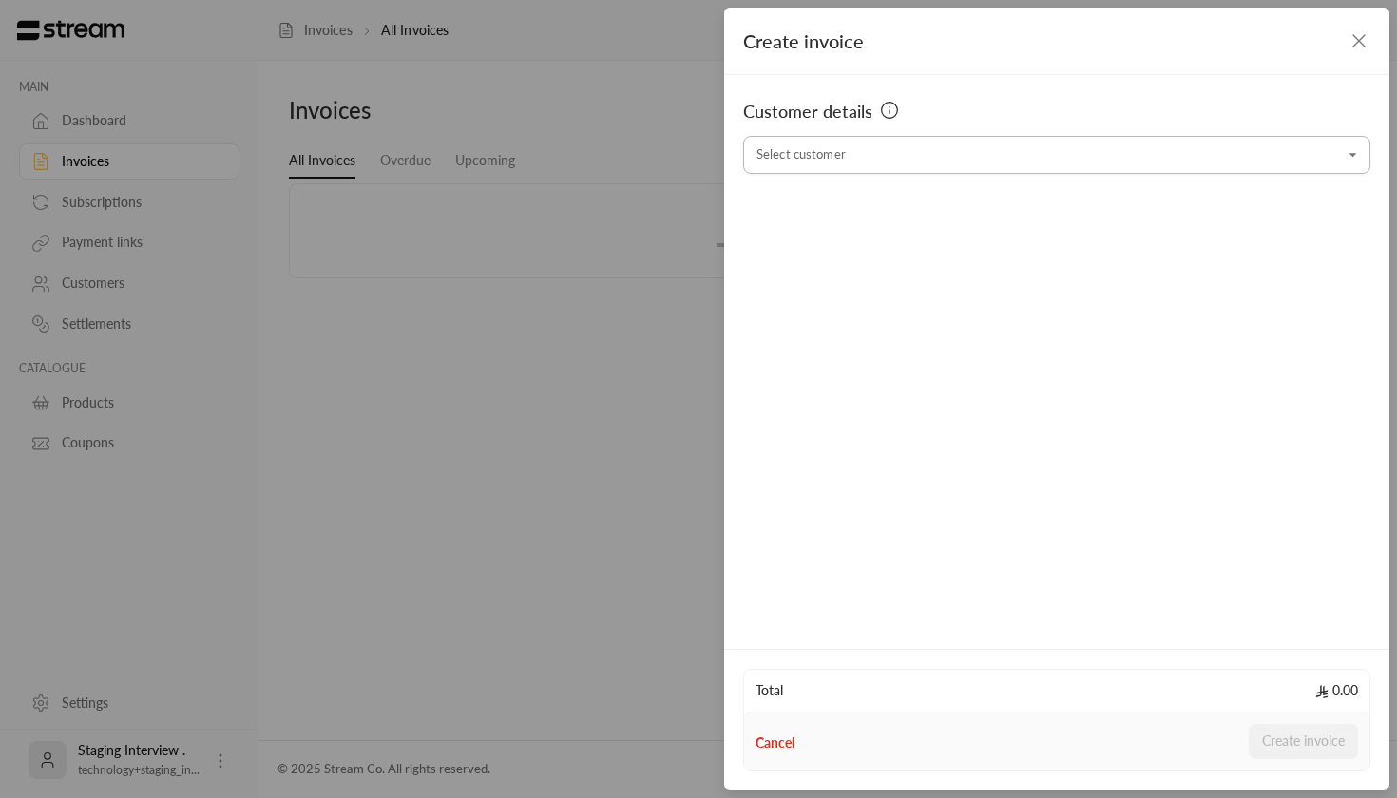
click at [1121, 163] on input "Select customer" at bounding box center [1056, 155] width 627 height 33
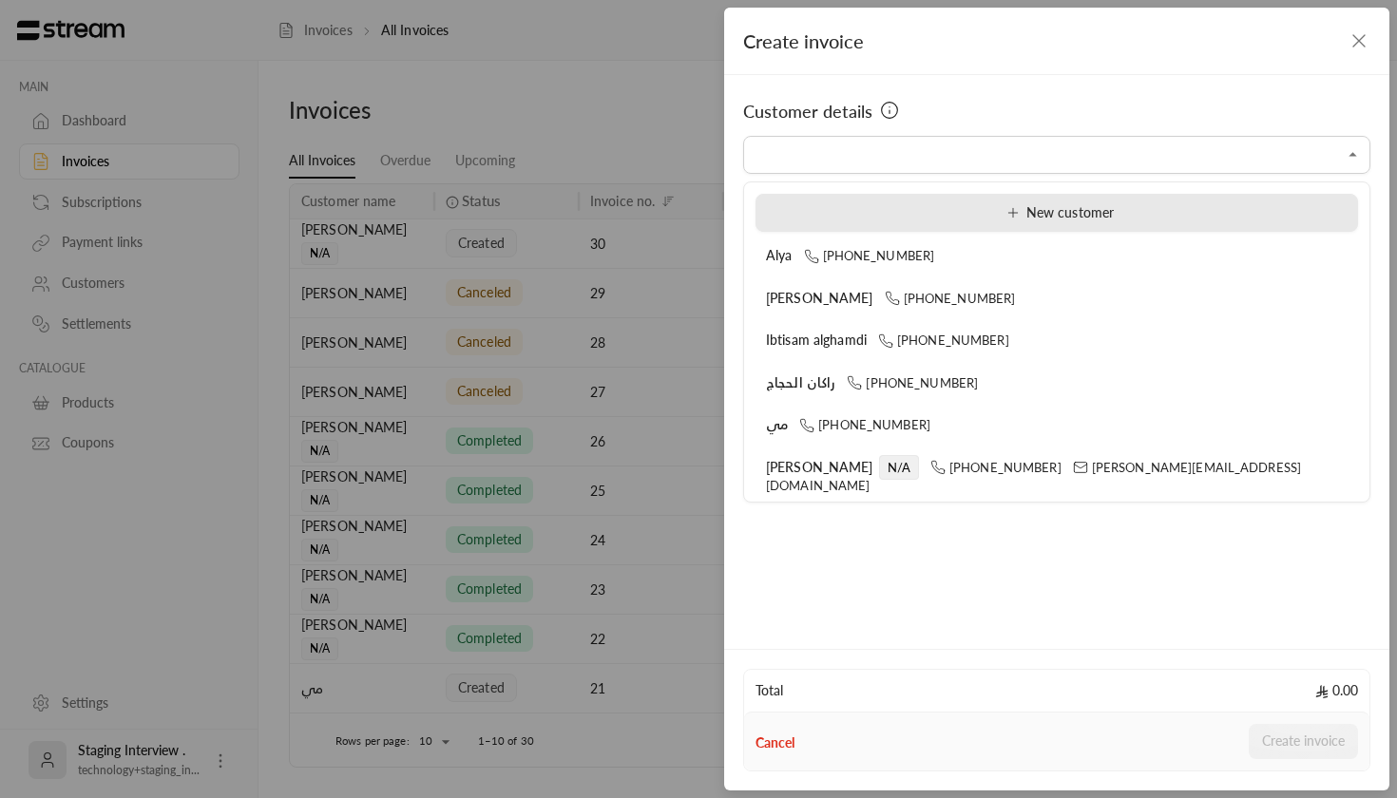
click at [1309, 201] on li "New customer" at bounding box center [1057, 213] width 603 height 38
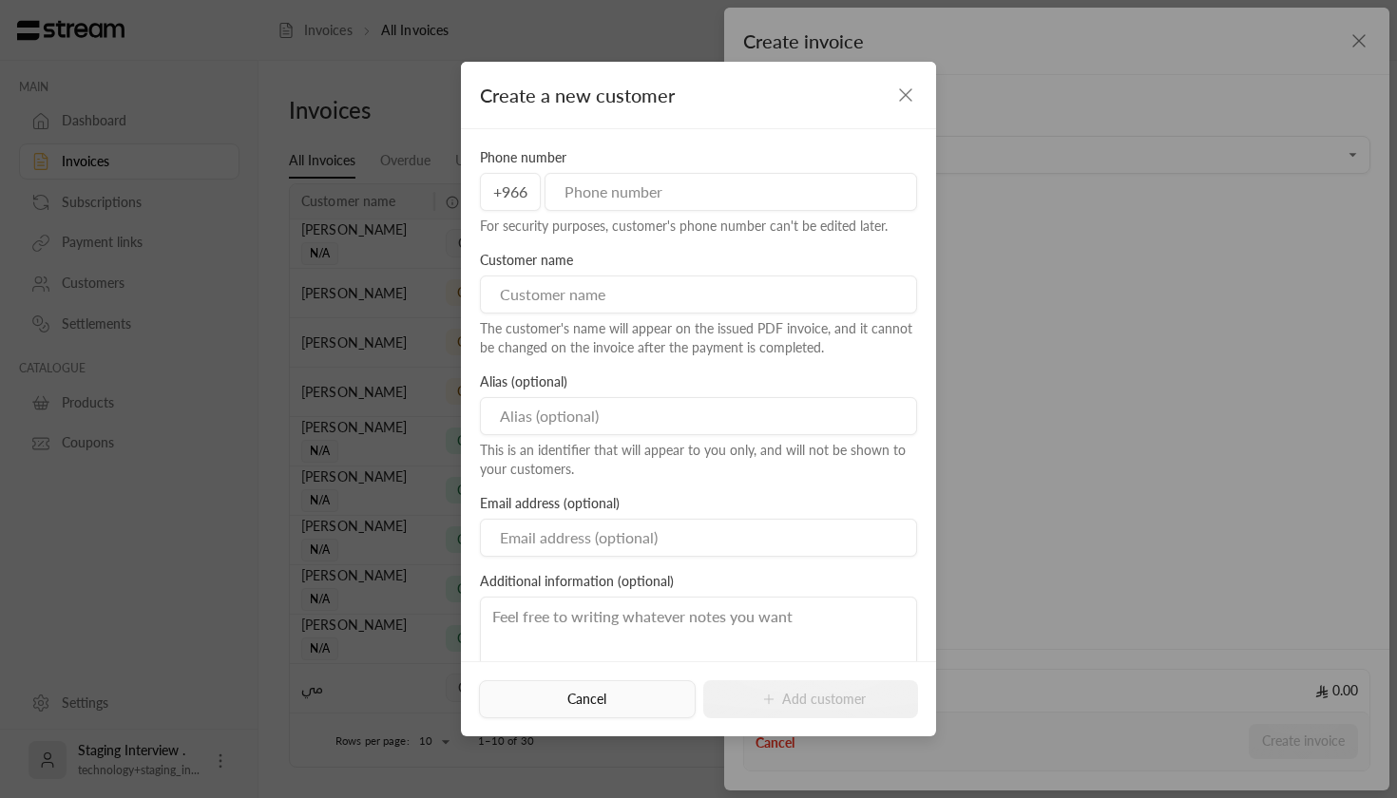
click at [589, 707] on button "Cancel" at bounding box center [587, 700] width 216 height 38
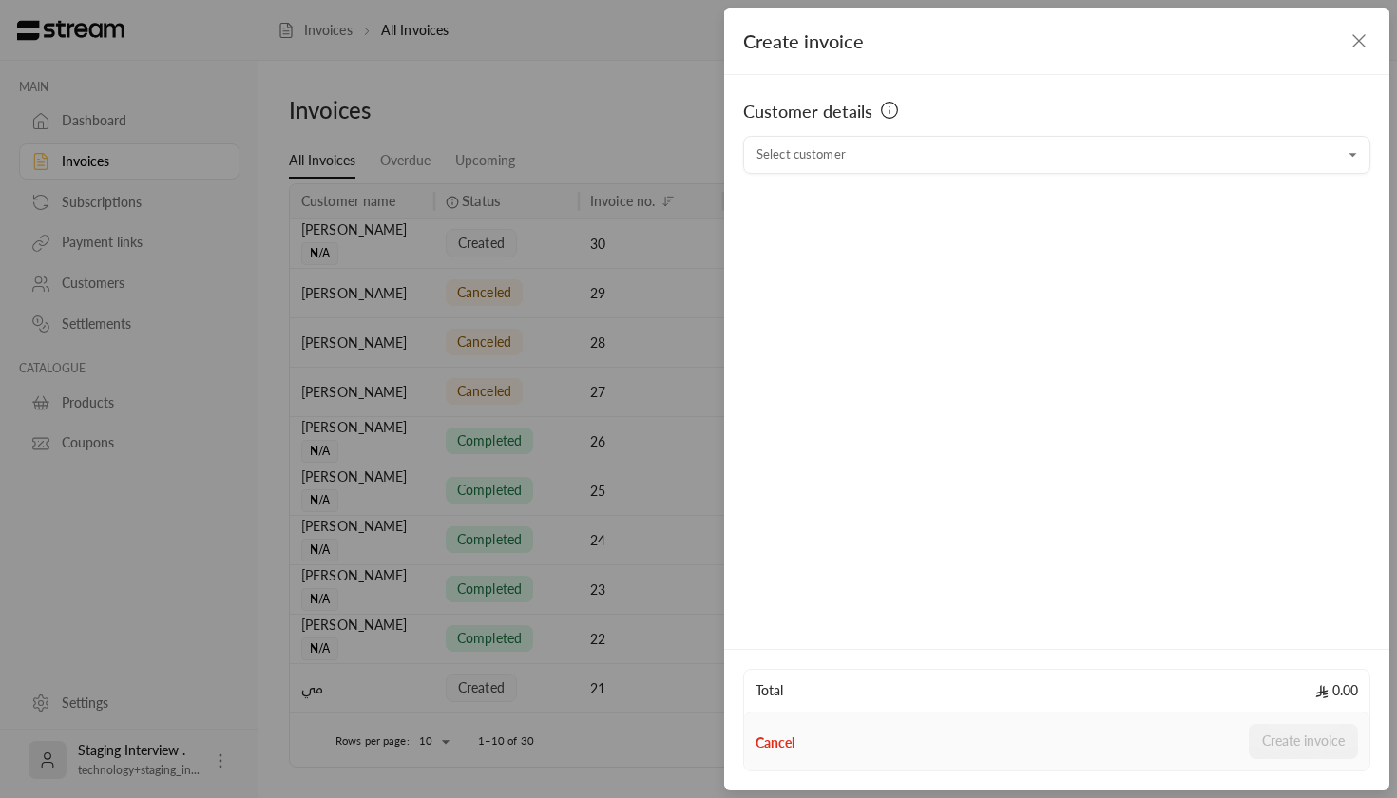
click at [1359, 52] on div "Create invoice" at bounding box center [1056, 41] width 665 height 67
click at [1356, 31] on icon "button" at bounding box center [1359, 40] width 23 height 23
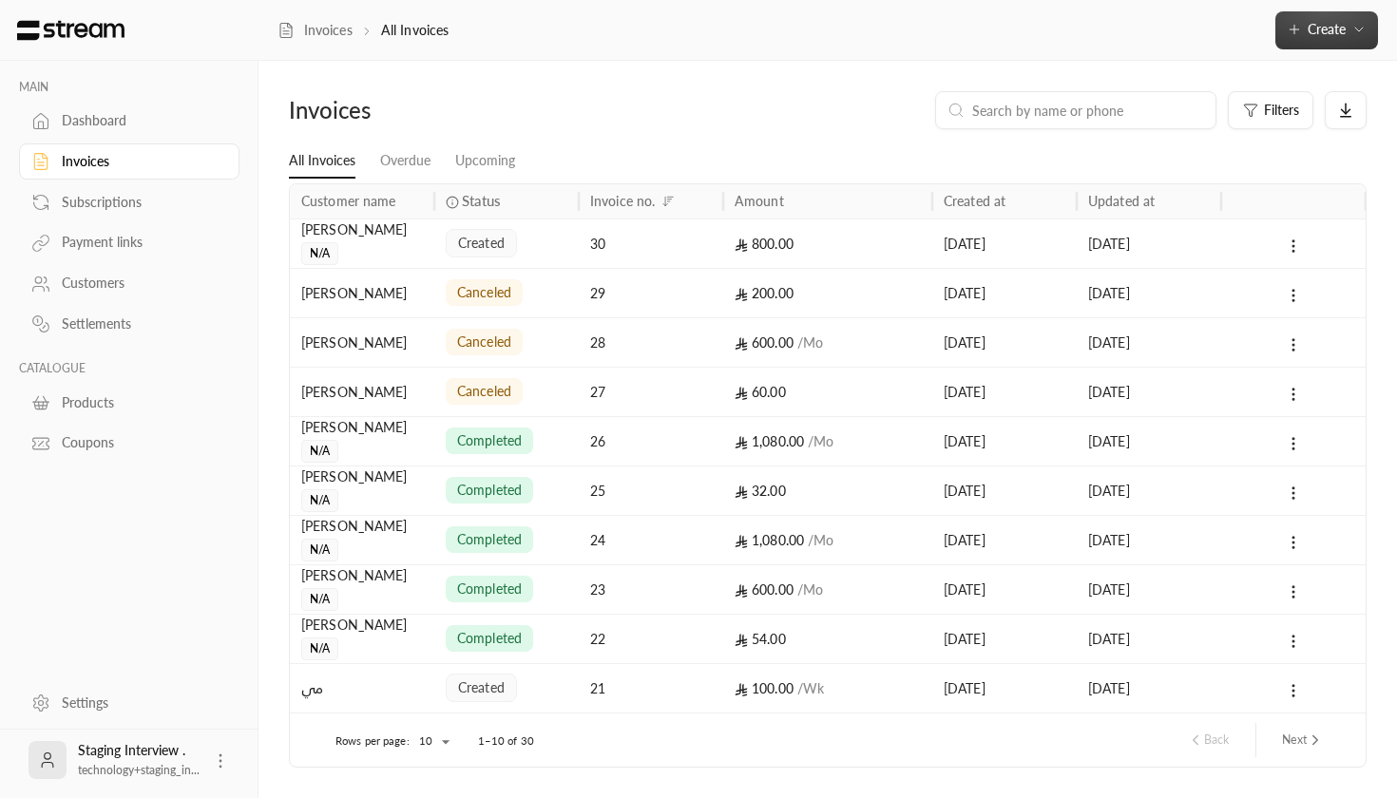
click at [1330, 25] on span "Create" at bounding box center [1327, 29] width 38 height 16
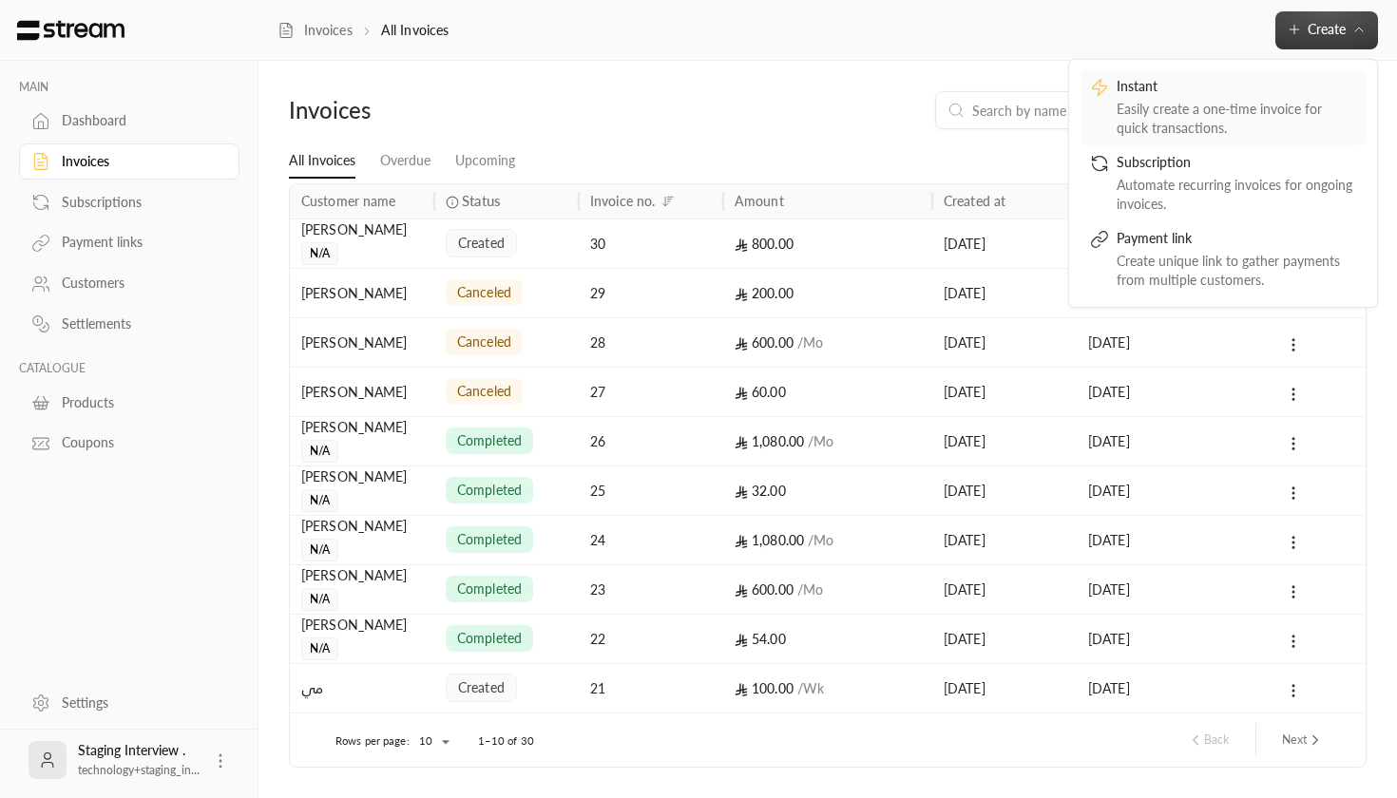
click at [1280, 100] on div "Easily create a one-time invoice for quick transactions." at bounding box center [1237, 119] width 240 height 38
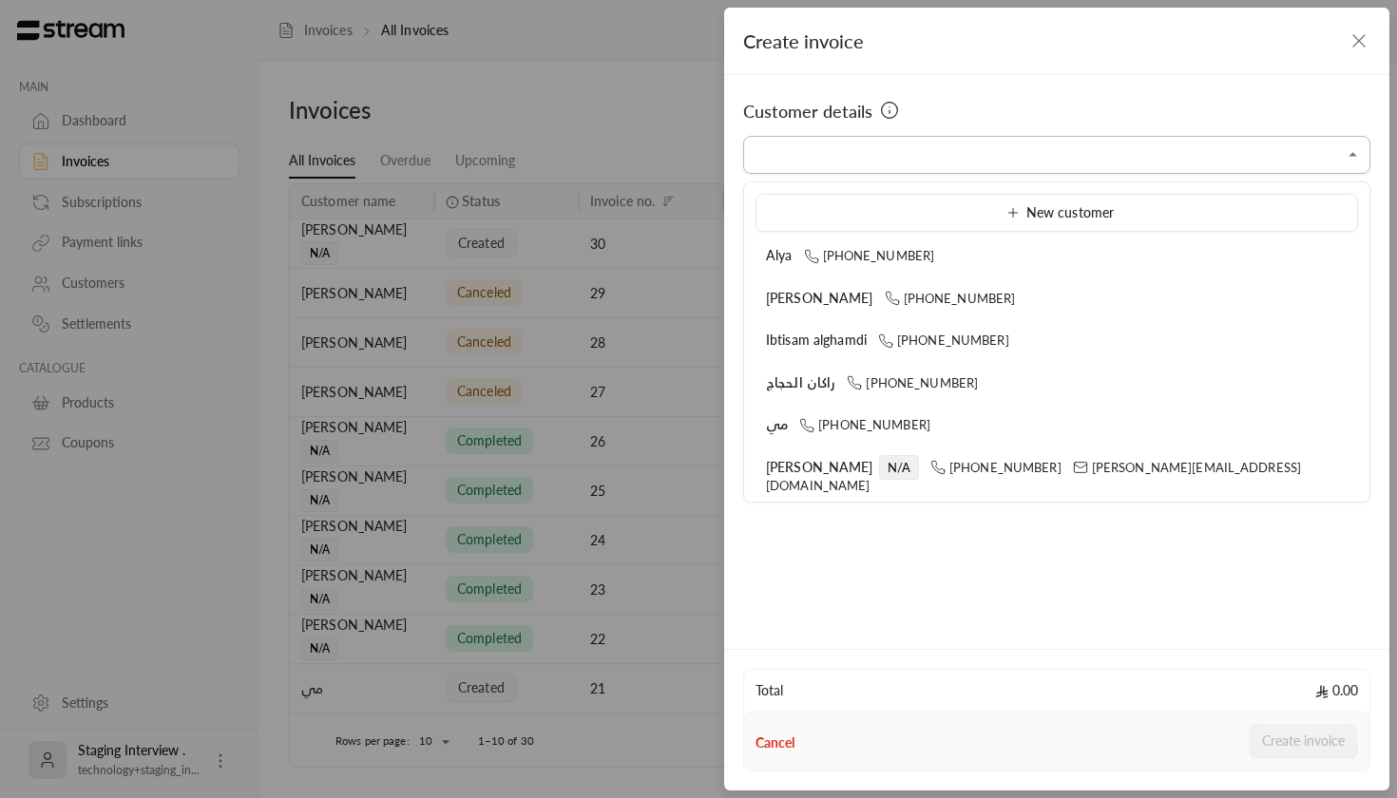
click at [928, 162] on input "Select customer" at bounding box center [1056, 155] width 627 height 33
click at [931, 463] on span "[PHONE_NUMBER]" at bounding box center [996, 467] width 131 height 15
type input "**********"
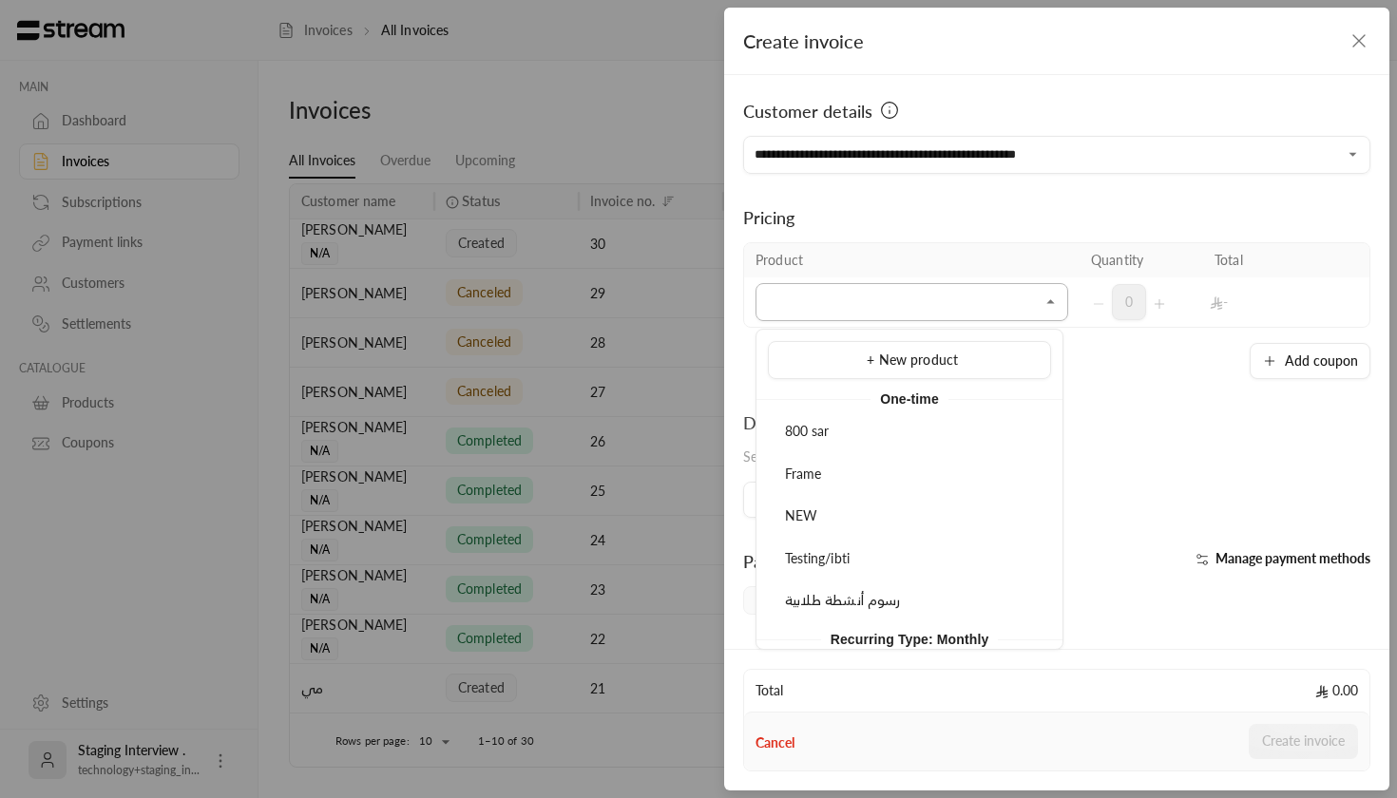
click at [854, 318] on input "Select customer" at bounding box center [912, 302] width 313 height 33
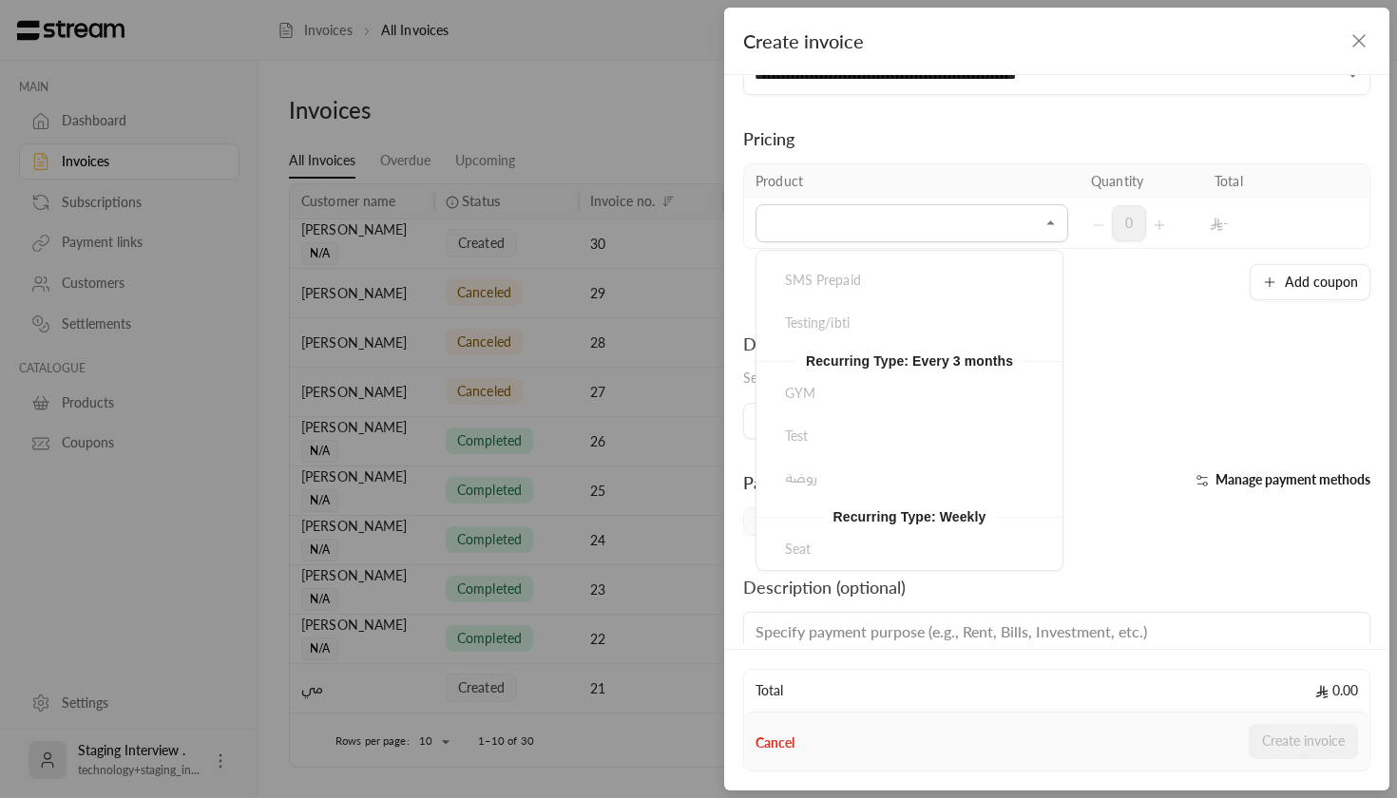
scroll to position [354, 0]
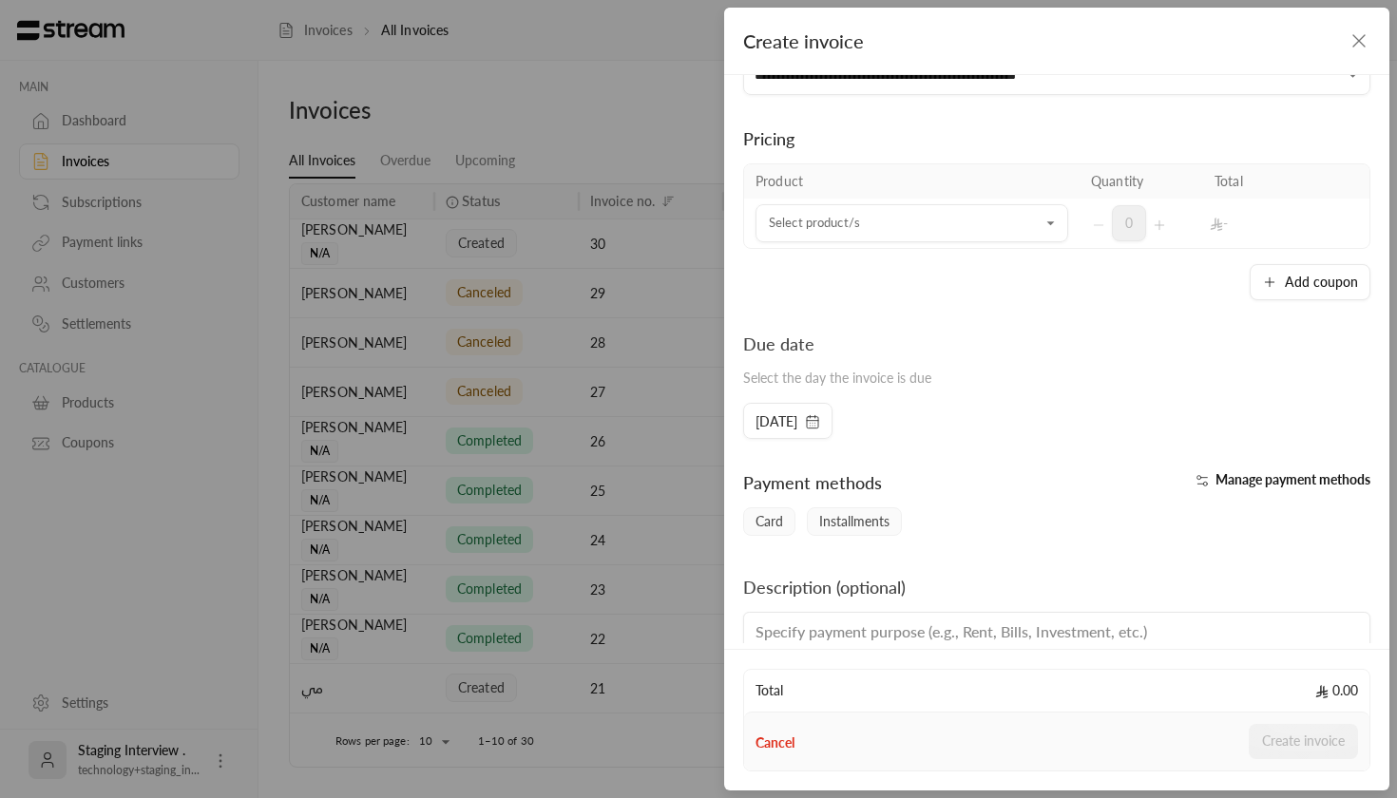
click at [1171, 390] on div "Due date Select the day the invoice is due" at bounding box center [1057, 367] width 646 height 72
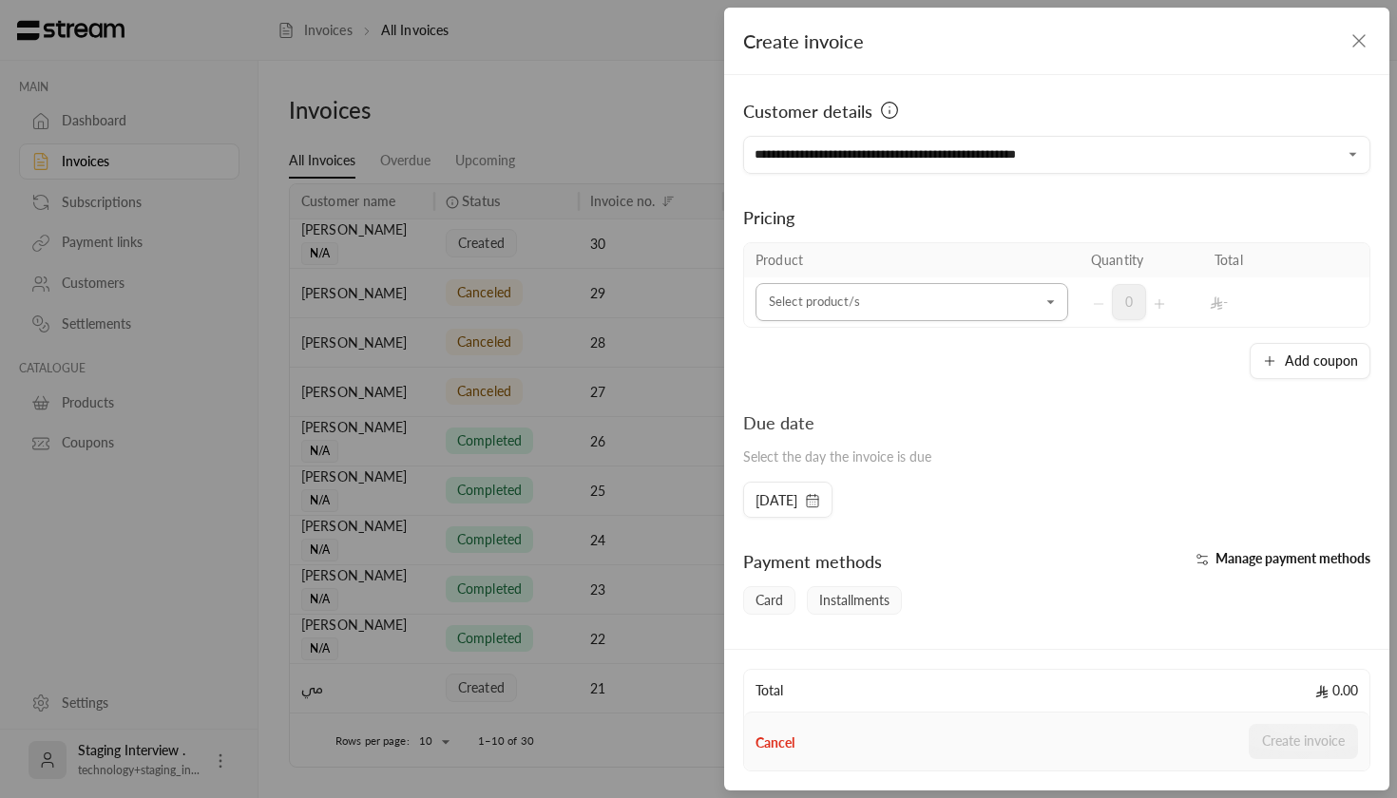
scroll to position [0, 0]
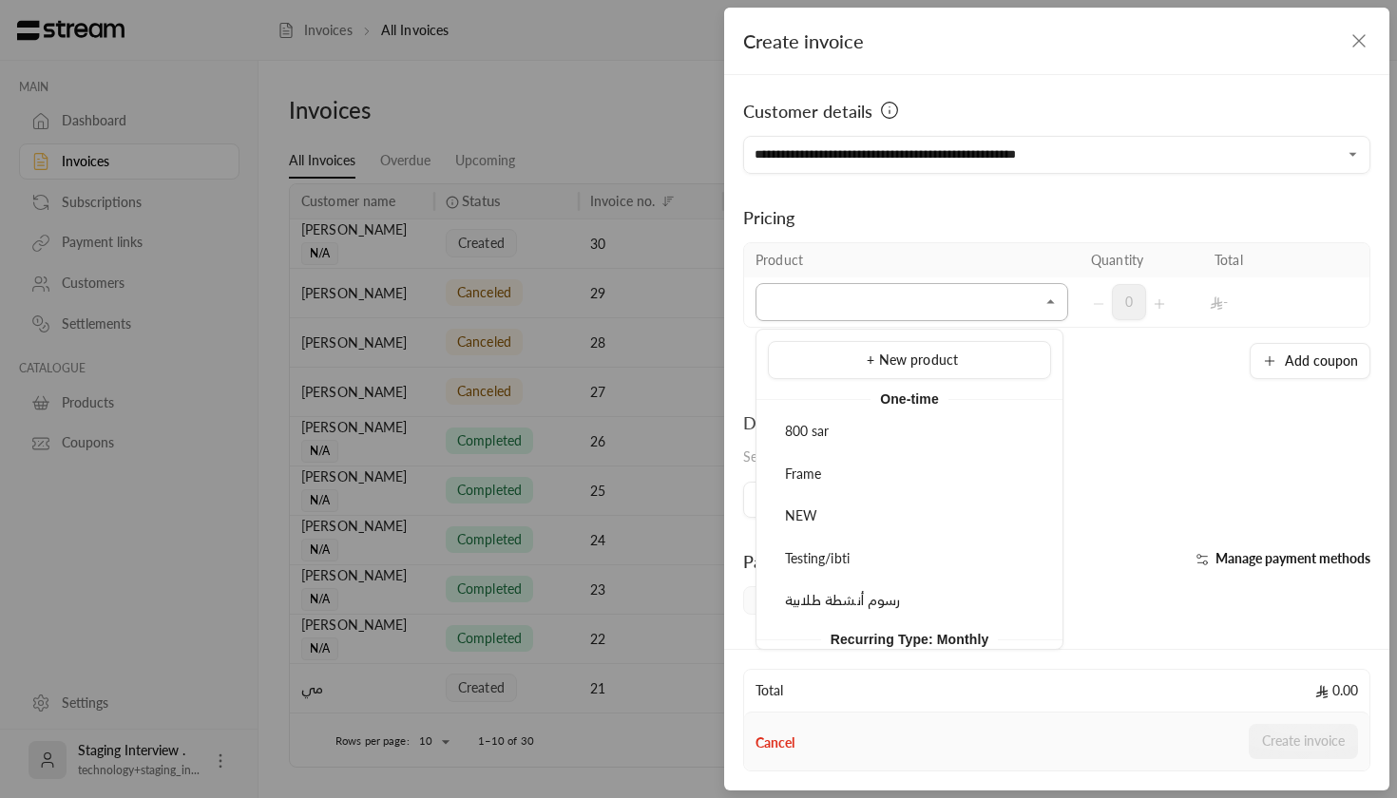
click at [968, 316] on input "Select customer" at bounding box center [912, 302] width 313 height 33
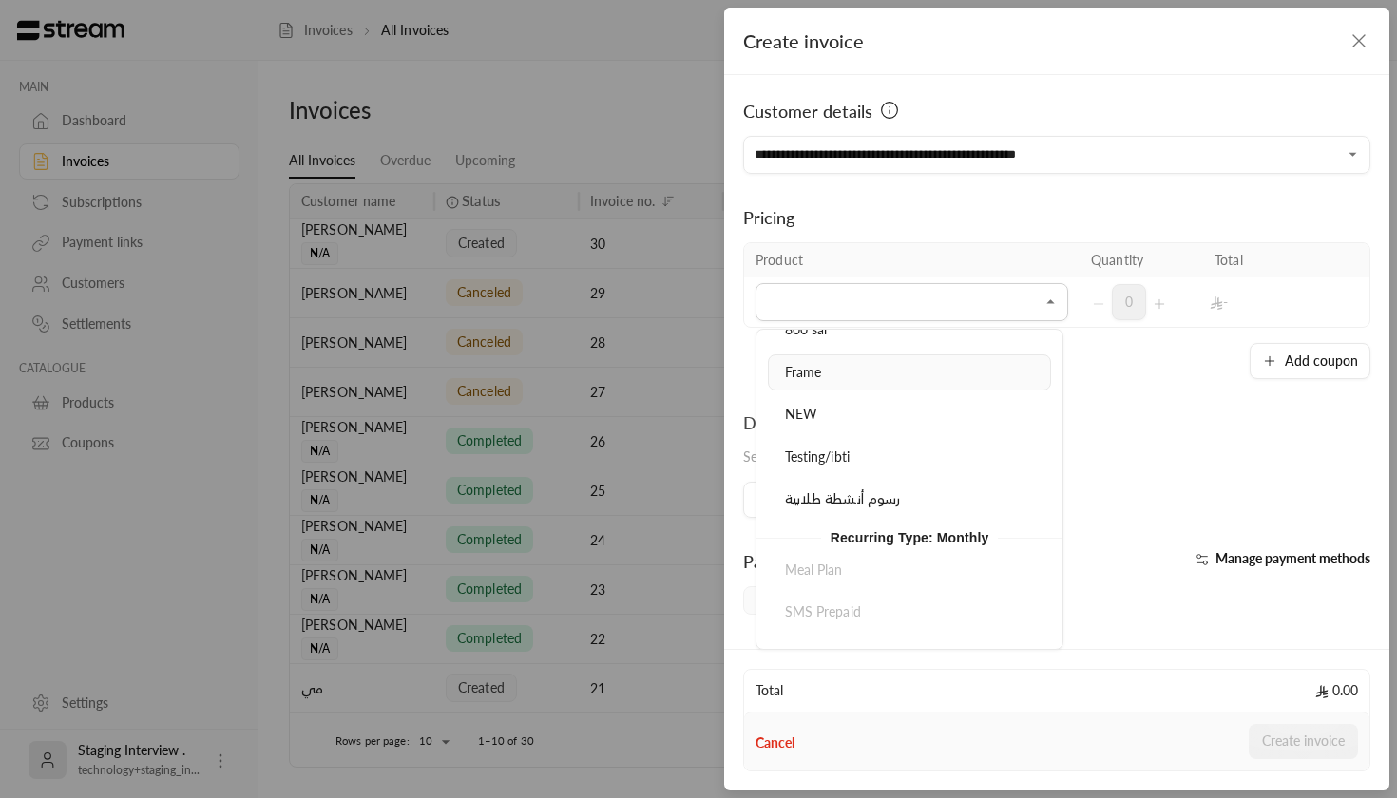
scroll to position [103, 0]
click at [826, 560] on div "Meal Plan SMS Prepaid Testing/ibti" at bounding box center [910, 612] width 306 height 122
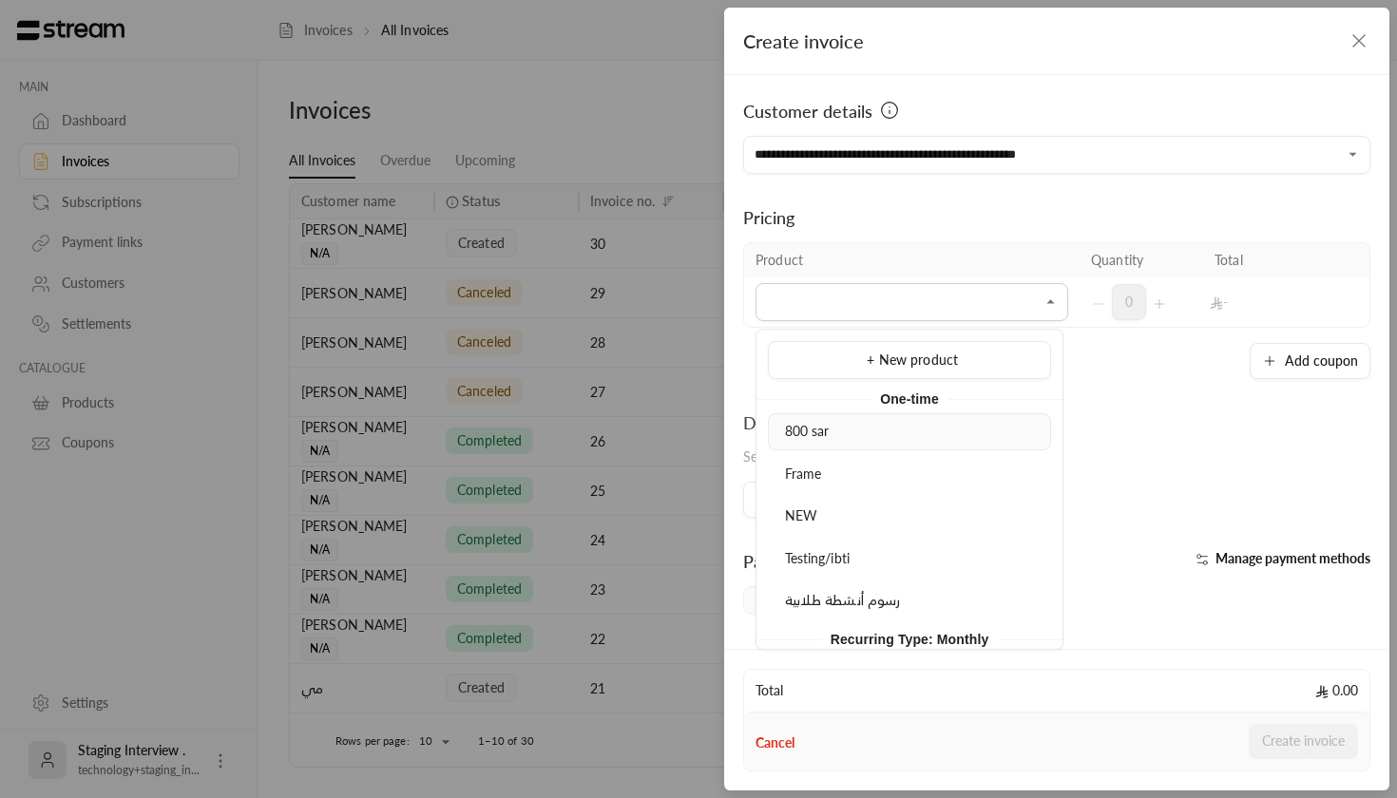
scroll to position [0, 0]
click at [897, 431] on div "800 sar" at bounding box center [910, 432] width 262 height 20
type input "*******"
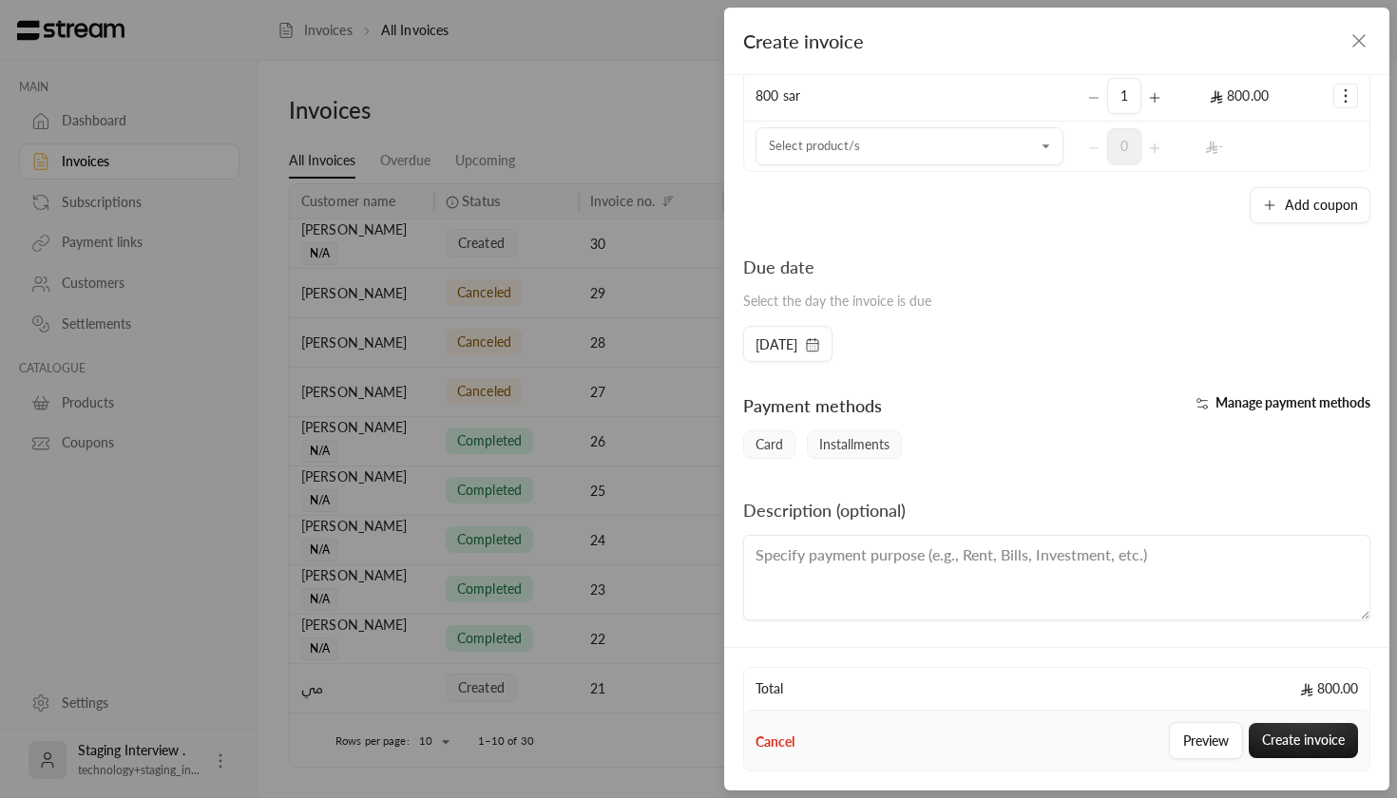
scroll to position [206, 0]
click at [1275, 414] on div "Manage payment methods" at bounding box center [1218, 412] width 323 height 38
click at [1266, 401] on span "Manage payment methods" at bounding box center [1293, 402] width 155 height 16
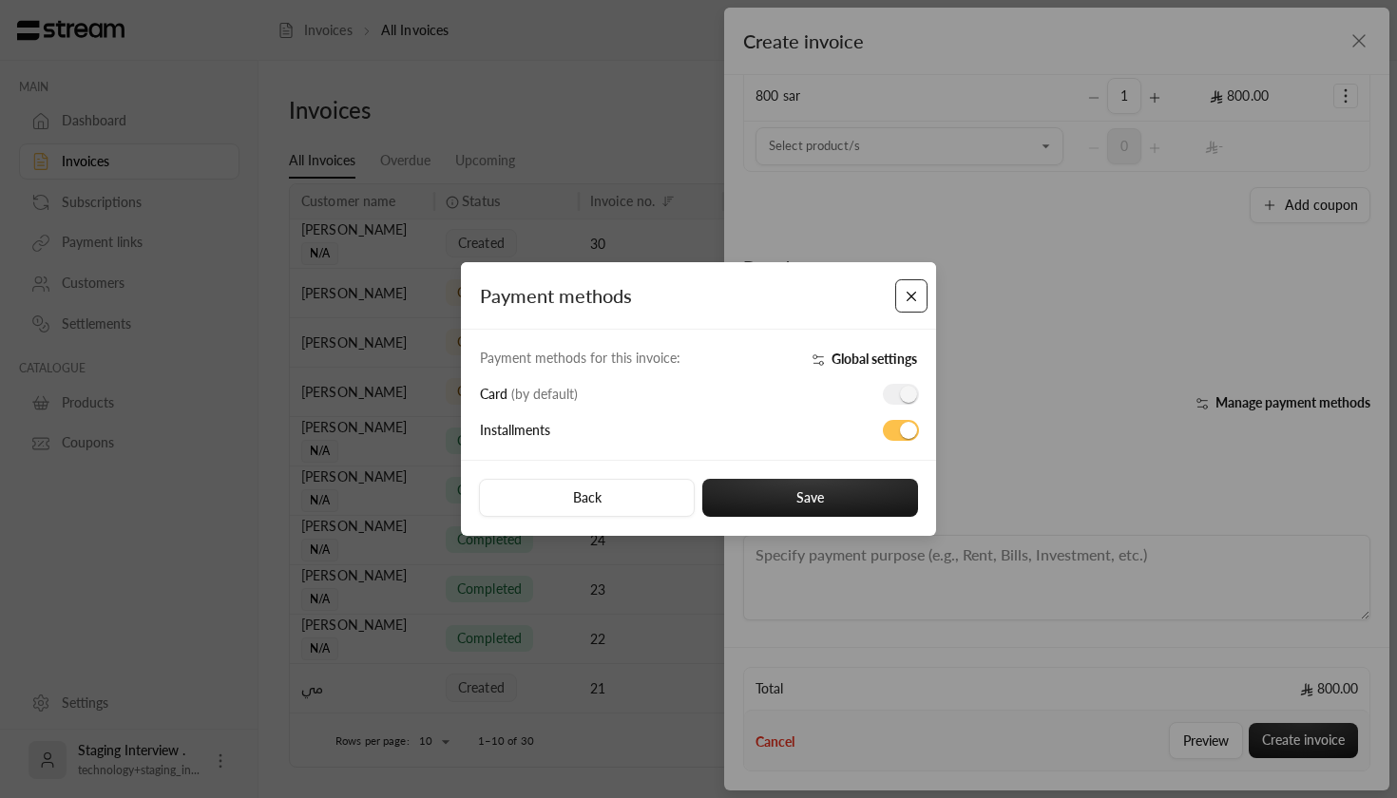
click at [914, 294] on button "Close" at bounding box center [911, 295] width 33 height 33
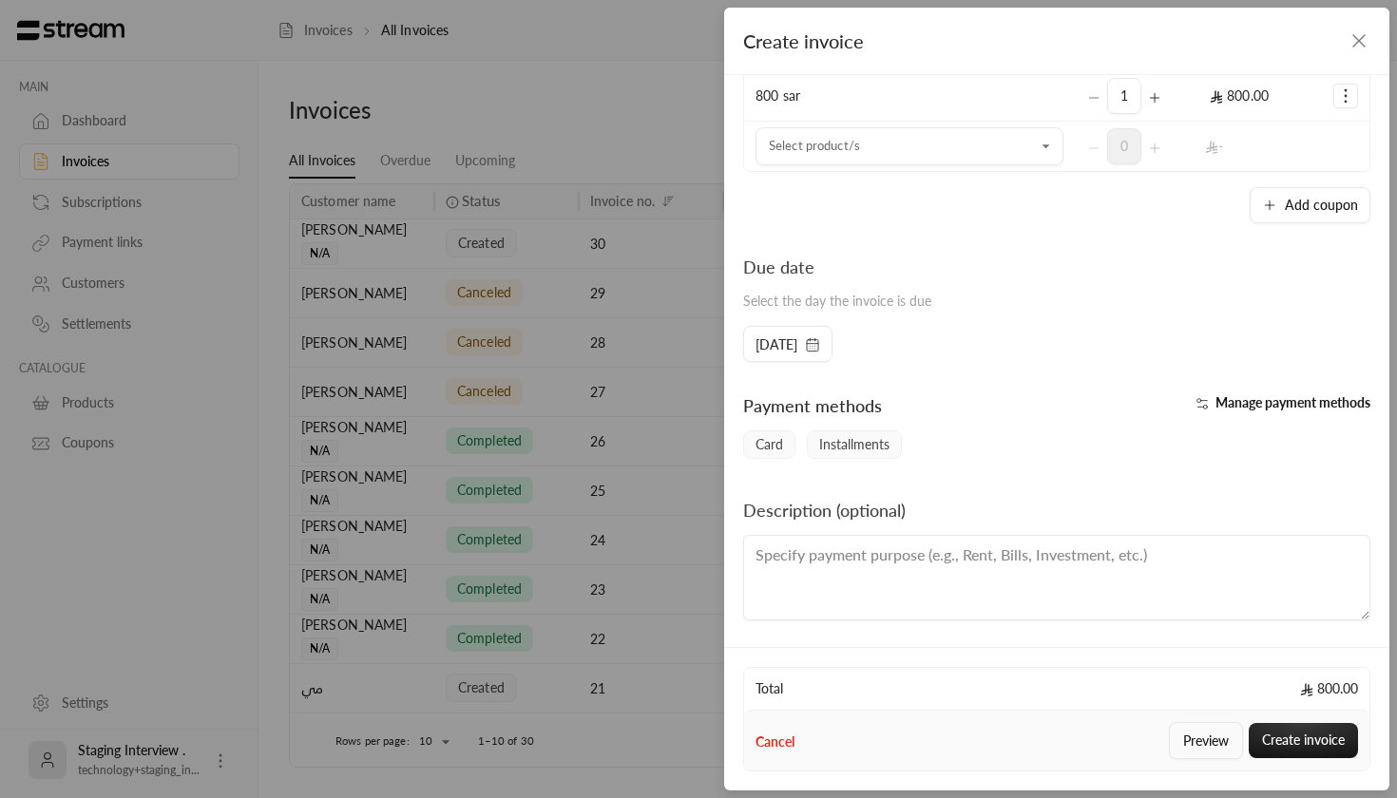
click at [1207, 743] on button "Preview" at bounding box center [1206, 740] width 74 height 37
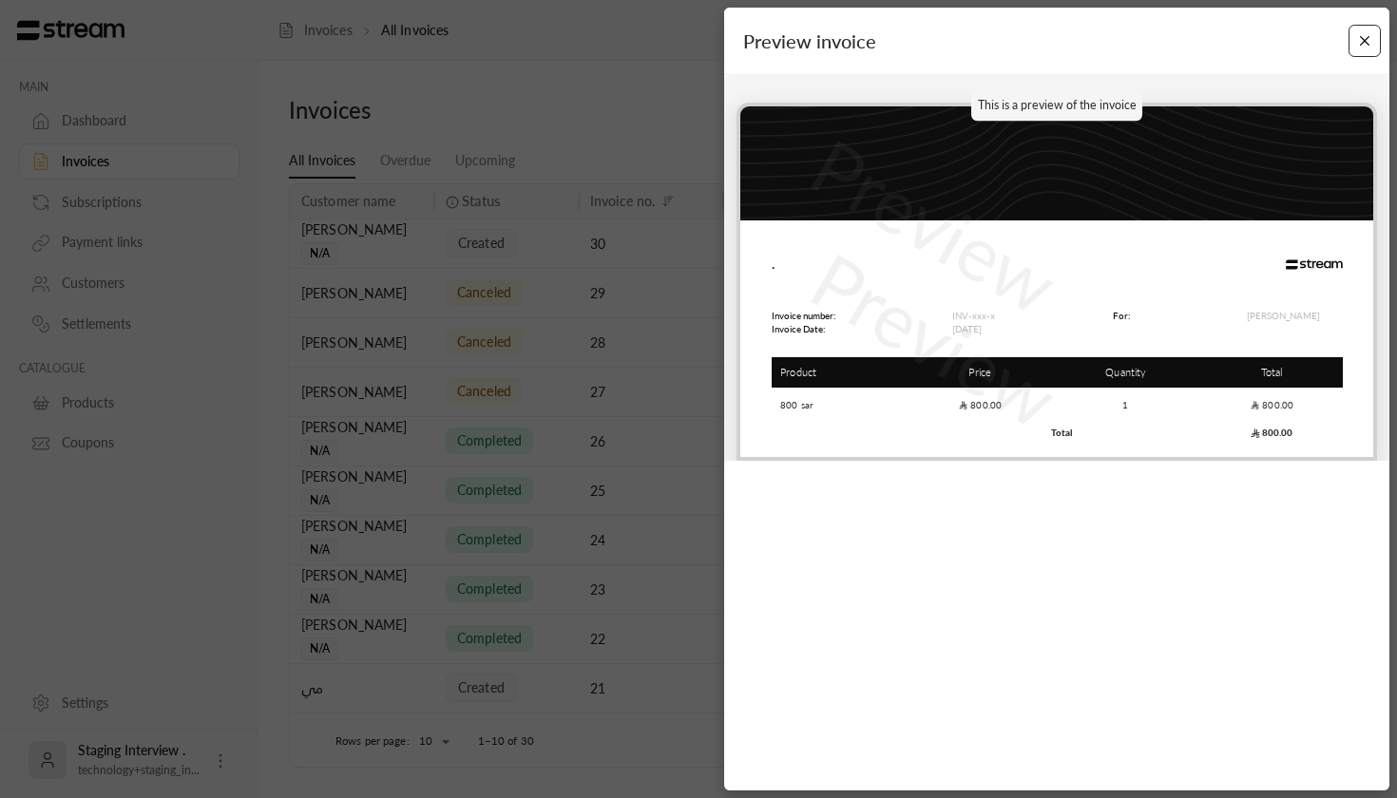
click at [1367, 44] on button "Close" at bounding box center [1365, 41] width 33 height 33
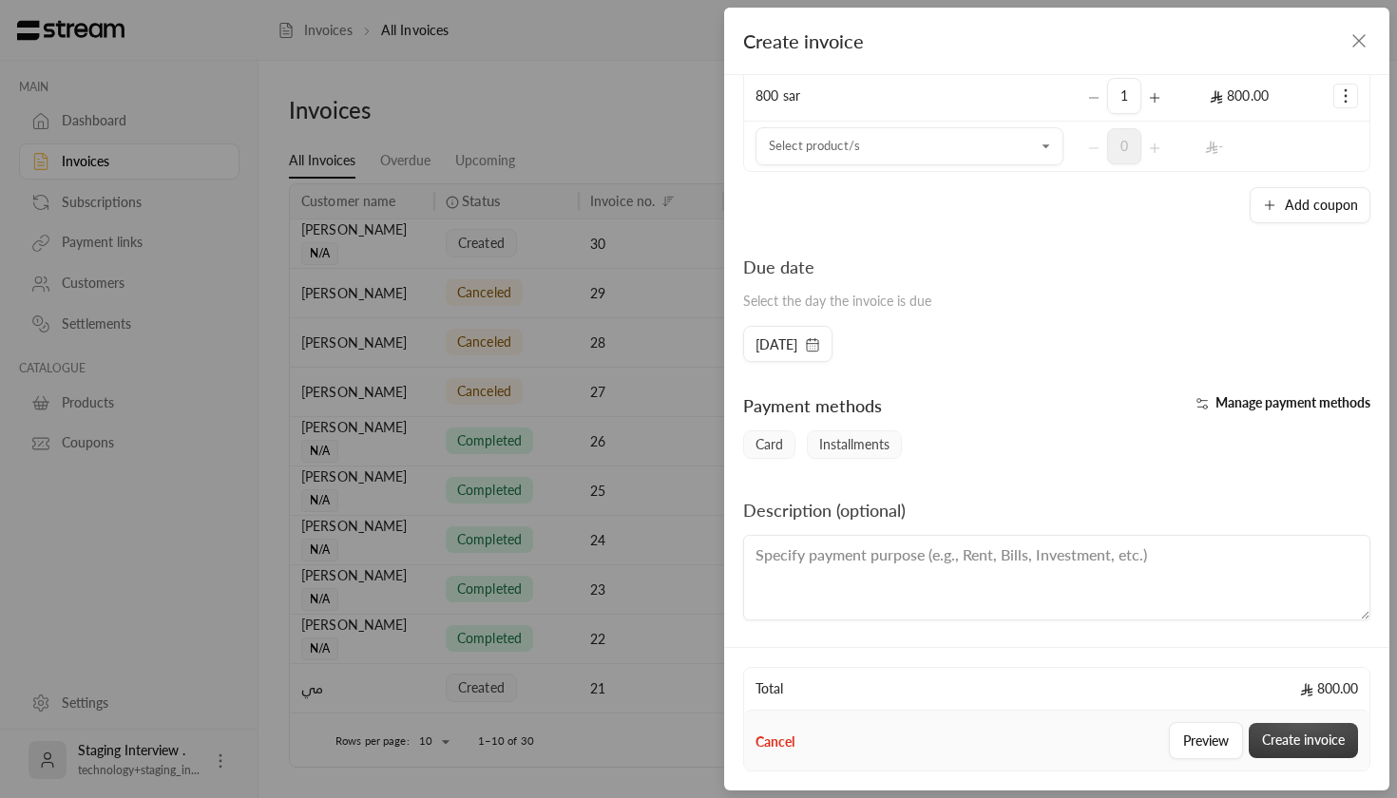
click at [1298, 741] on button "Create invoice" at bounding box center [1303, 740] width 109 height 35
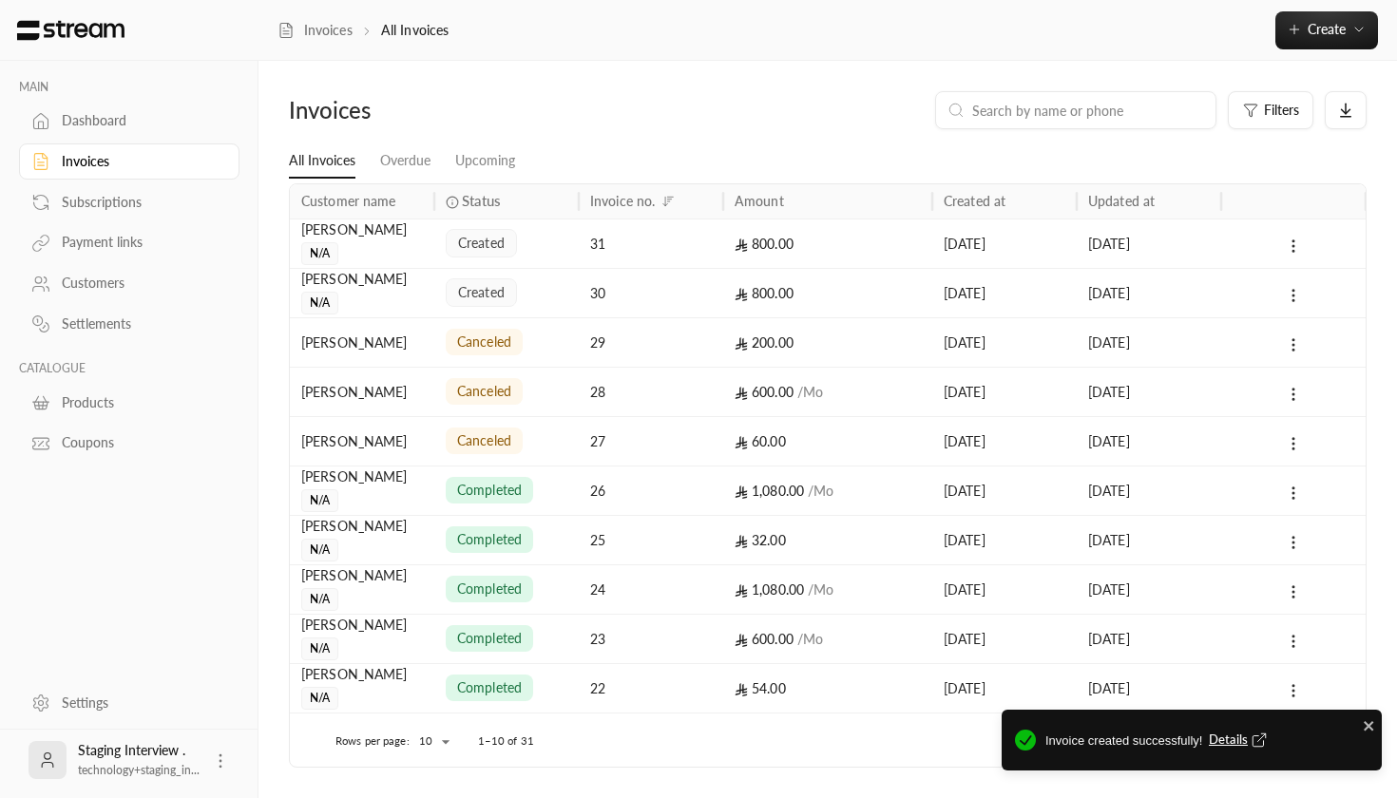
click at [1233, 743] on span "Details" at bounding box center [1240, 740] width 63 height 19
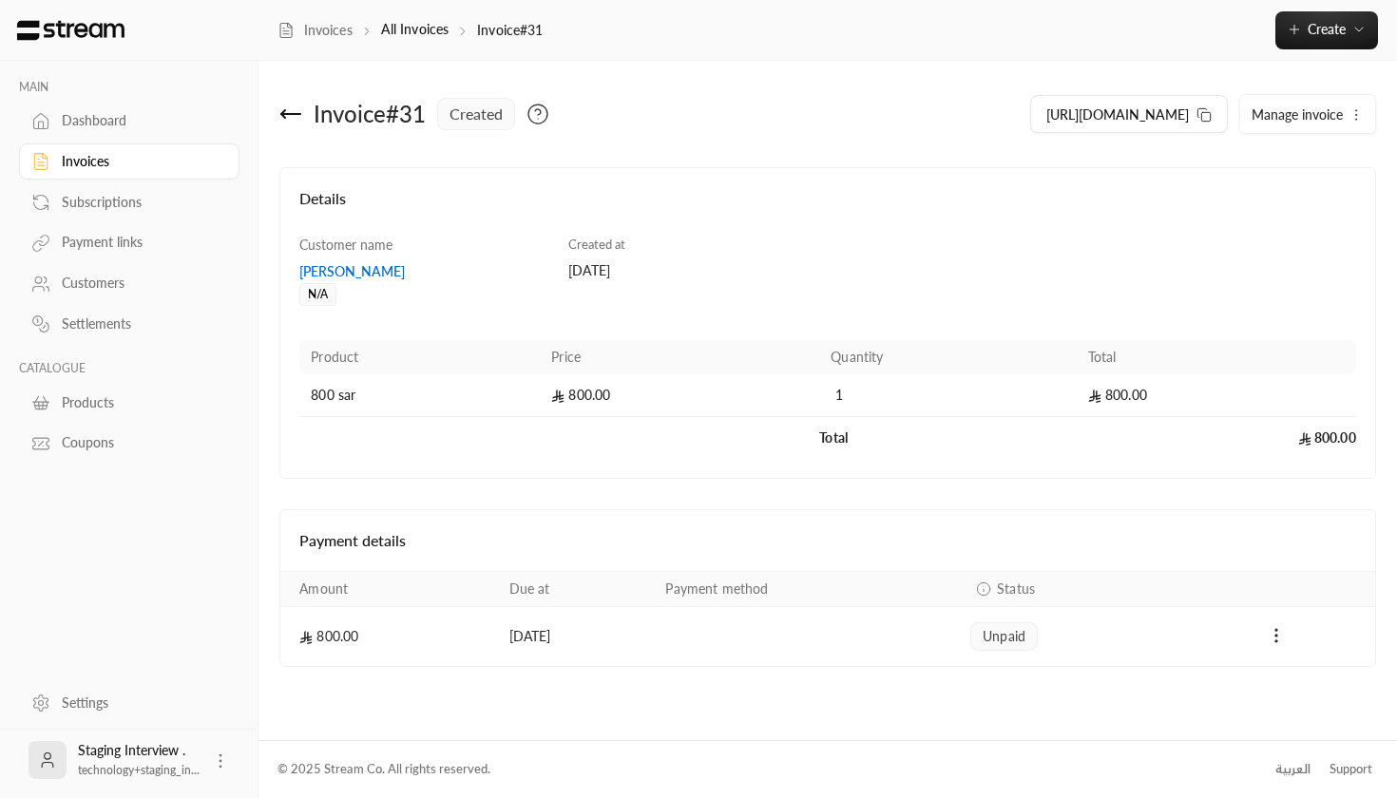
click at [283, 103] on icon at bounding box center [290, 114] width 23 height 23
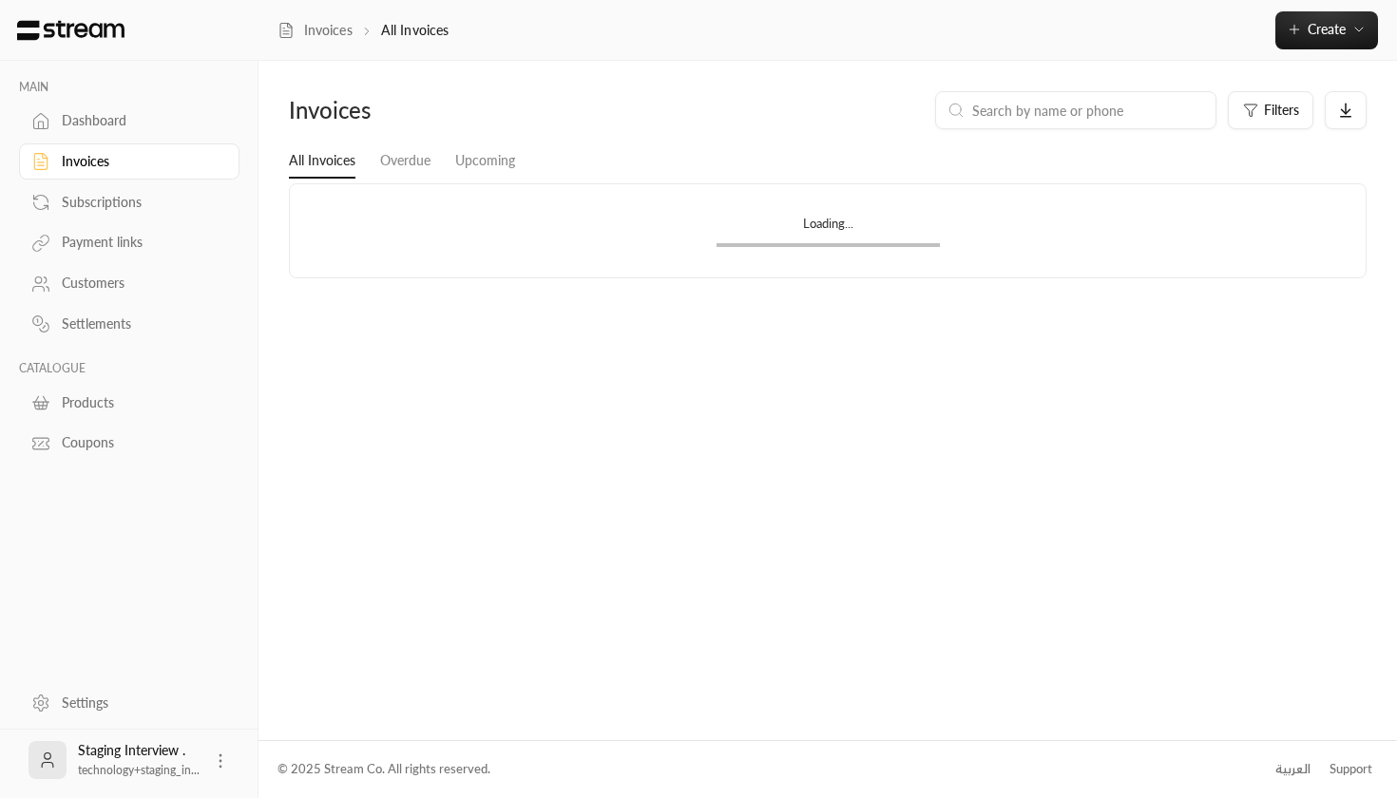
click at [286, 112] on div "Invoices" at bounding box center [416, 110] width 274 height 30
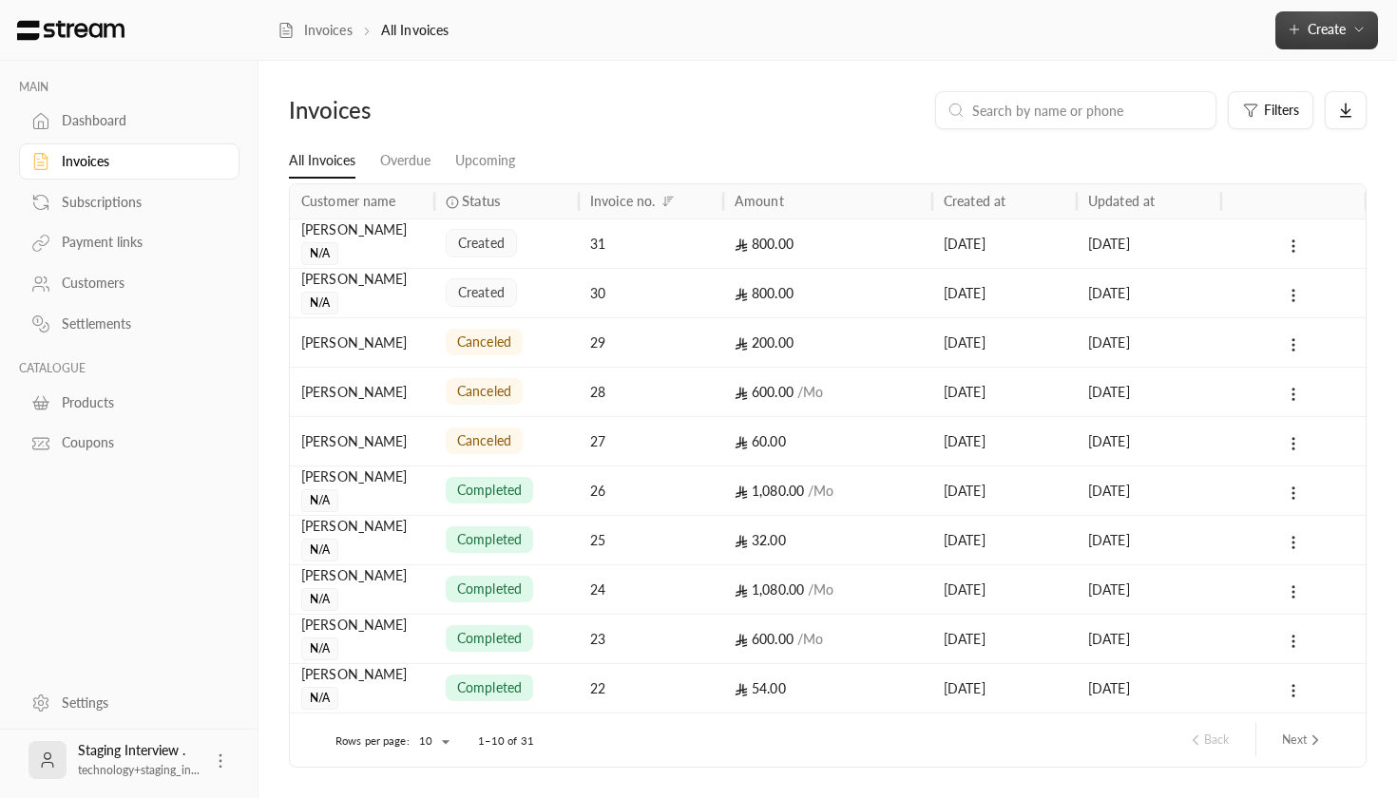
click at [1312, 37] on span "Create" at bounding box center [1327, 29] width 38 height 16
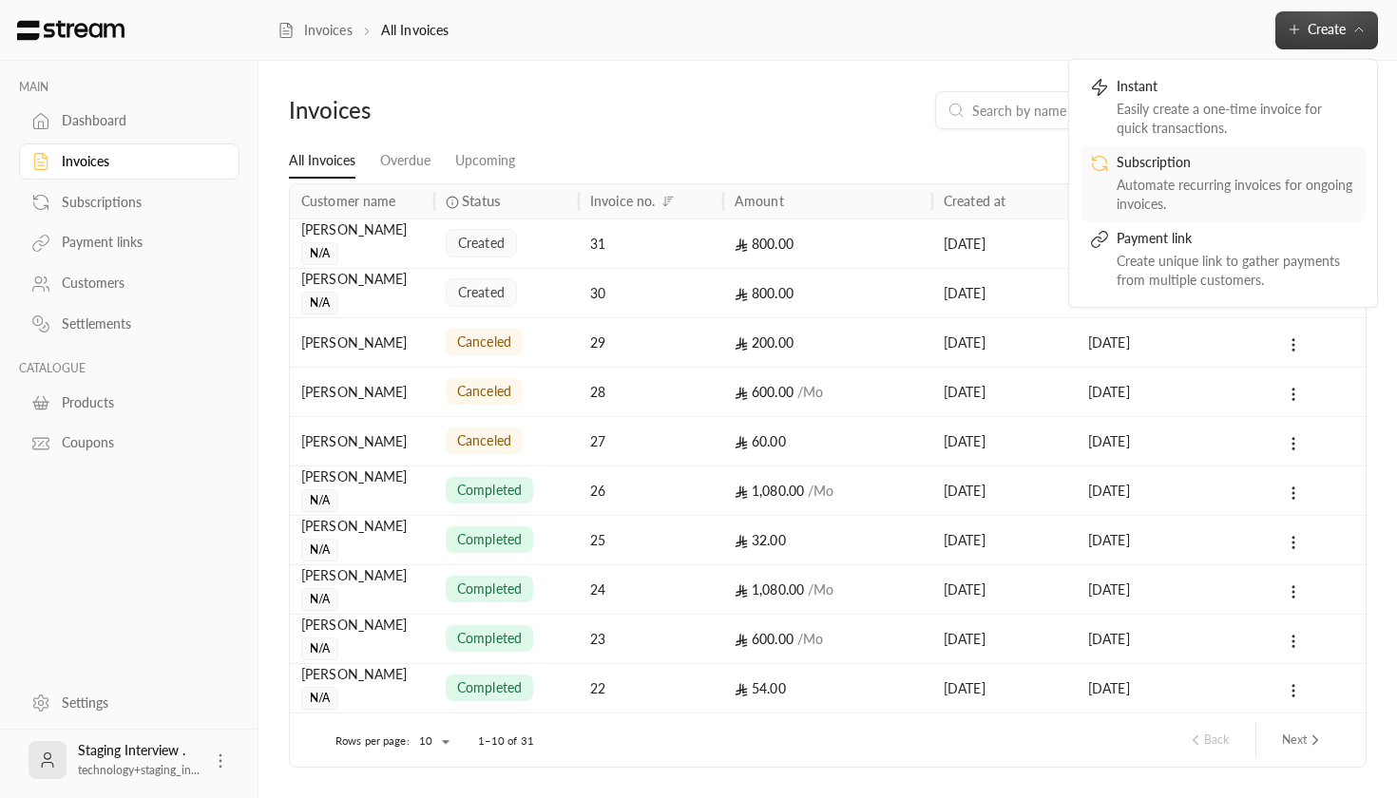
click at [1208, 180] on div "Automate recurring invoices for ongoing invoices." at bounding box center [1237, 195] width 240 height 38
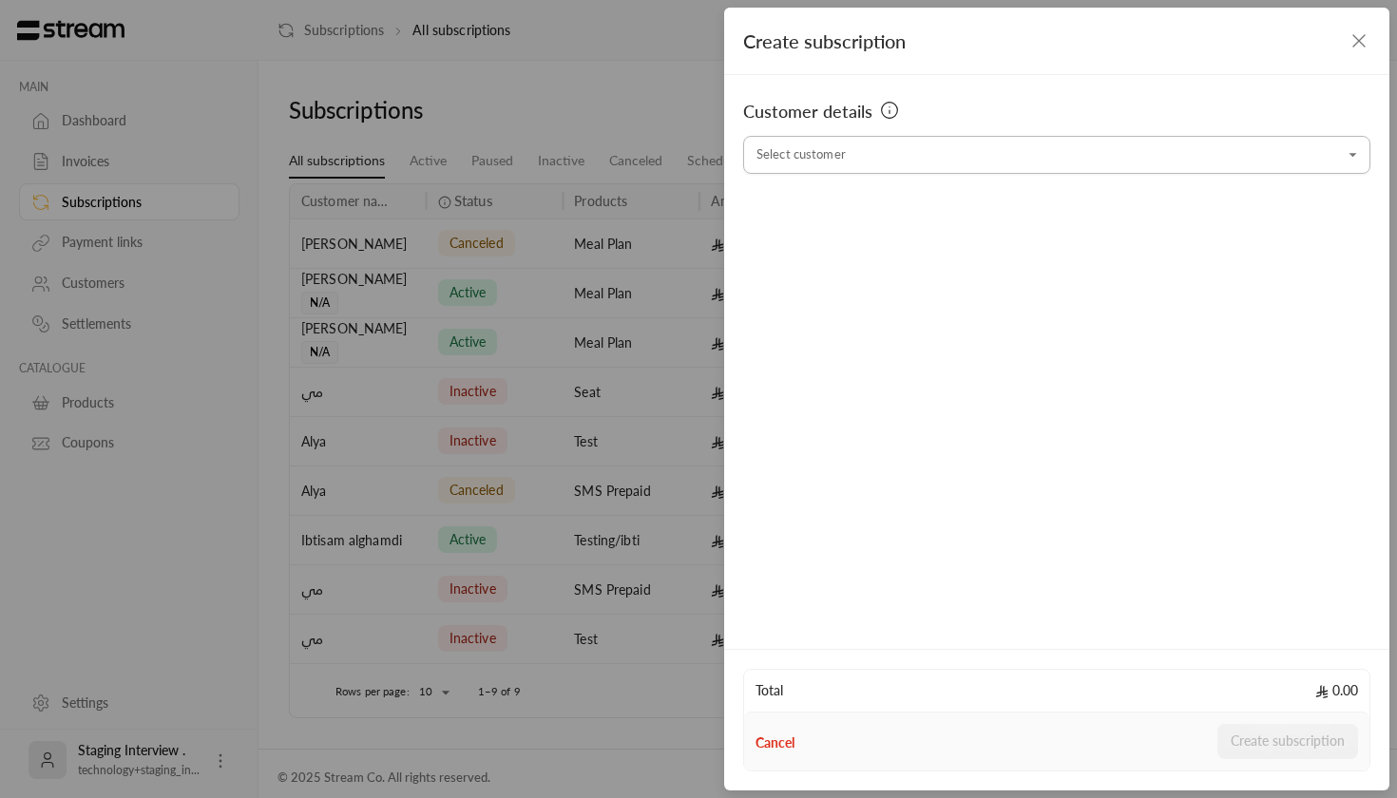
click at [853, 137] on div "Select customer" at bounding box center [1056, 155] width 627 height 38
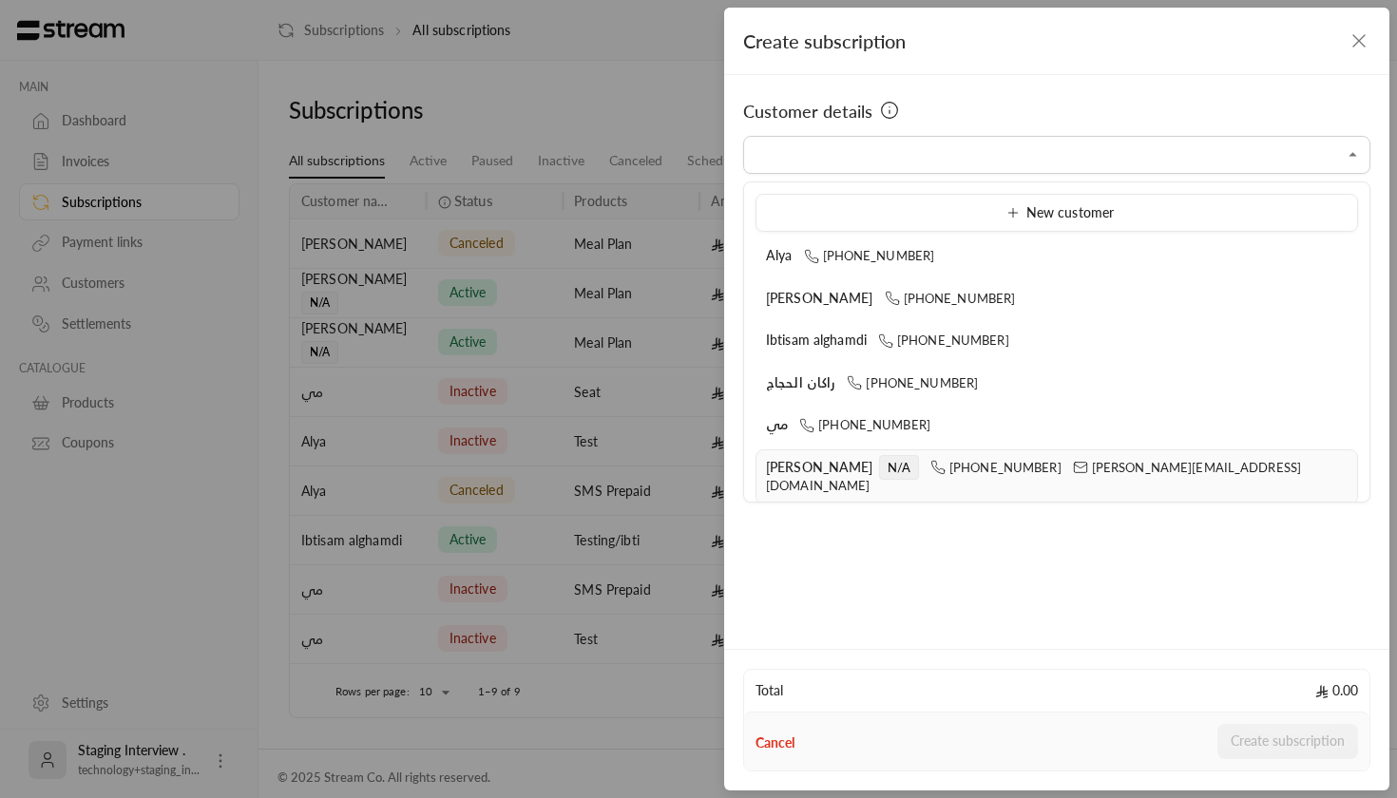
click at [802, 454] on li "[PERSON_NAME]/A [PHONE_NUMBER] [PERSON_NAME][EMAIL_ADDRESS][DOMAIN_NAME]" at bounding box center [1057, 477] width 603 height 55
type input "**********"
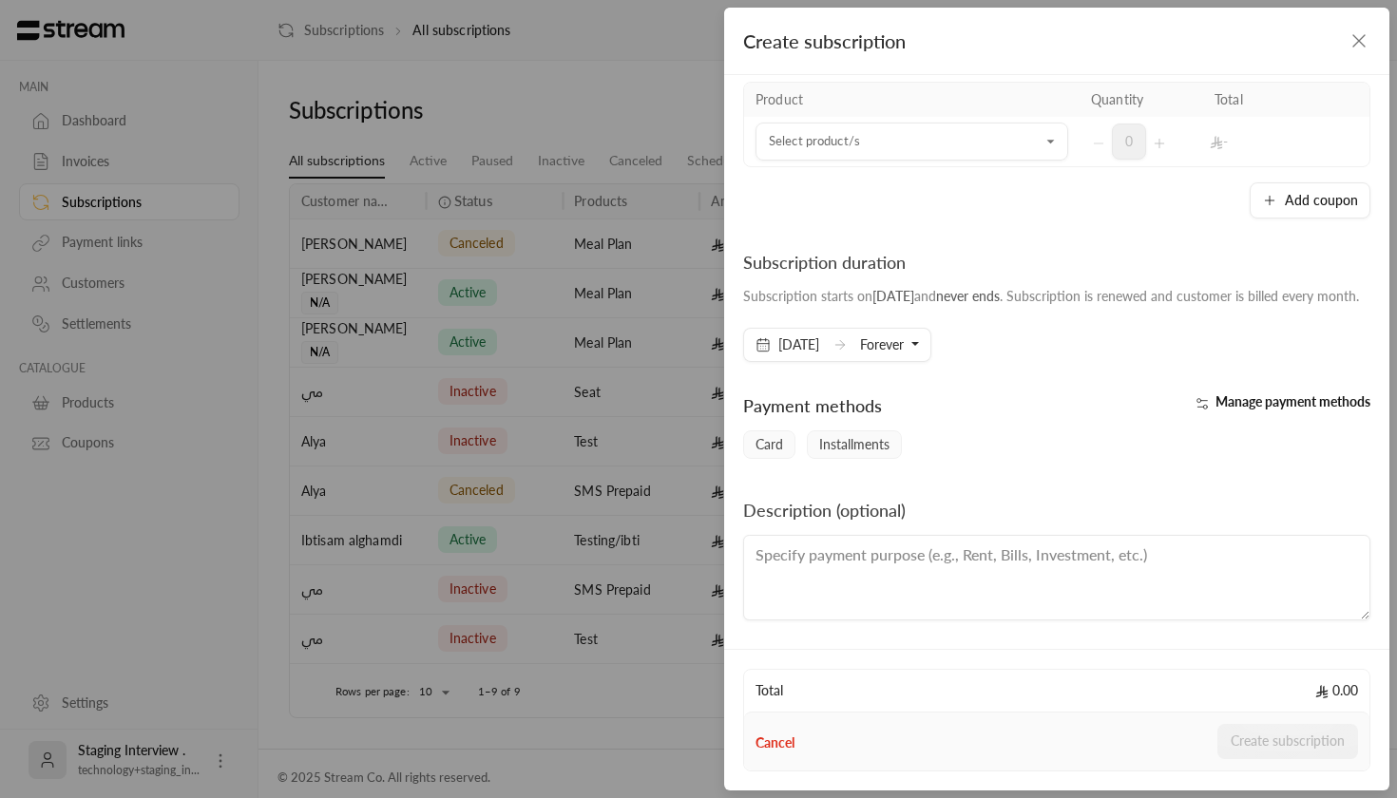
scroll to position [11, 0]
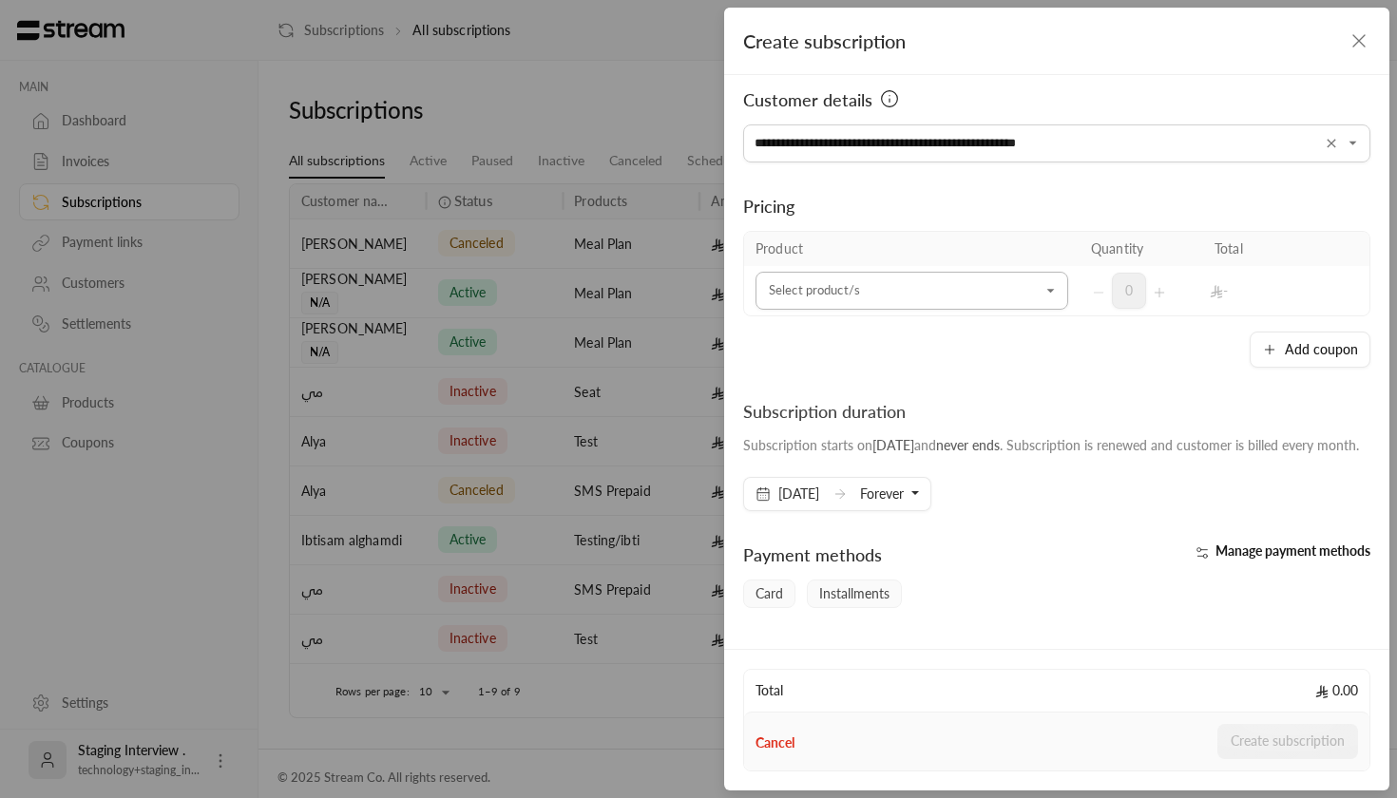
click at [880, 281] on input "Select customer" at bounding box center [912, 291] width 313 height 33
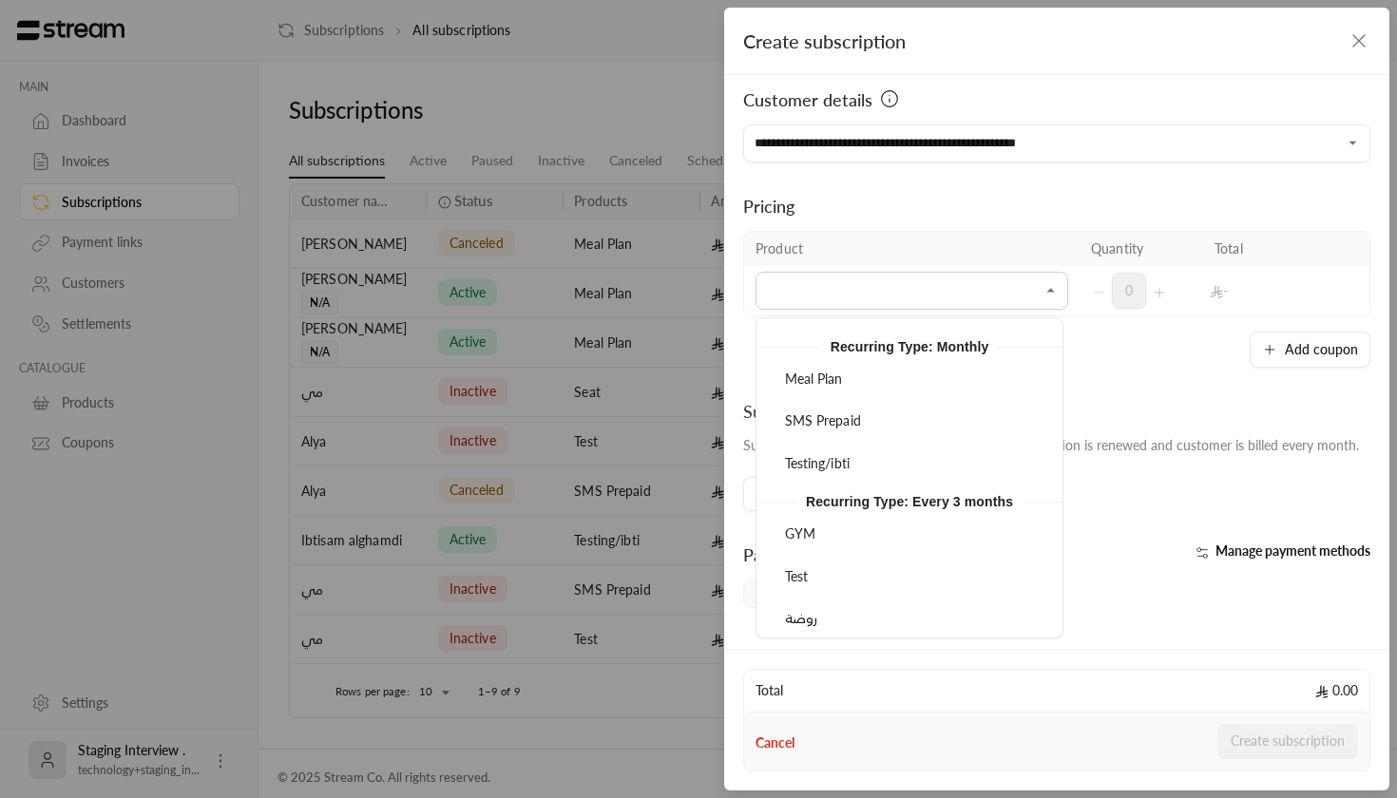
scroll to position [283, 0]
click at [922, 410] on div "SMS Prepaid" at bounding box center [910, 420] width 262 height 20
type input "**********"
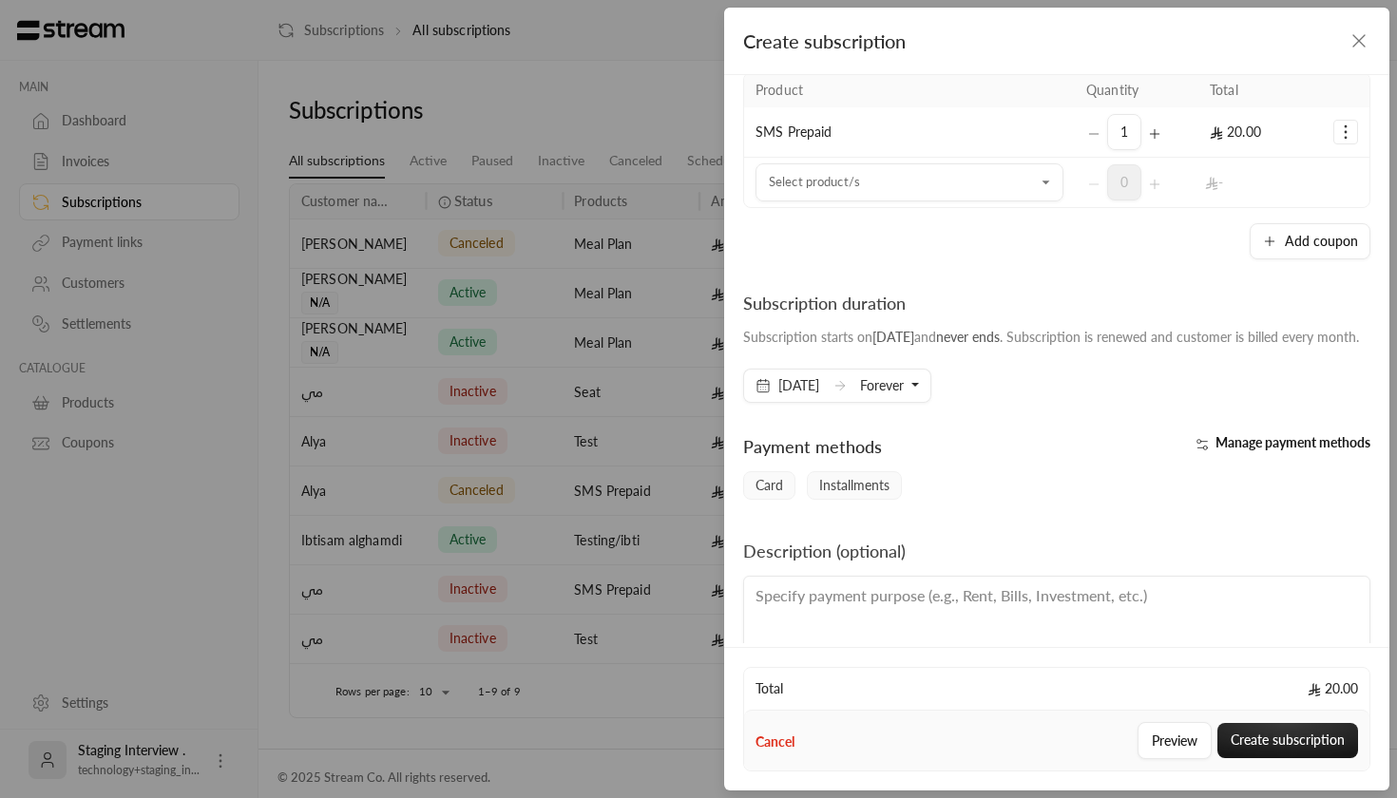
scroll to position [179, 0]
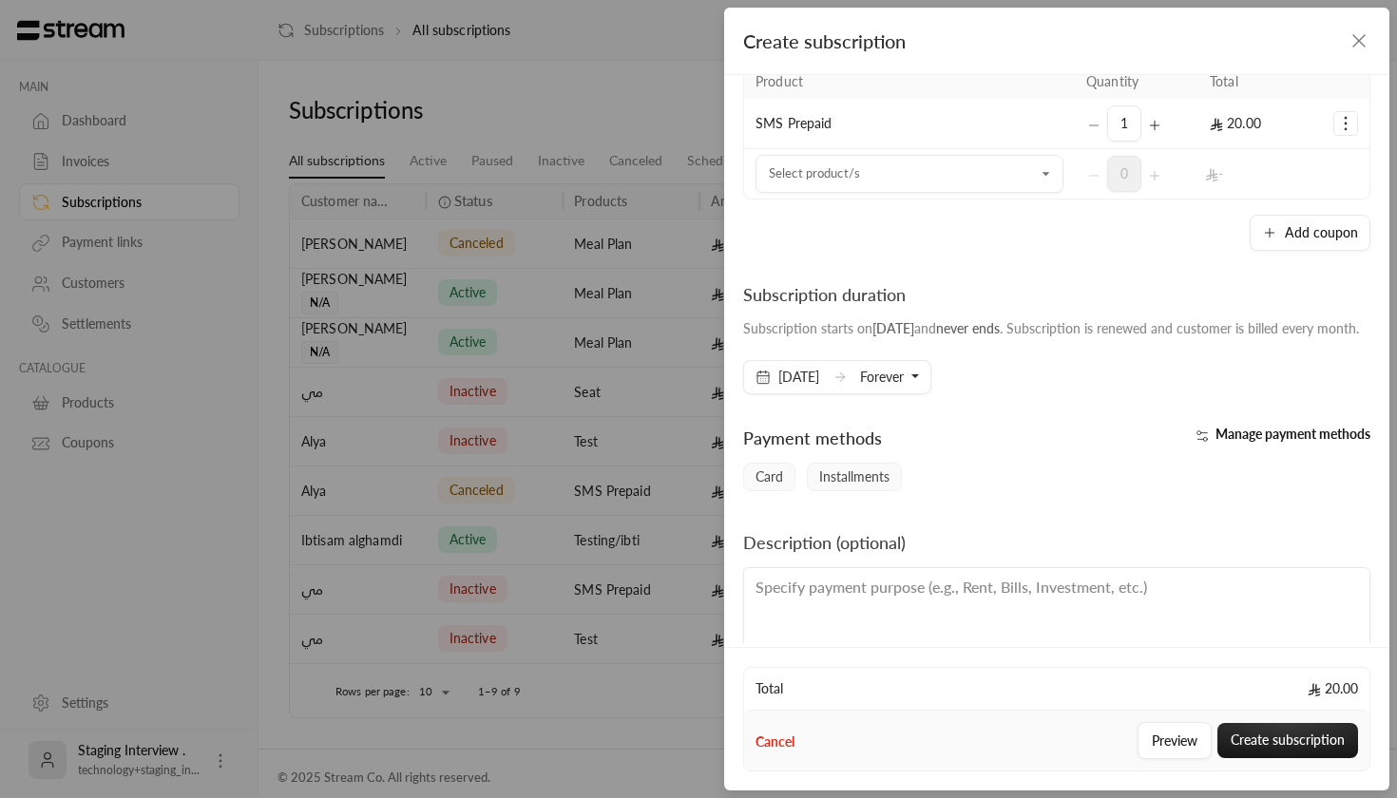
click at [904, 385] on span "Forever" at bounding box center [882, 377] width 44 height 16
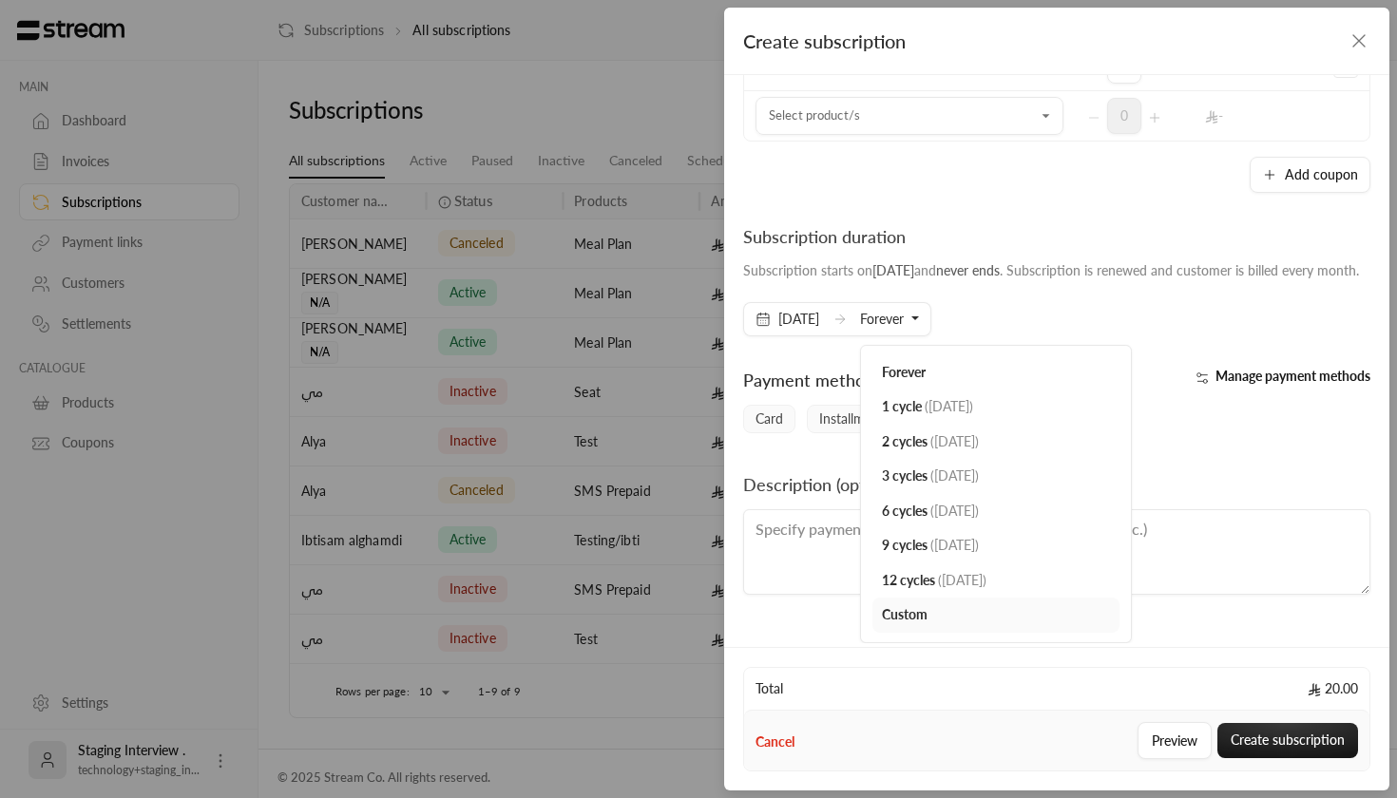
click at [1196, 450] on div "**********" at bounding box center [1056, 359] width 665 height 568
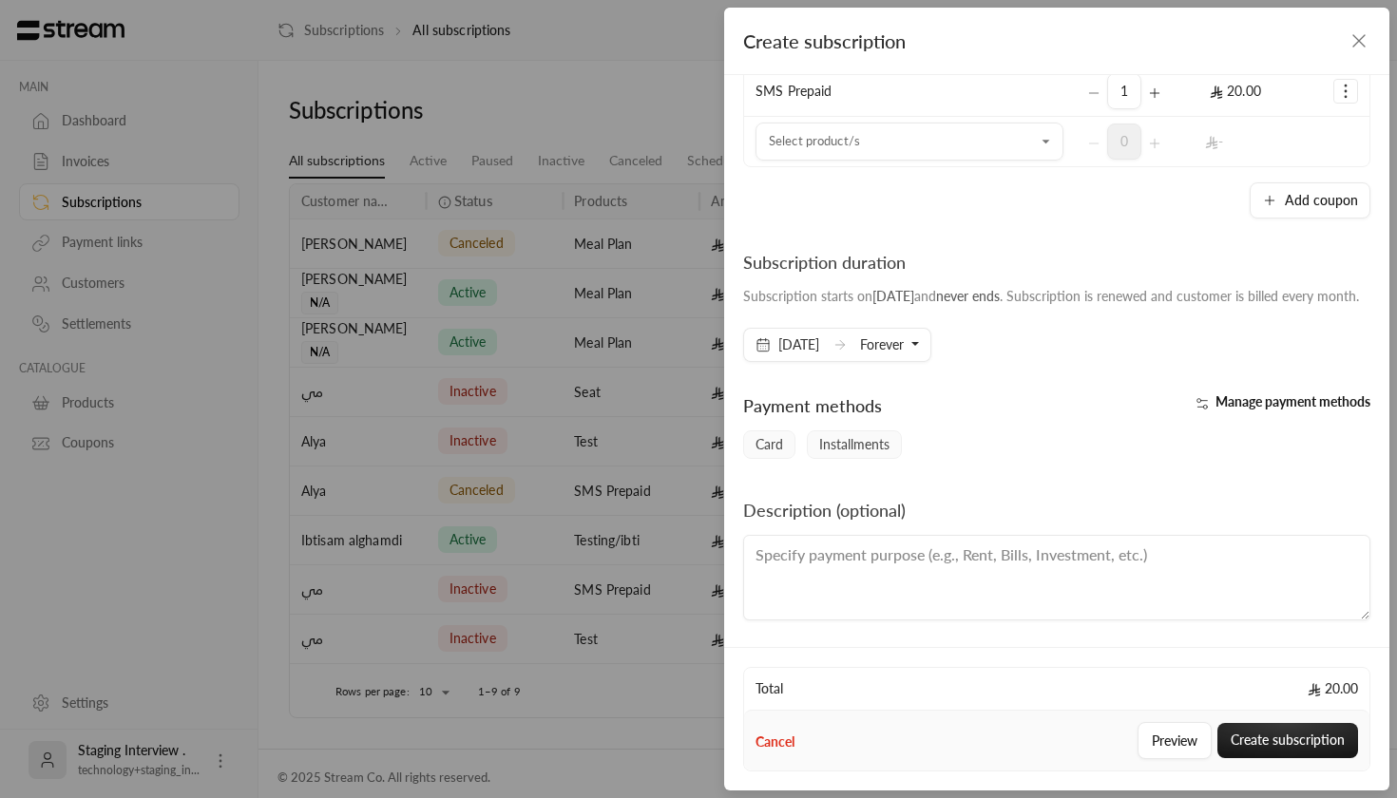
scroll to position [230, 0]
click at [1171, 743] on button "Preview" at bounding box center [1175, 740] width 74 height 37
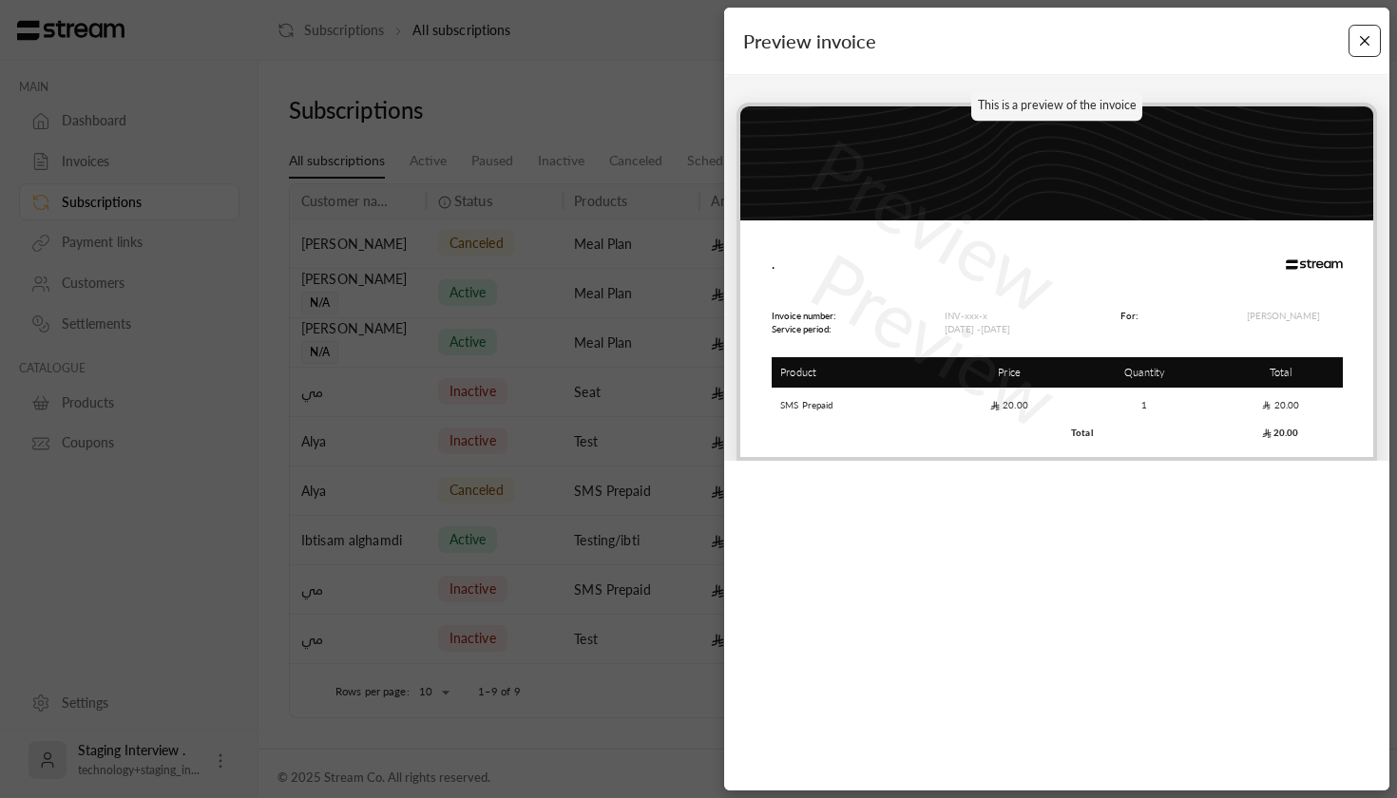
click at [1366, 37] on button "Close" at bounding box center [1365, 41] width 33 height 33
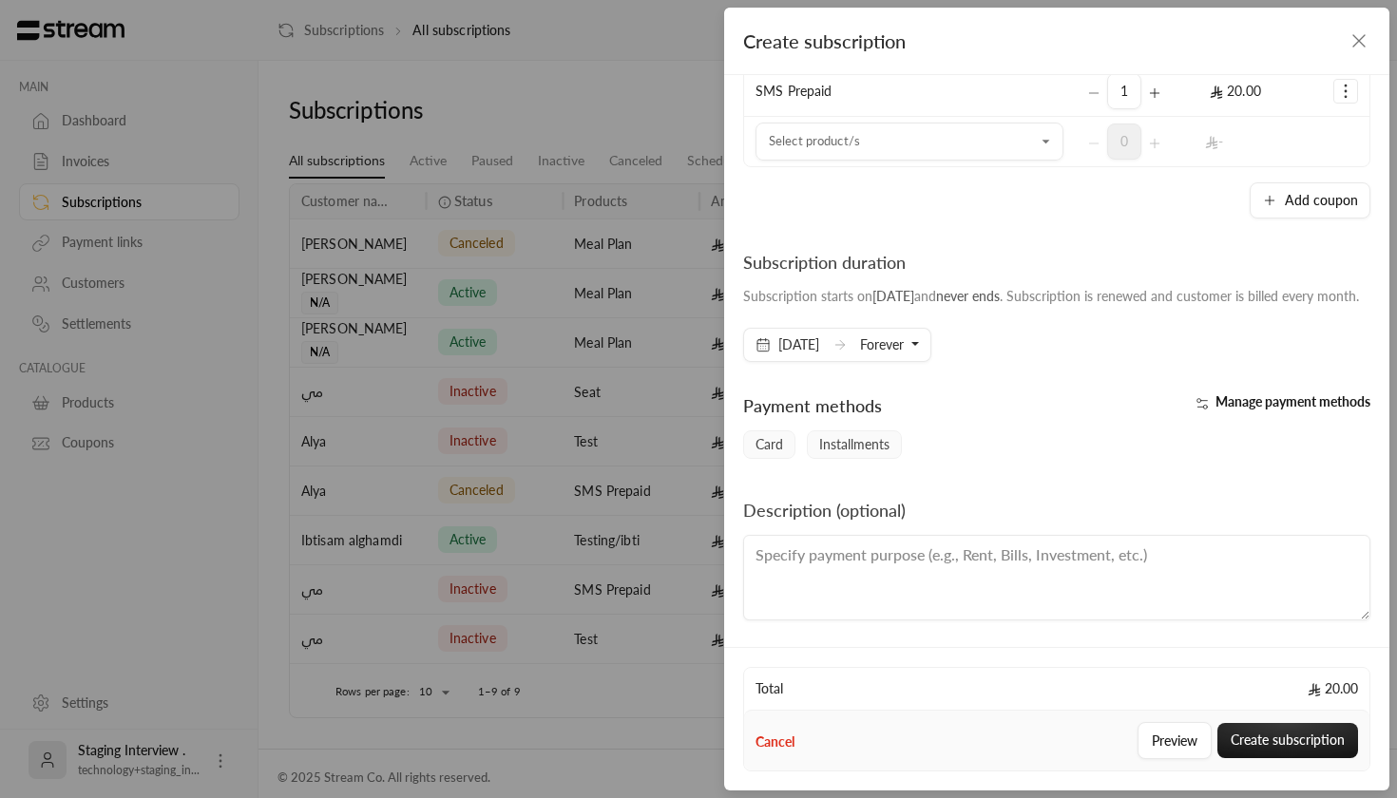
click at [766, 747] on button "Cancel" at bounding box center [775, 742] width 39 height 19
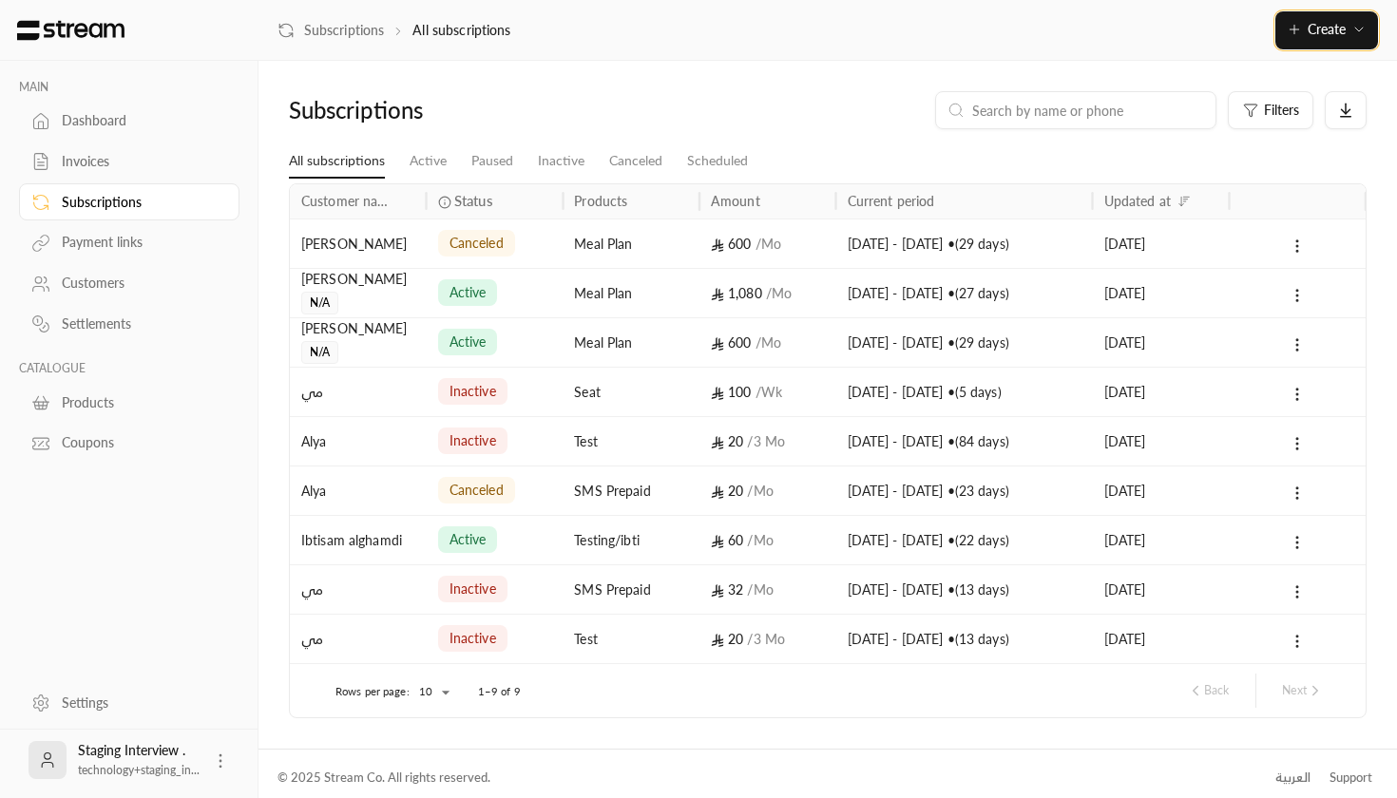
scroll to position [0, 0]
click at [405, 162] on li "Active" at bounding box center [428, 161] width 62 height 34
click at [428, 162] on link "Active" at bounding box center [428, 161] width 37 height 34
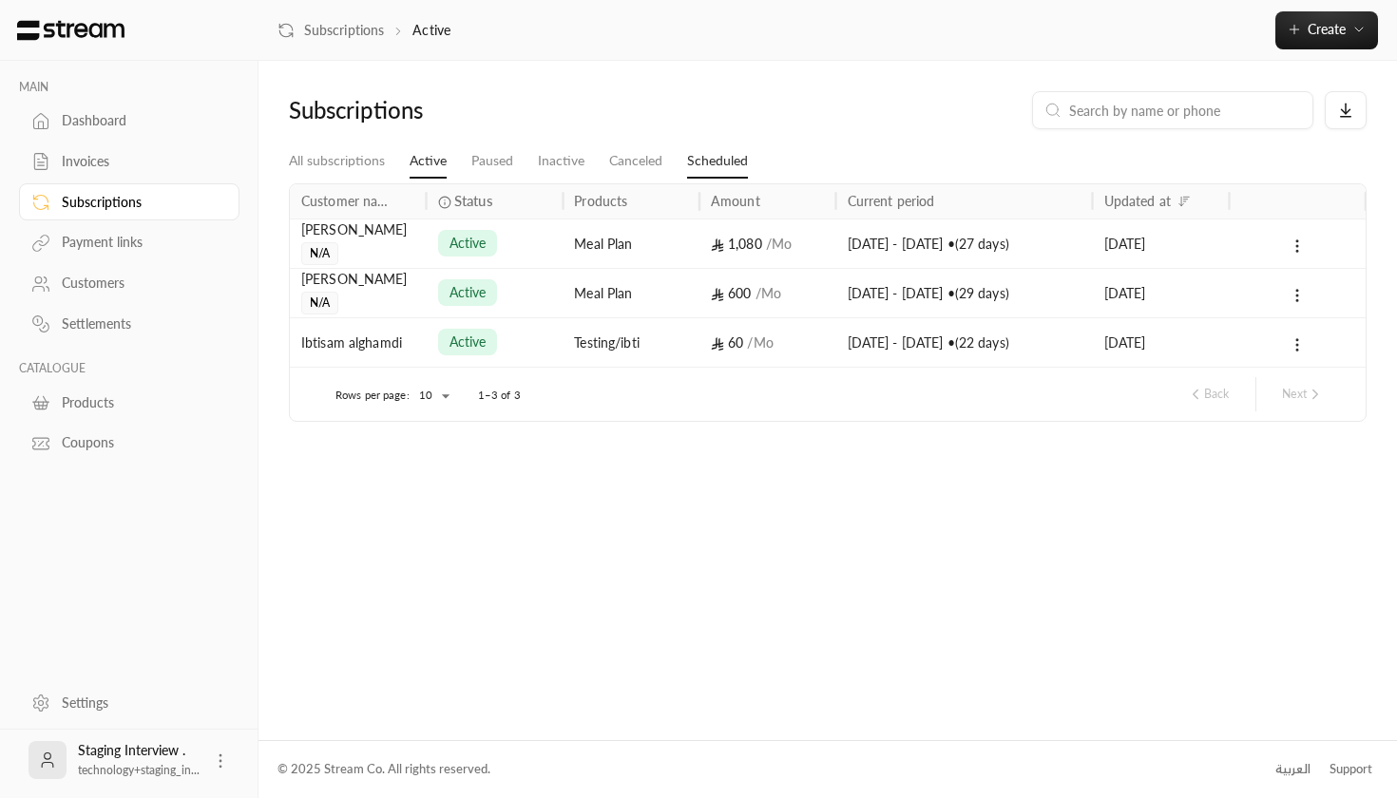
click at [724, 168] on link "Scheduled" at bounding box center [717, 161] width 61 height 34
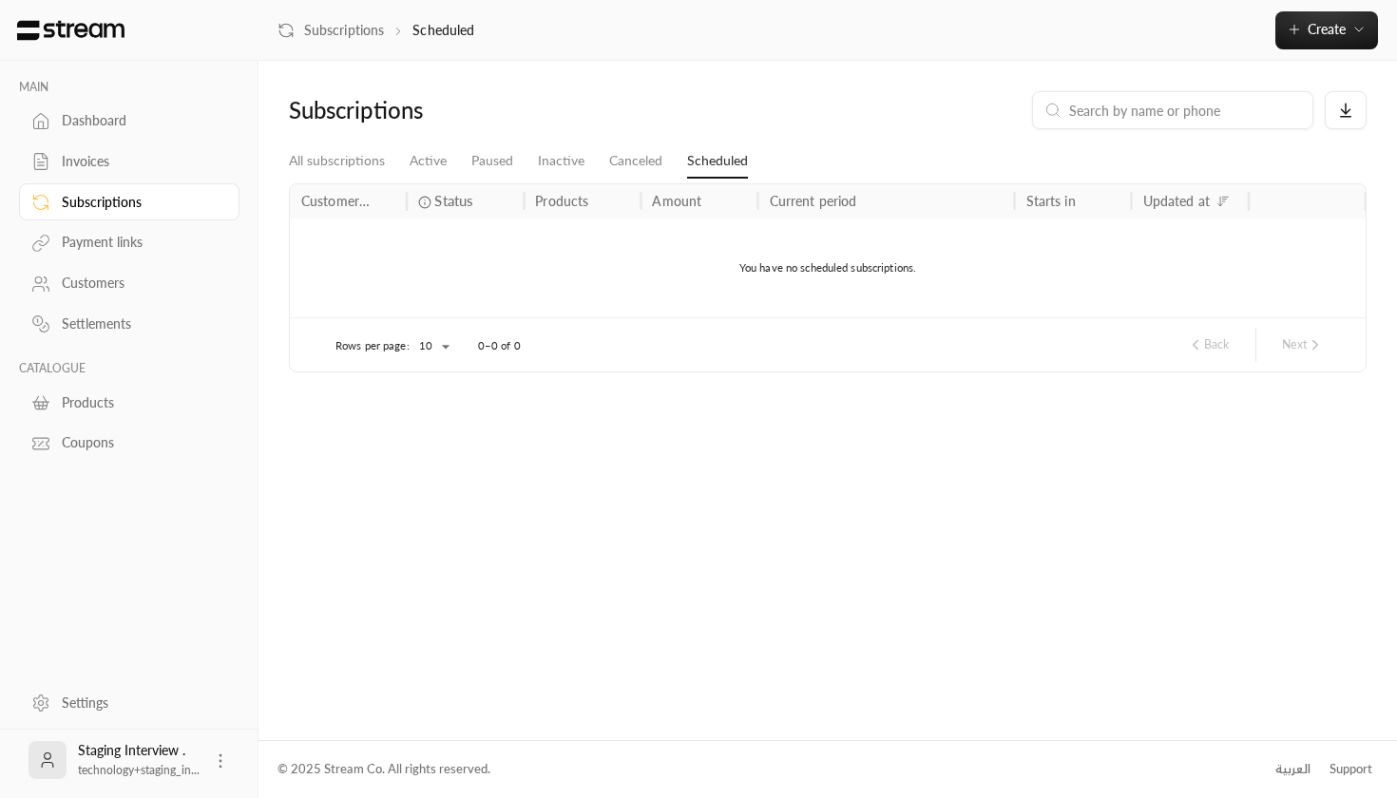
click at [161, 160] on div "Invoices" at bounding box center [139, 161] width 154 height 19
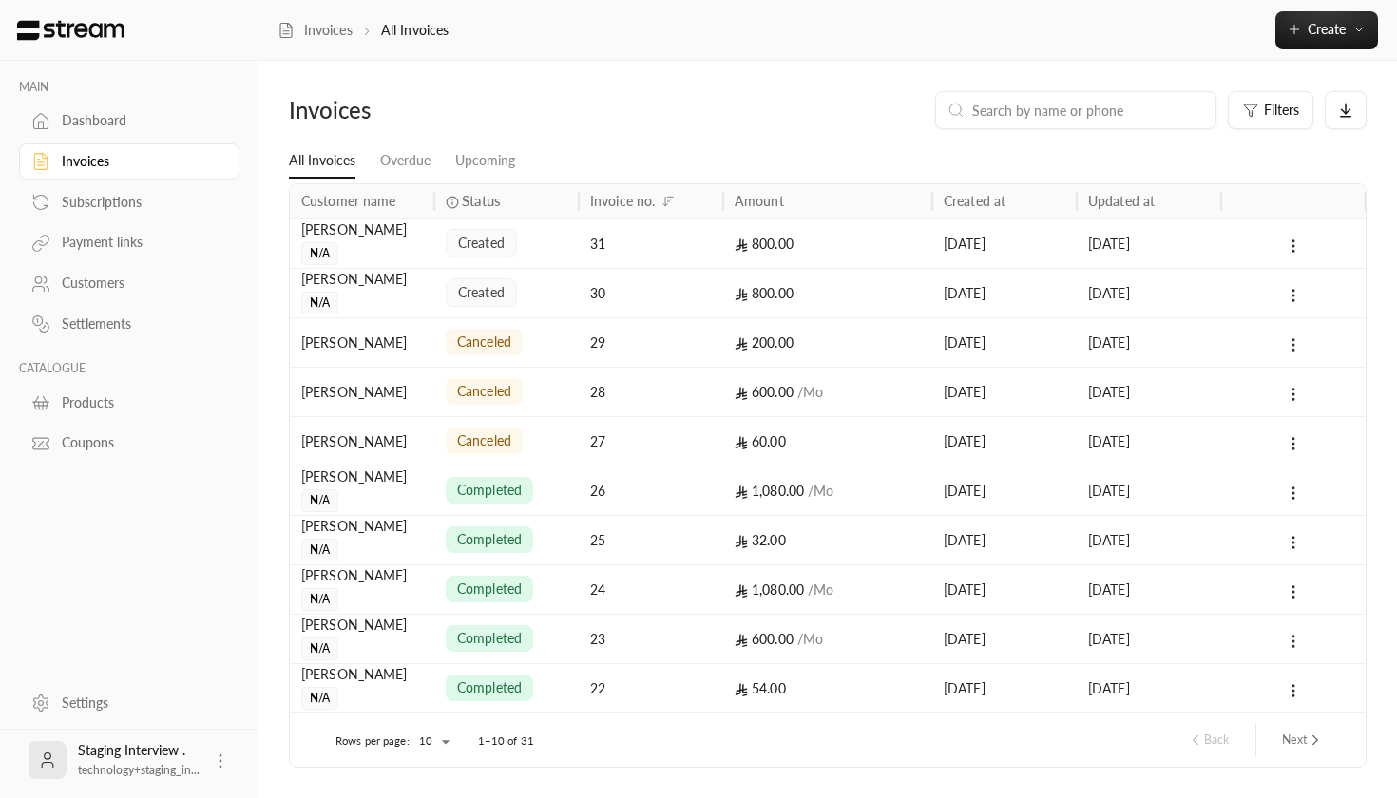
click at [141, 200] on div "Subscriptions" at bounding box center [139, 202] width 154 height 19
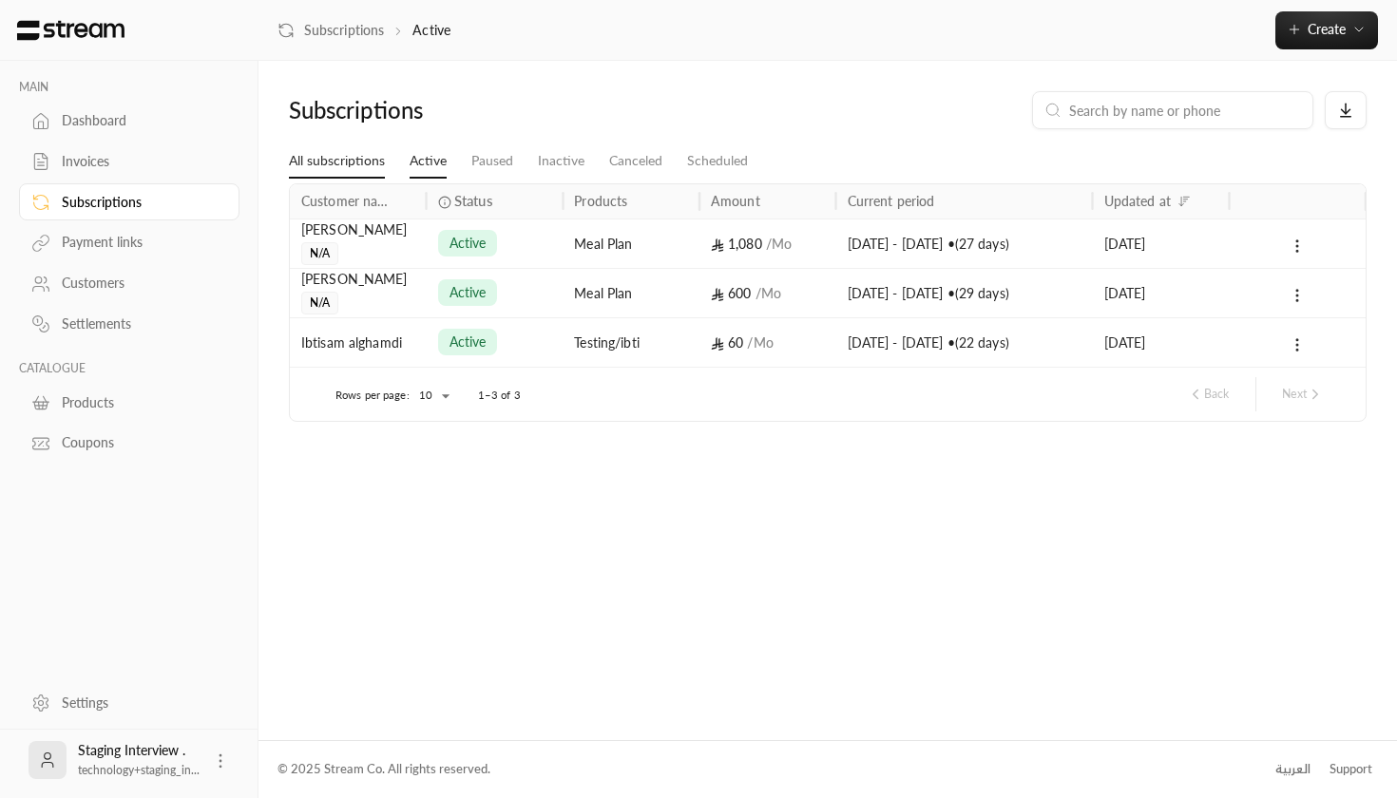
click at [366, 168] on link "All subscriptions" at bounding box center [337, 161] width 96 height 34
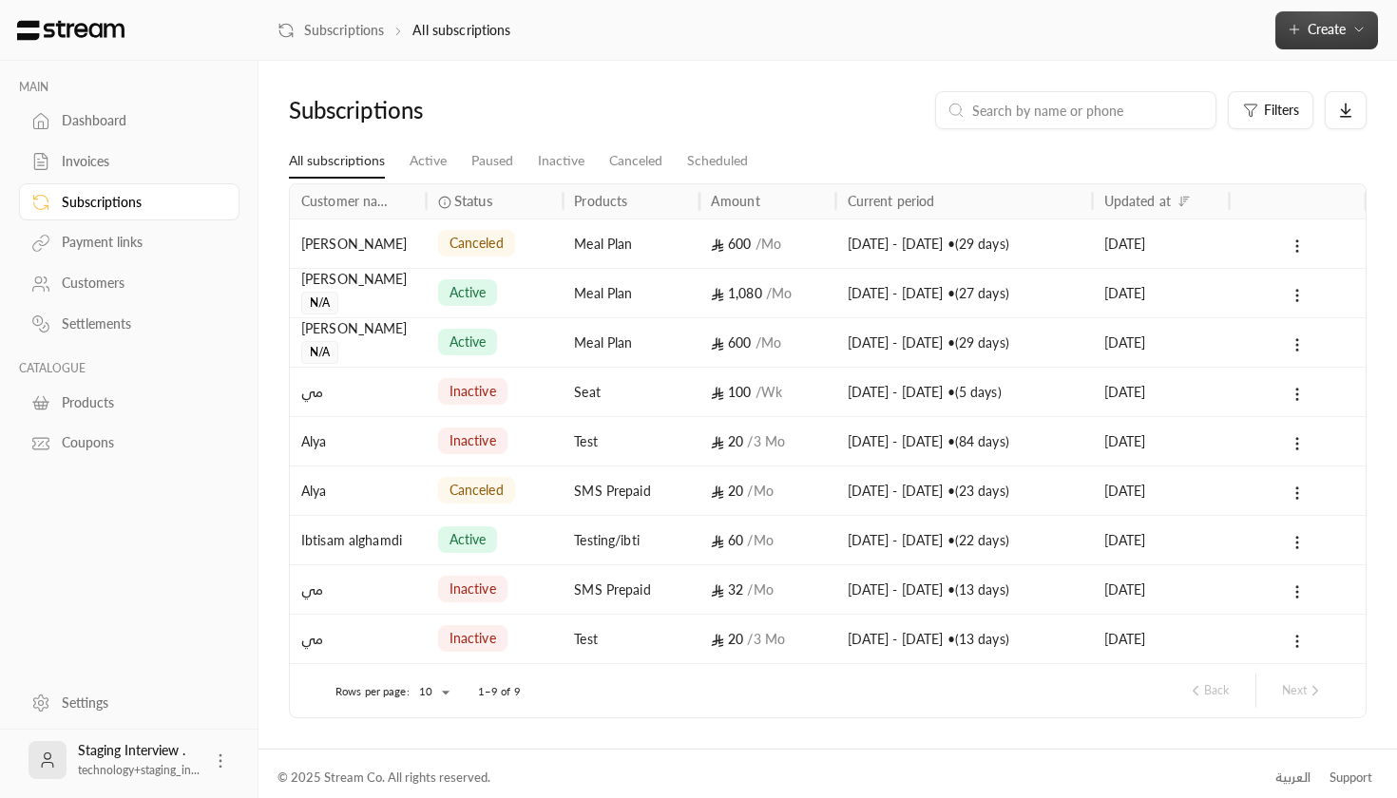
click at [1302, 29] on span "Create" at bounding box center [1327, 29] width 80 height 16
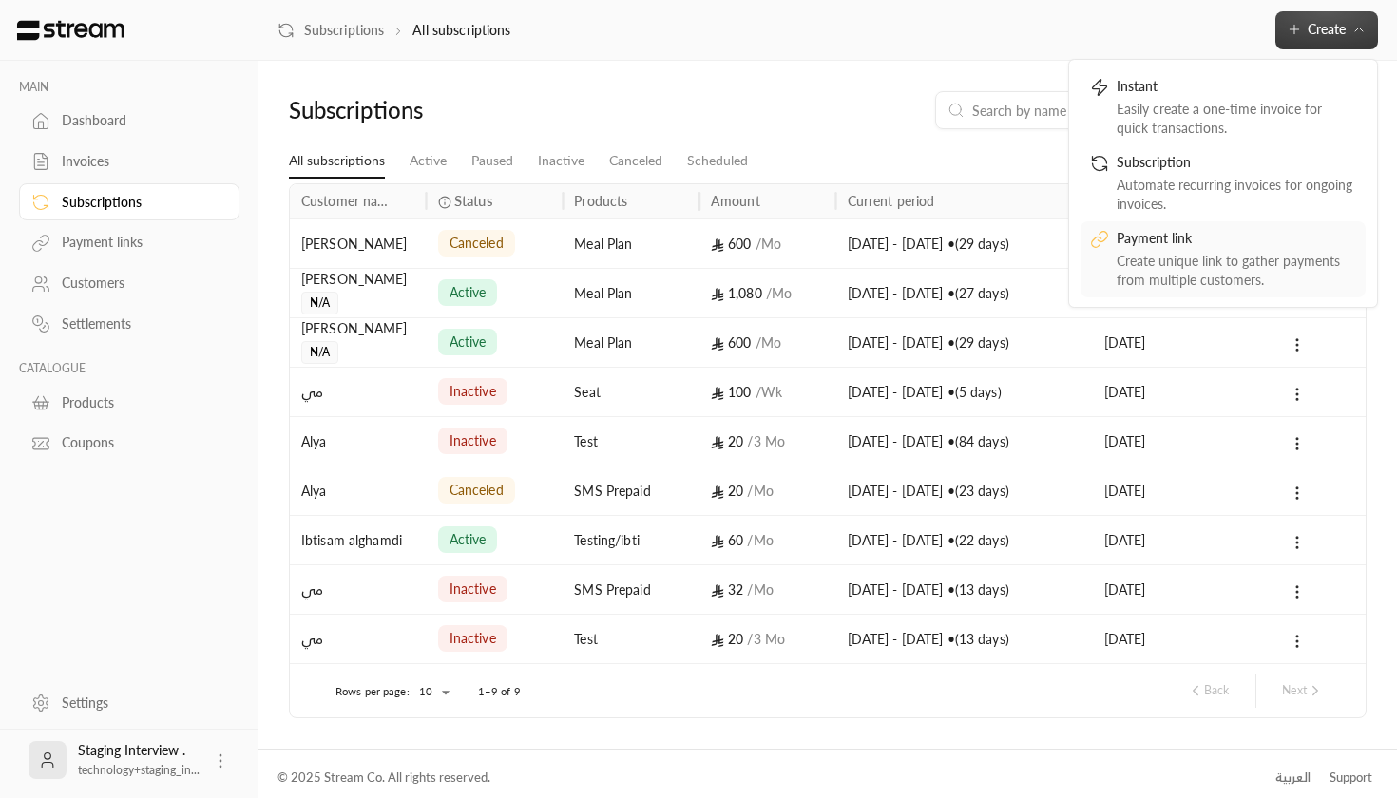
click at [1210, 255] on div "Create unique link to gather payments from multiple customers." at bounding box center [1237, 271] width 240 height 38
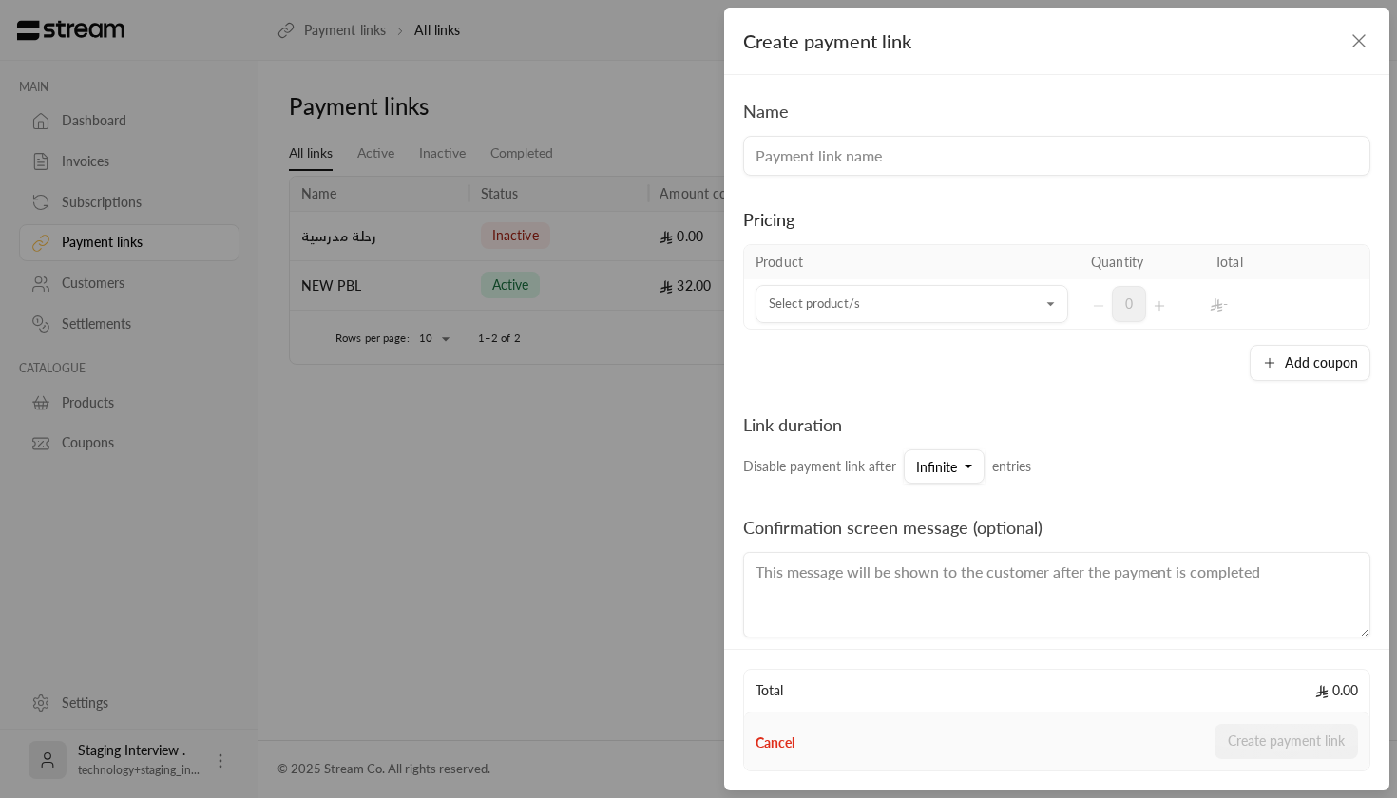
click at [994, 151] on input at bounding box center [1056, 156] width 627 height 40
click at [915, 301] on input "Select product/s" at bounding box center [912, 304] width 313 height 33
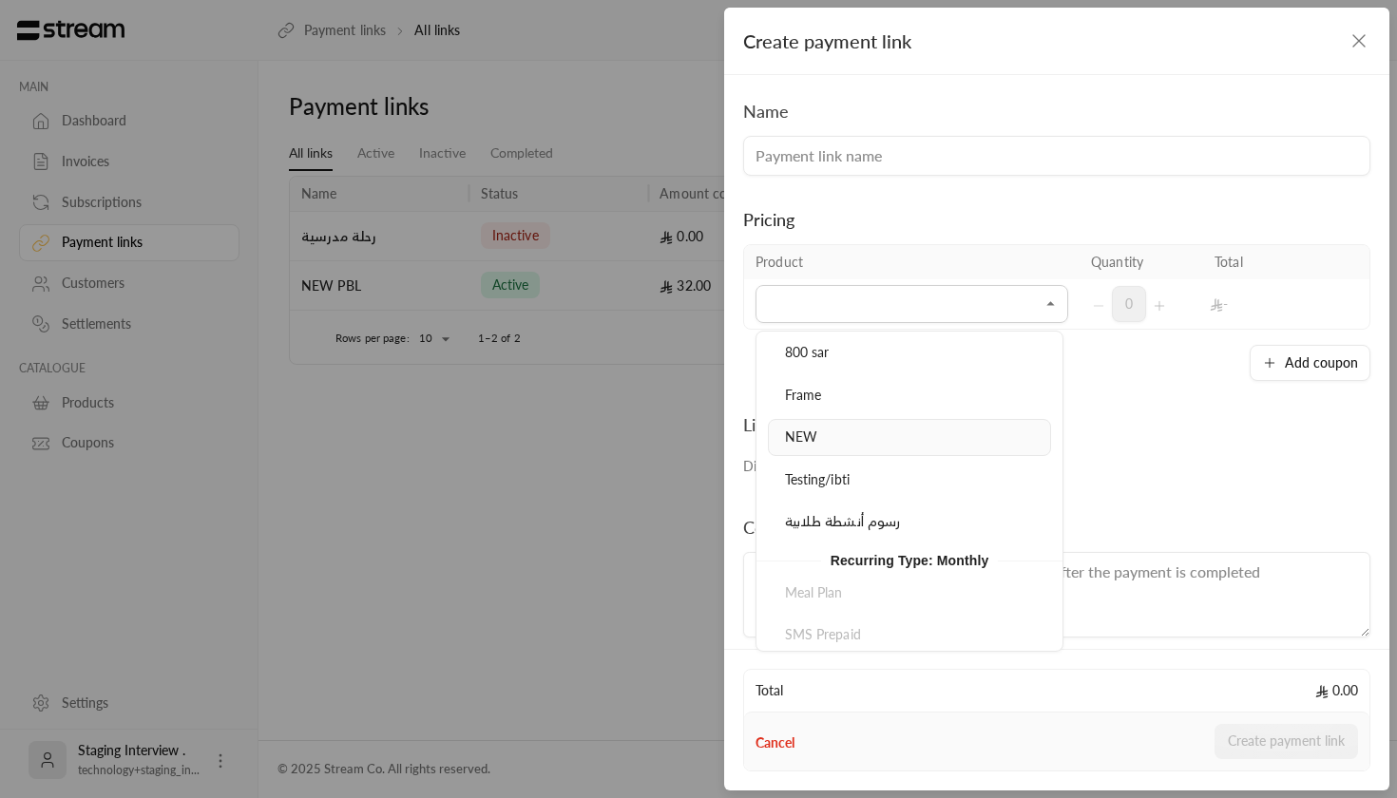
scroll to position [97, 0]
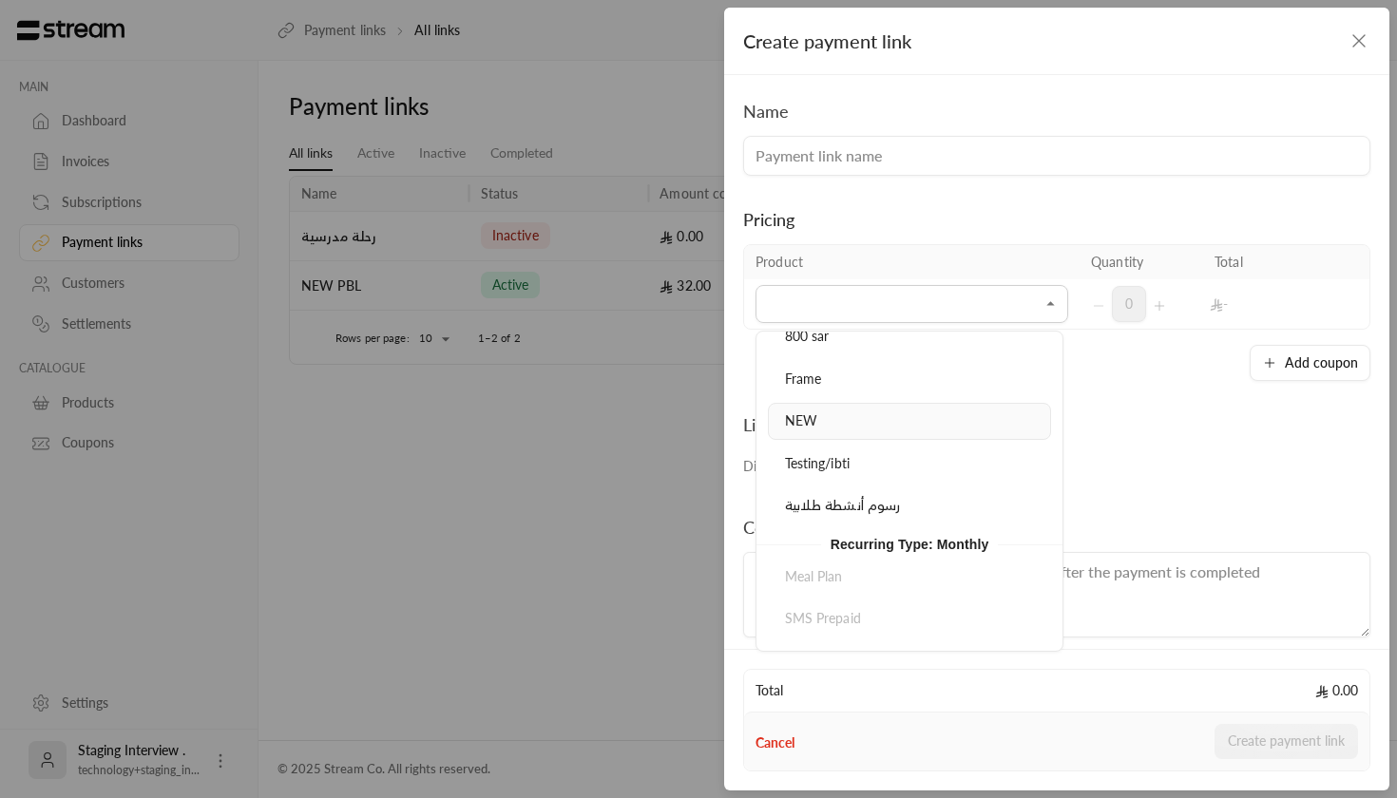
click at [914, 404] on li "NEW" at bounding box center [909, 421] width 283 height 37
type input "***"
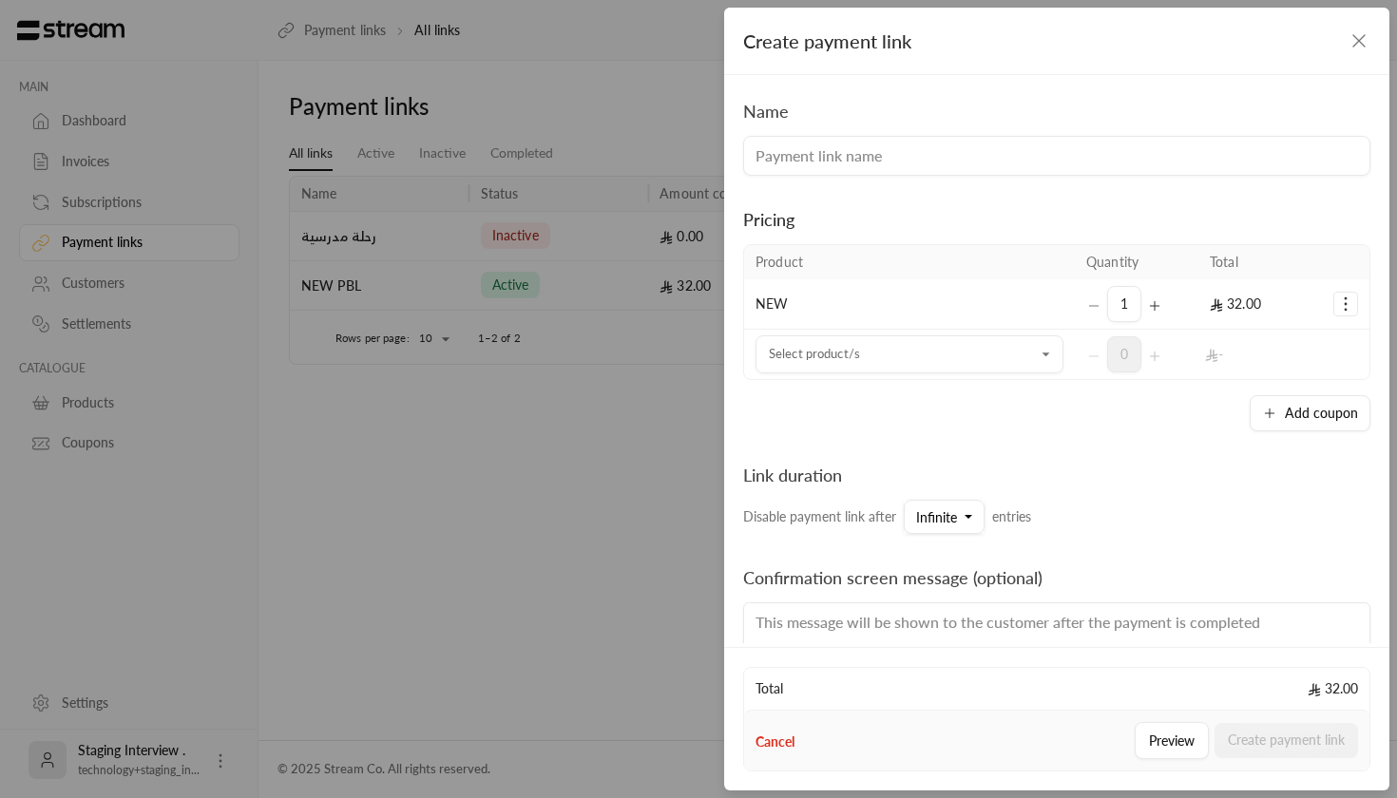
click at [942, 154] on input at bounding box center [1056, 156] width 627 height 40
type input "o"
type input "pl"
click at [353, 436] on div "Create payment link Name pl Pricing Product Quantity Total NEW 1 32.00 Select p…" at bounding box center [698, 399] width 1397 height 798
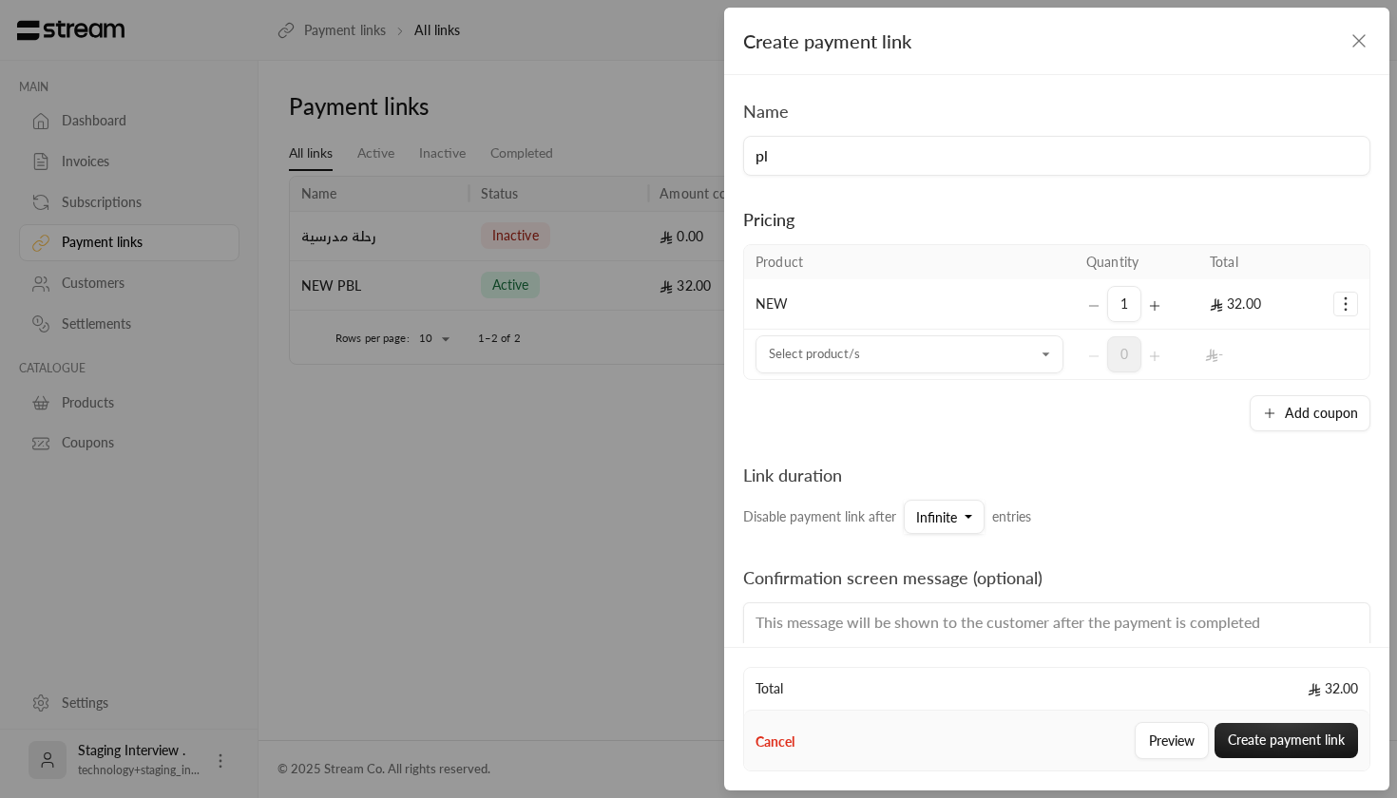
click at [775, 750] on button "Cancel" at bounding box center [775, 742] width 39 height 19
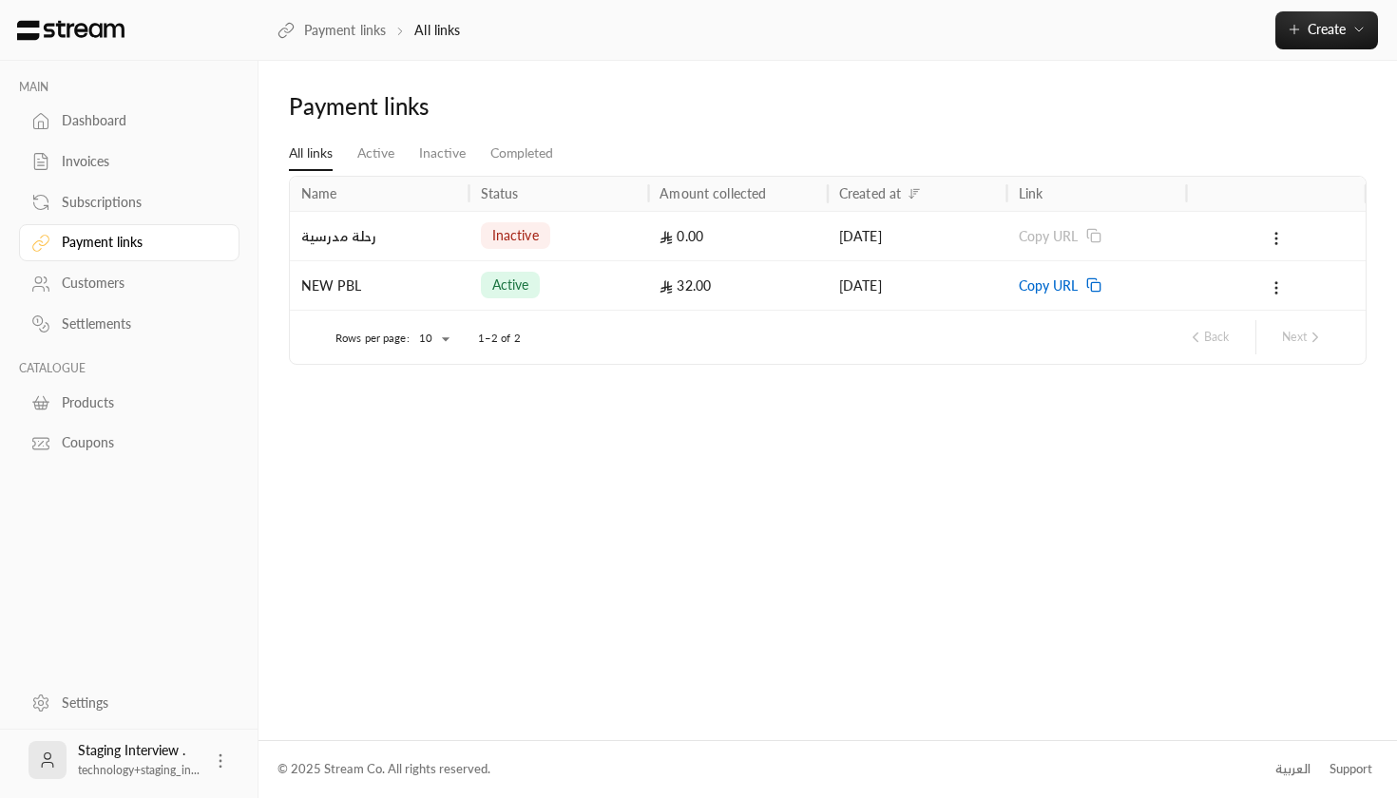
click at [1278, 222] on div at bounding box center [1276, 236] width 157 height 48
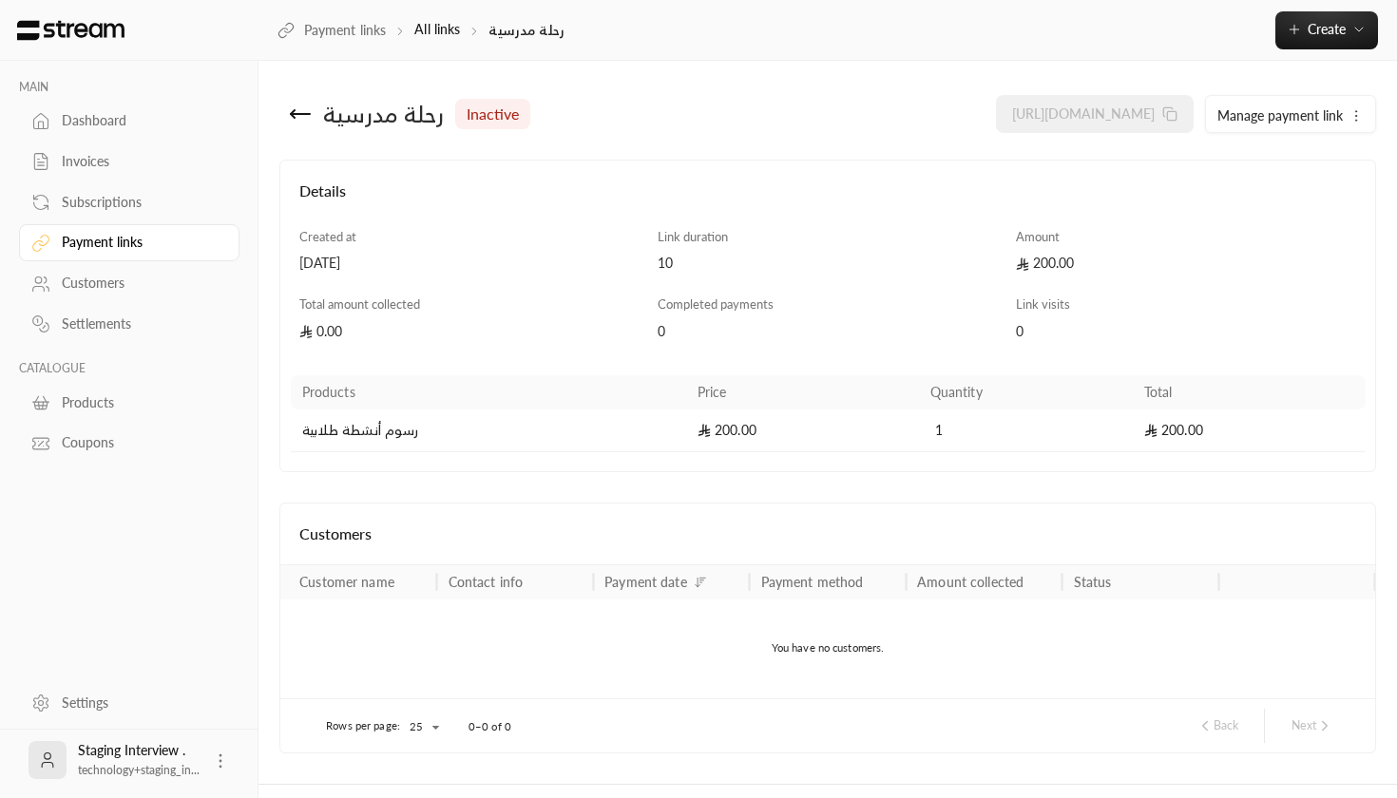
click at [293, 114] on icon at bounding box center [300, 114] width 19 height 0
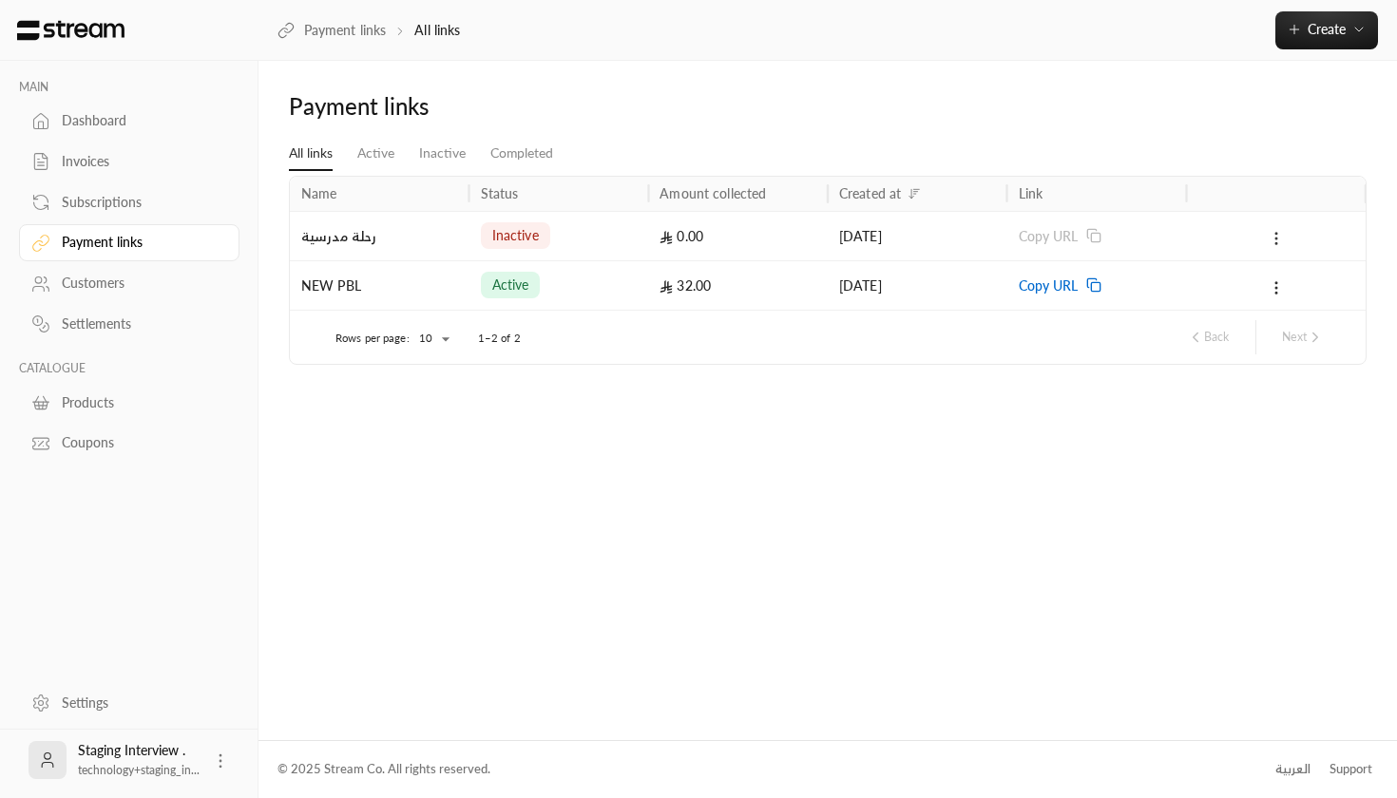
click at [1273, 244] on icon at bounding box center [1276, 238] width 17 height 17
click at [1287, 289] on link "View" at bounding box center [1307, 287] width 66 height 34
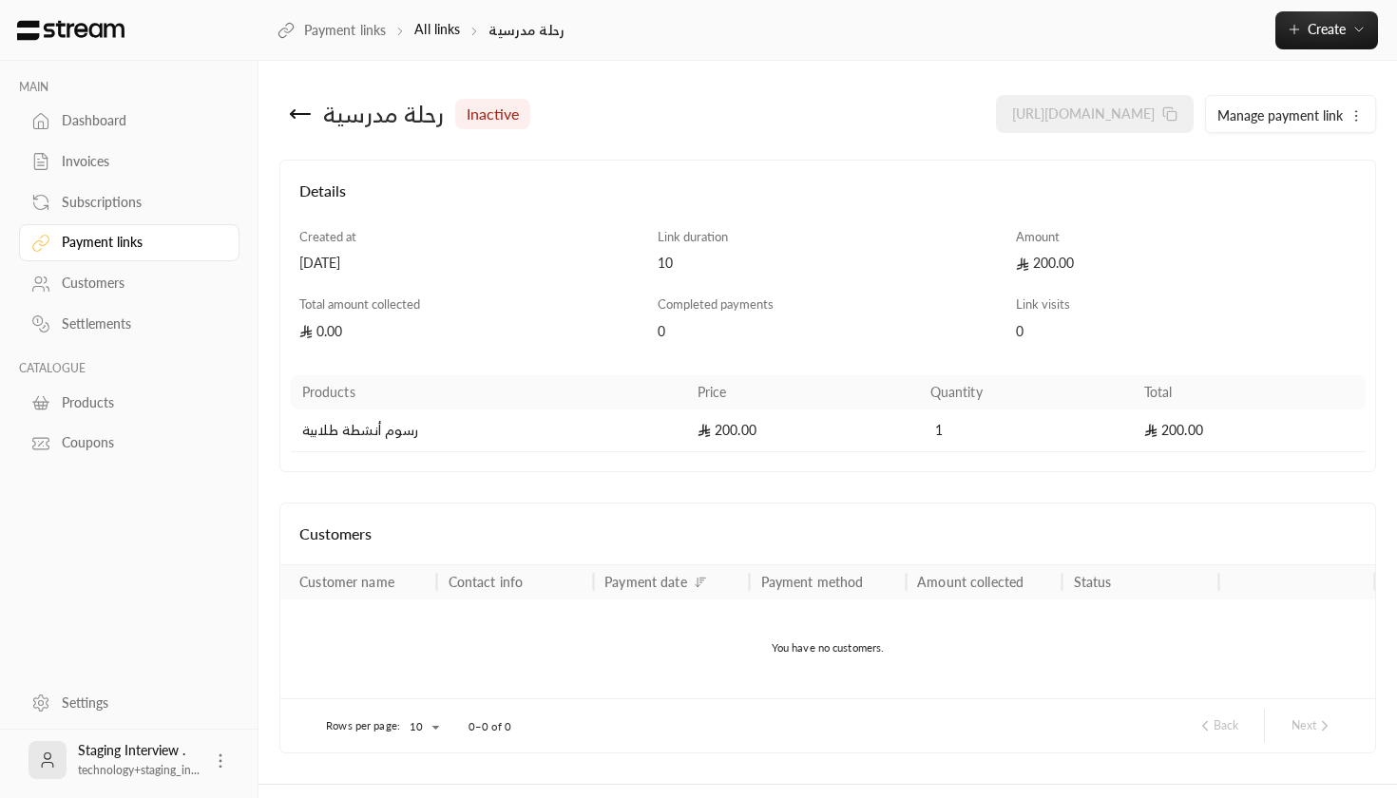
click at [142, 282] on div "Customers" at bounding box center [139, 283] width 154 height 19
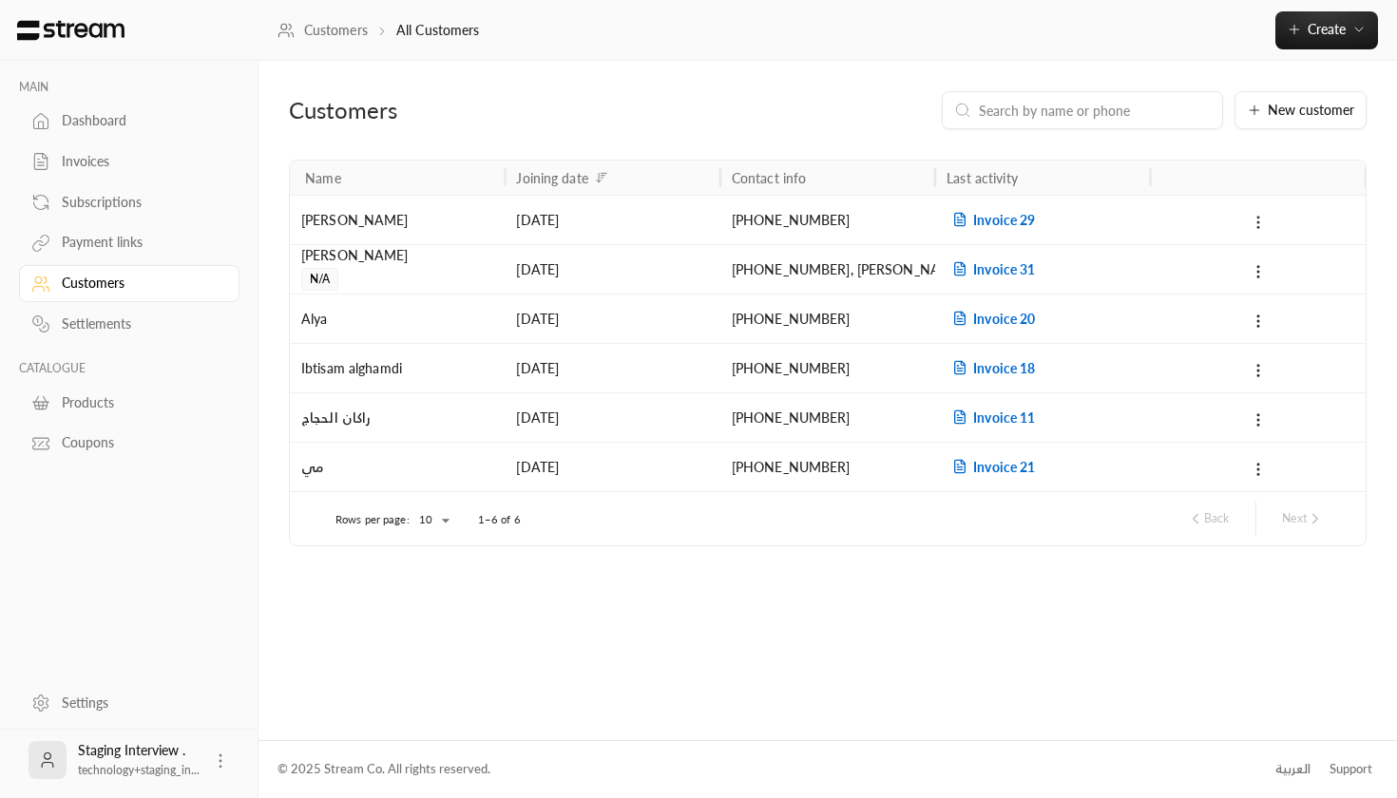
click at [1259, 231] on button at bounding box center [1258, 222] width 21 height 22
click at [1010, 218] on div at bounding box center [698, 399] width 1397 height 798
click at [991, 212] on span "Invoice 29" at bounding box center [991, 220] width 88 height 16
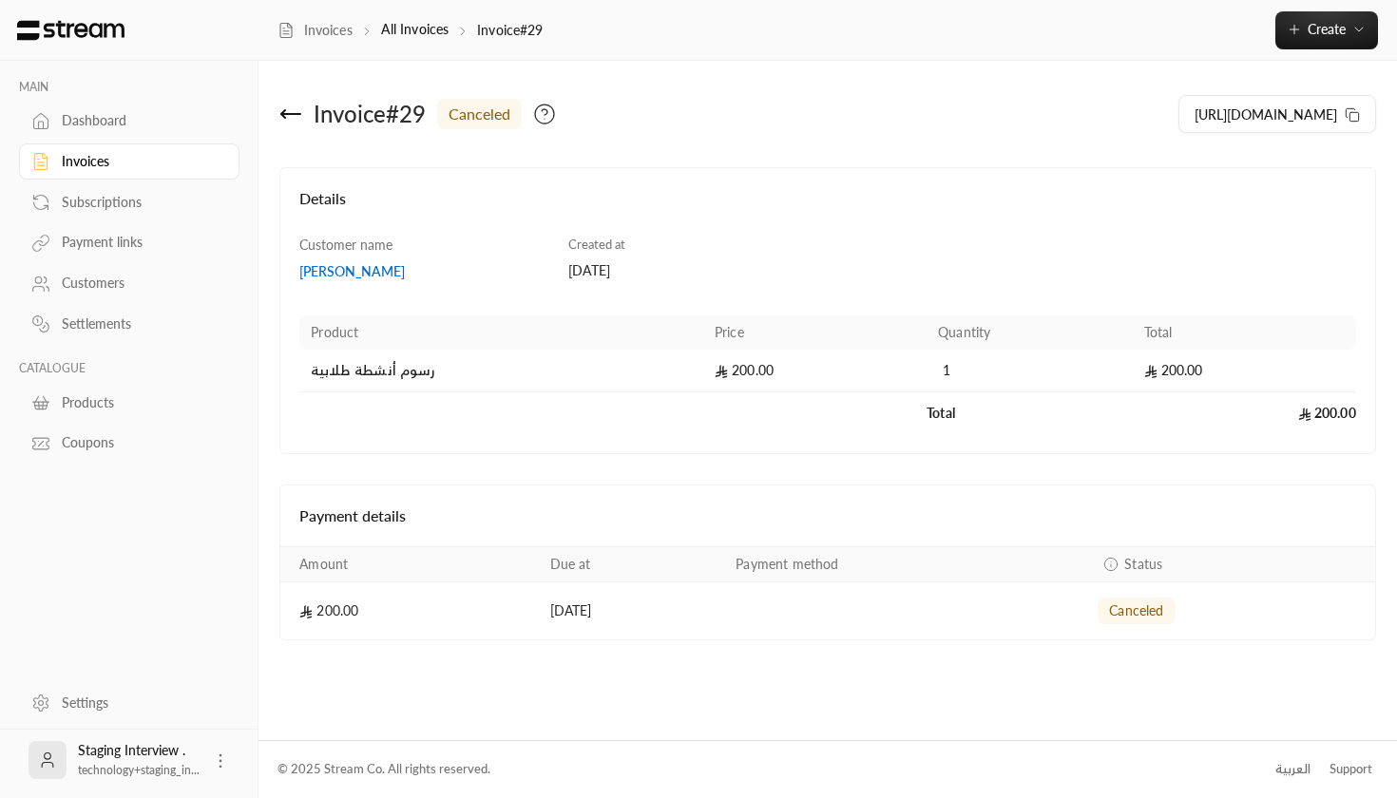
click at [143, 331] on link "Settlements" at bounding box center [129, 324] width 221 height 37
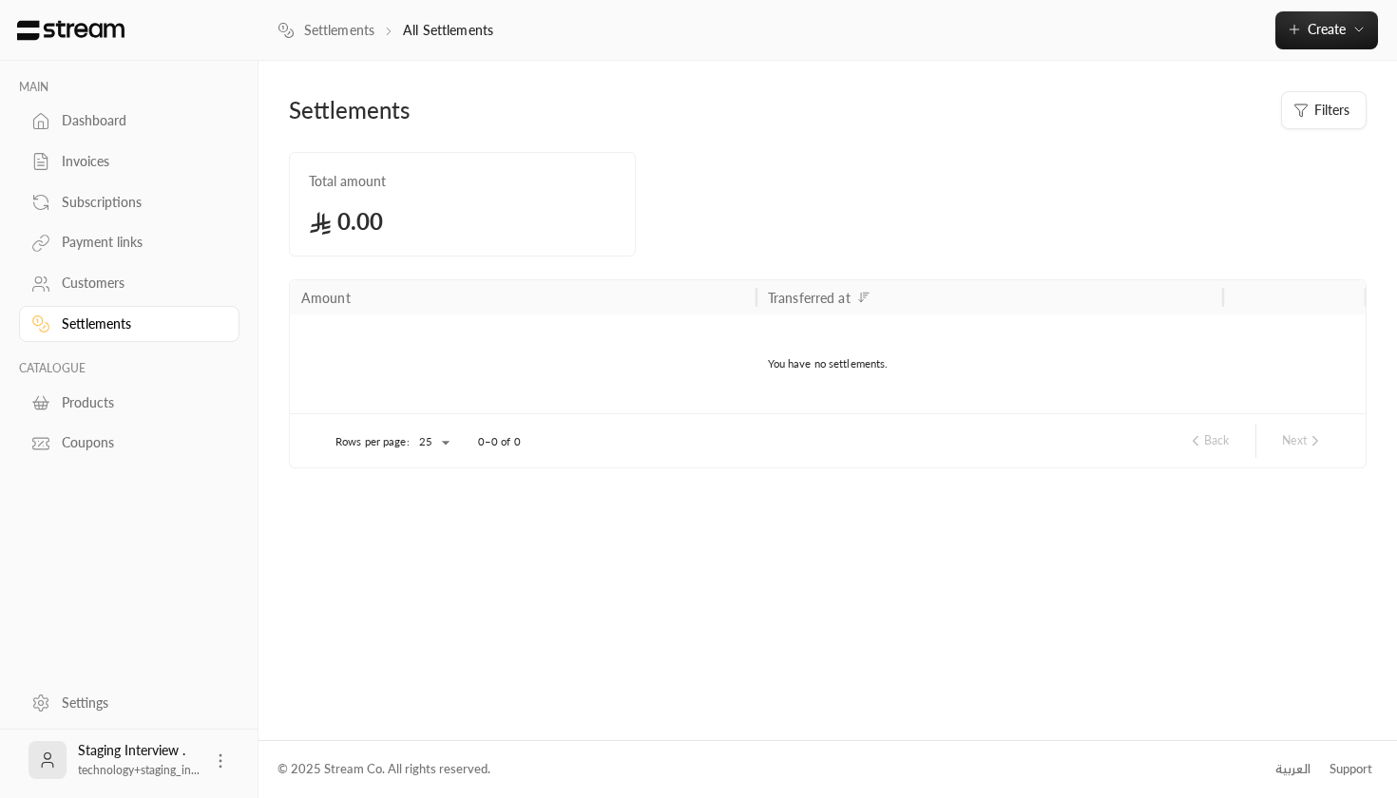
click at [167, 384] on link "Products" at bounding box center [129, 402] width 221 height 37
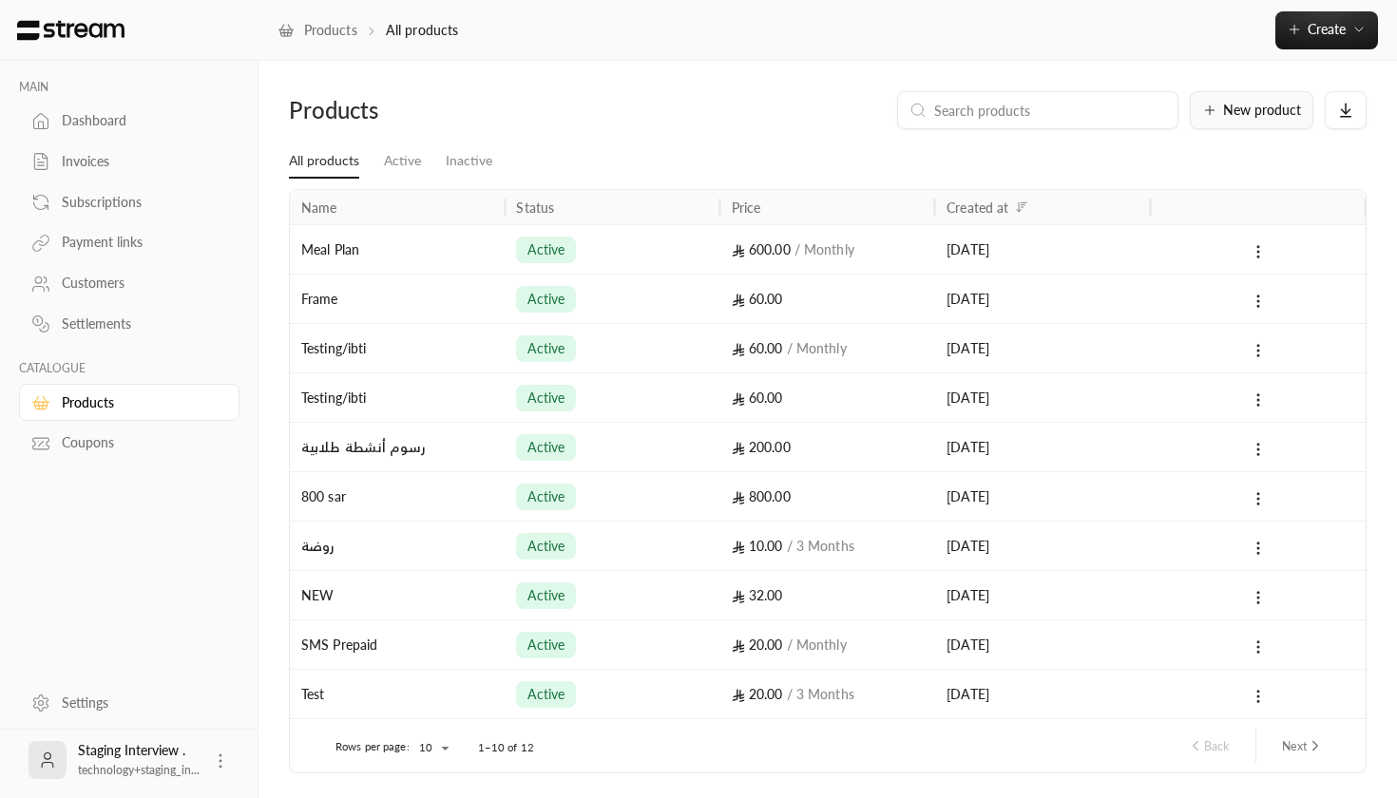
click at [1234, 115] on span "New product" at bounding box center [1262, 110] width 78 height 13
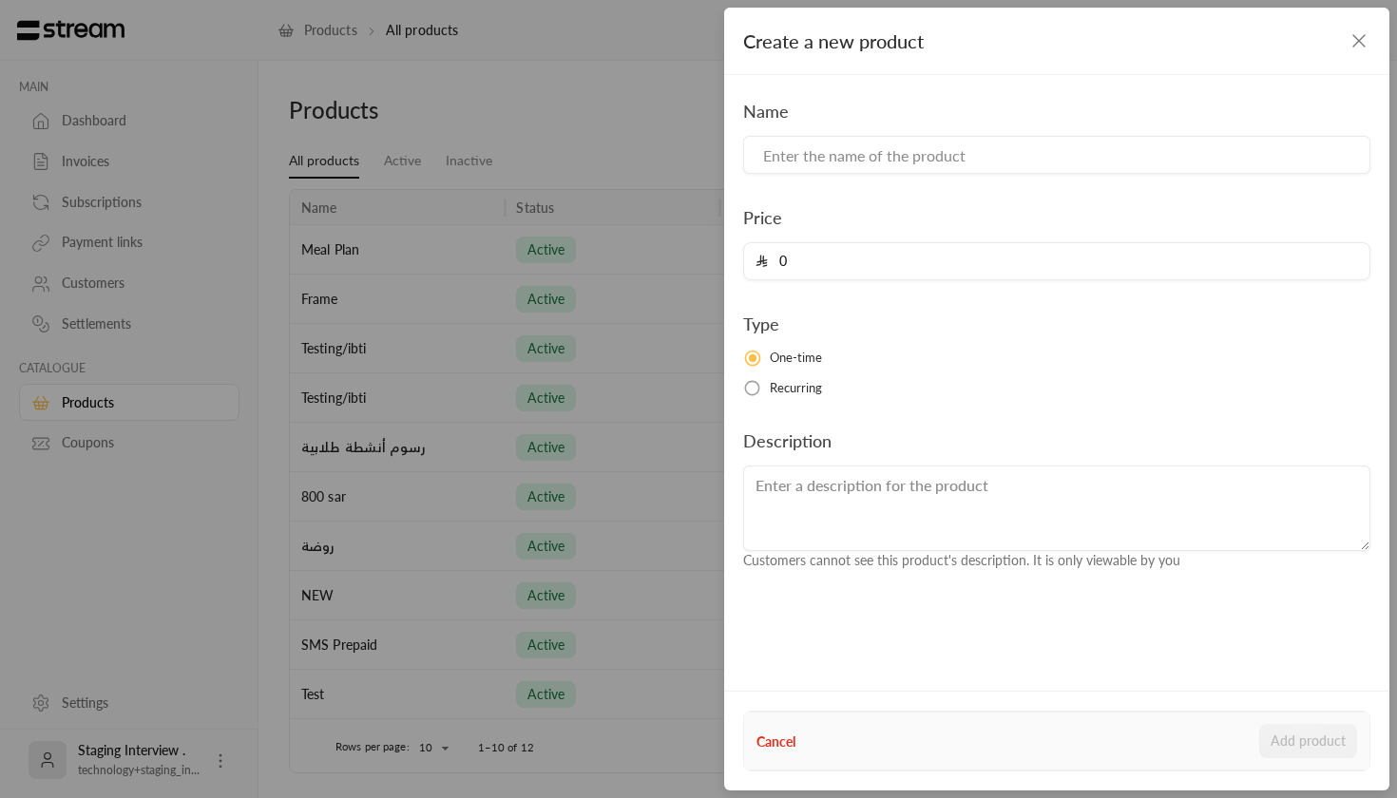
click at [1058, 132] on div "Name" at bounding box center [1057, 136] width 646 height 76
click at [1037, 161] on input at bounding box center [1056, 155] width 627 height 38
click at [908, 246] on input "0" at bounding box center [1063, 261] width 590 height 36
click at [781, 735] on button "Cancel" at bounding box center [776, 742] width 39 height 20
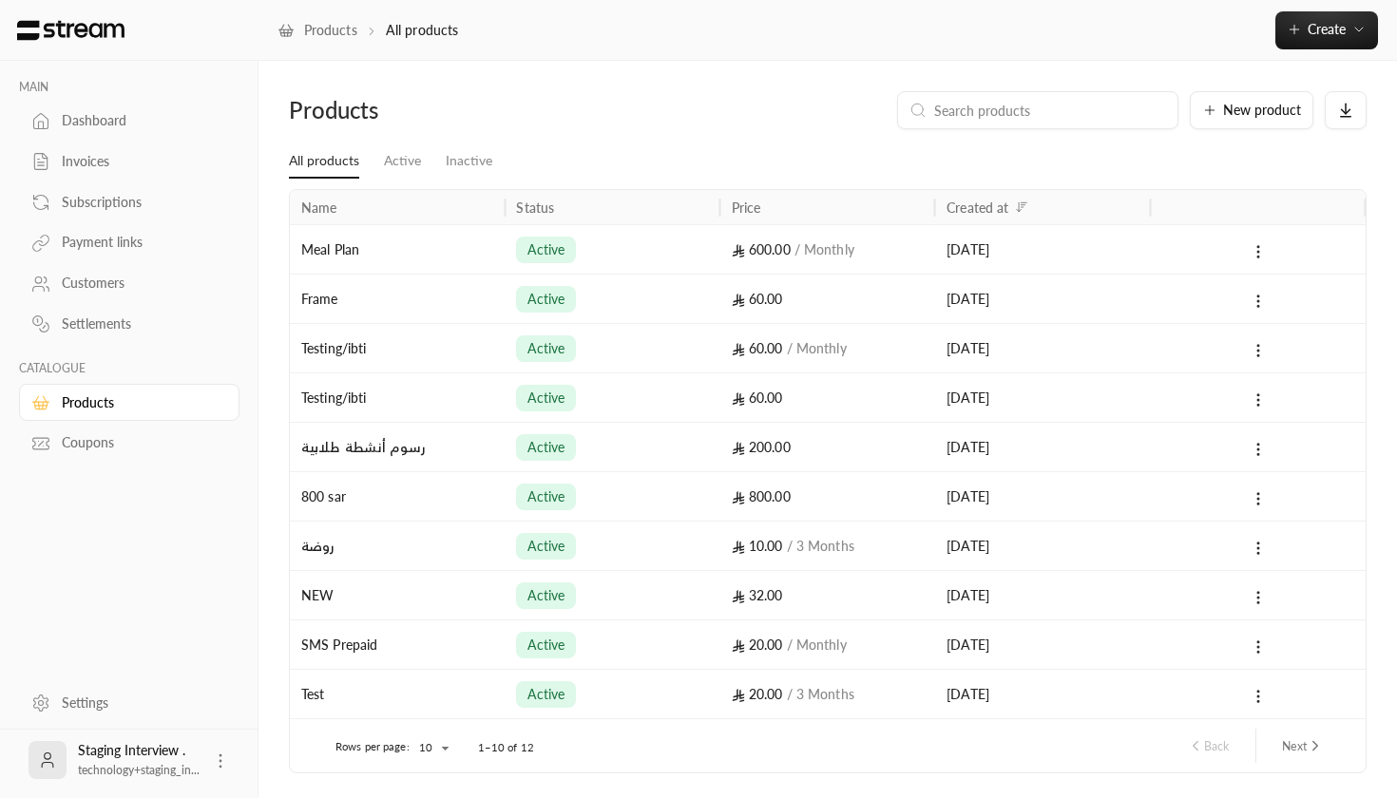
click at [1010, 251] on div "[DATE]" at bounding box center [1043, 249] width 192 height 48
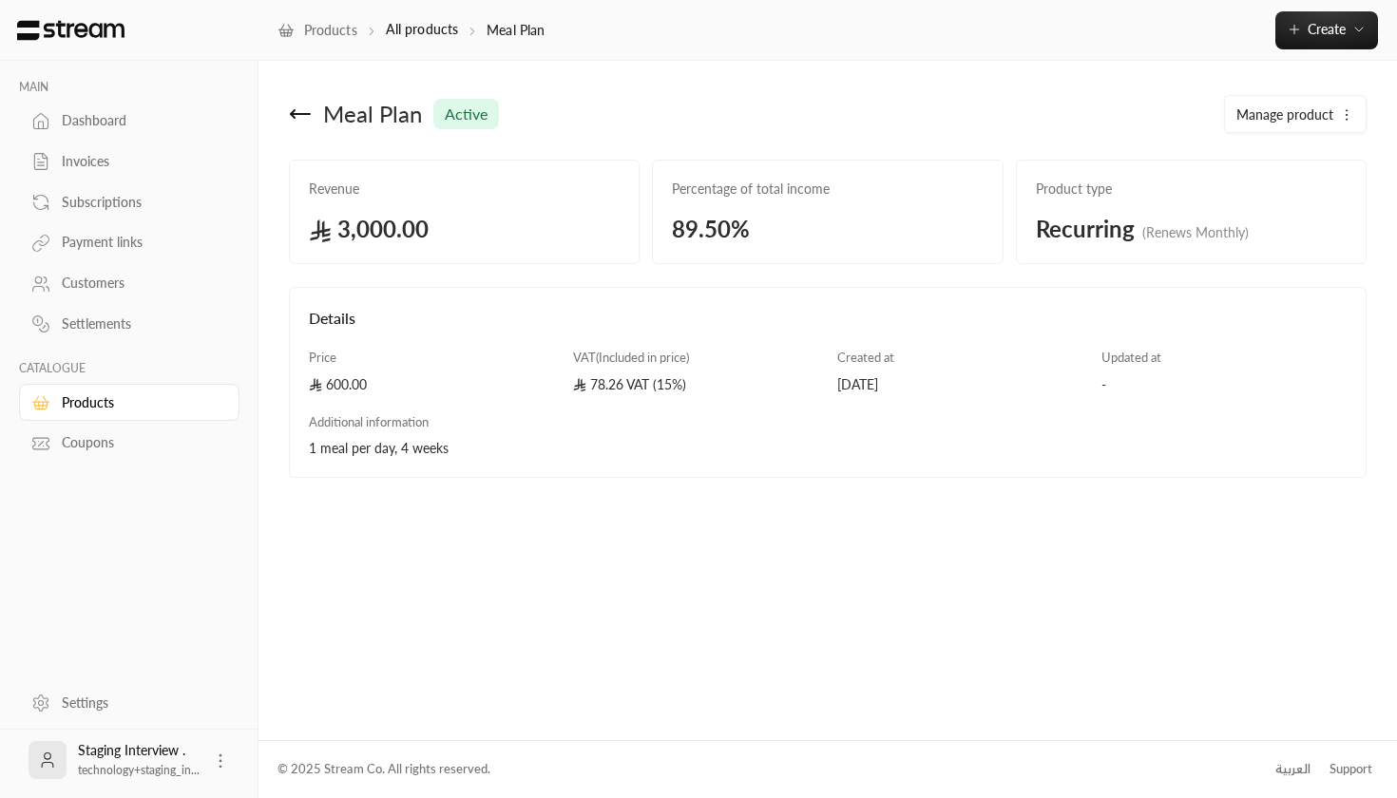
click at [117, 448] on link "Coupons" at bounding box center [129, 443] width 221 height 37
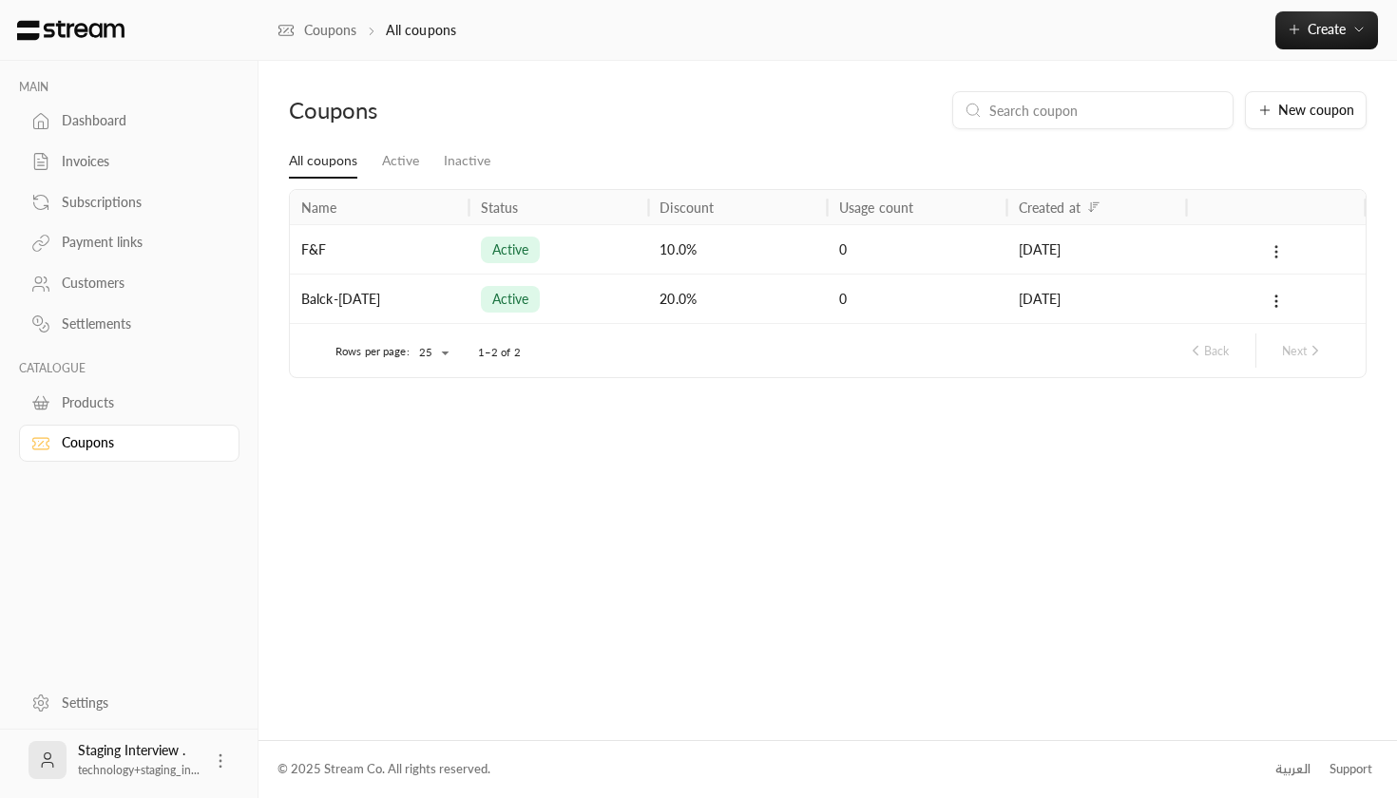
click at [1277, 244] on icon at bounding box center [1276, 251] width 17 height 17
click at [769, 248] on div at bounding box center [698, 399] width 1397 height 798
click at [676, 254] on div "10.0%" at bounding box center [738, 248] width 180 height 49
click at [1112, 234] on div "[DATE]" at bounding box center [1097, 249] width 157 height 48
click at [1271, 255] on icon at bounding box center [1276, 251] width 17 height 17
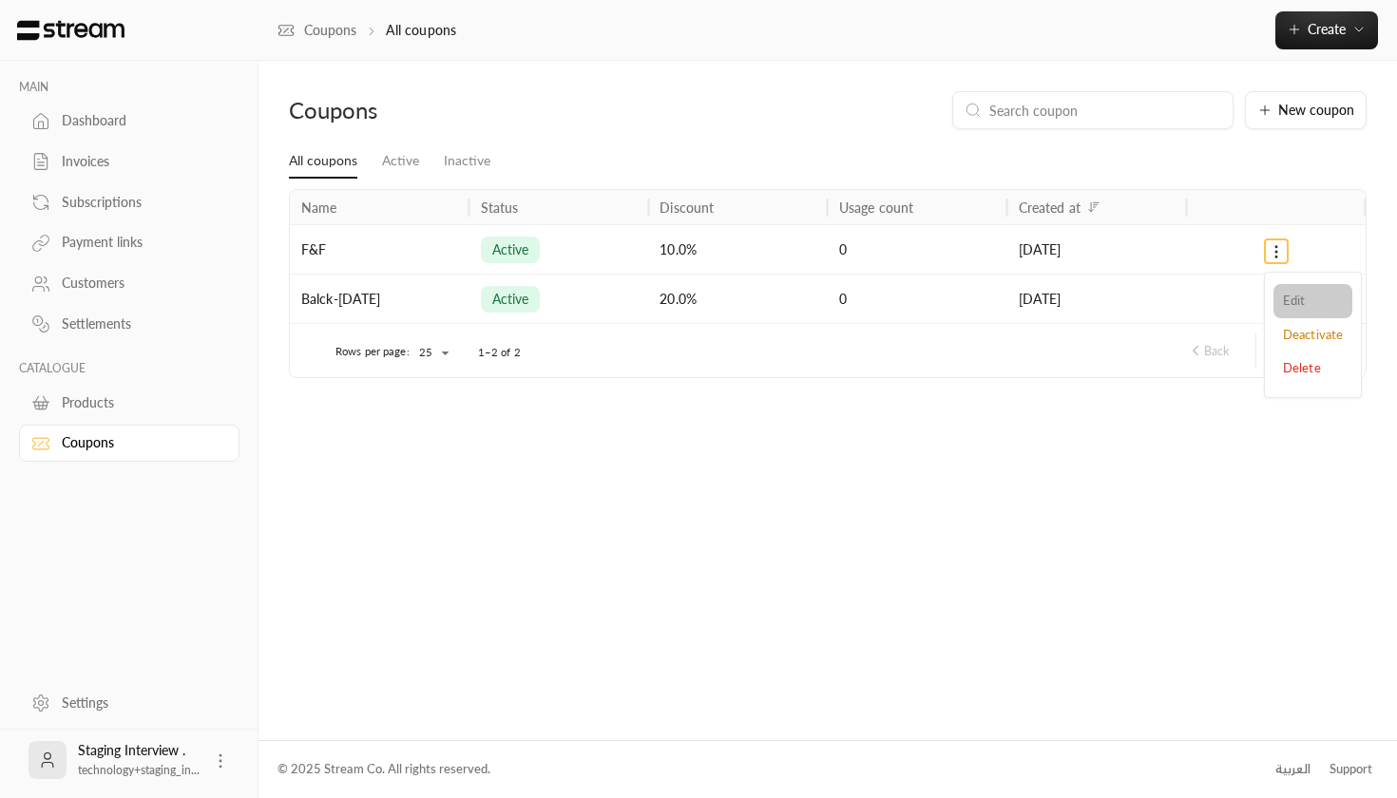
click at [1281, 288] on li "Edit" at bounding box center [1313, 301] width 79 height 34
